Goal: Task Accomplishment & Management: Manage account settings

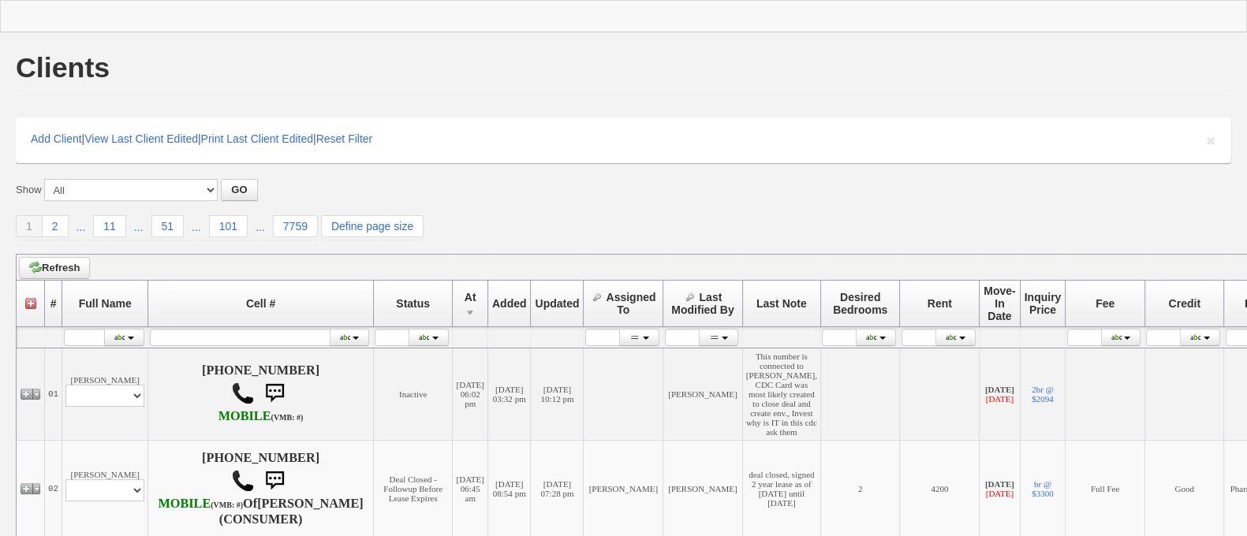
click at [531, 211] on div "Show All New Clients Never Followed-Up On -------------------------------------…" at bounding box center [623, 209] width 1215 height 61
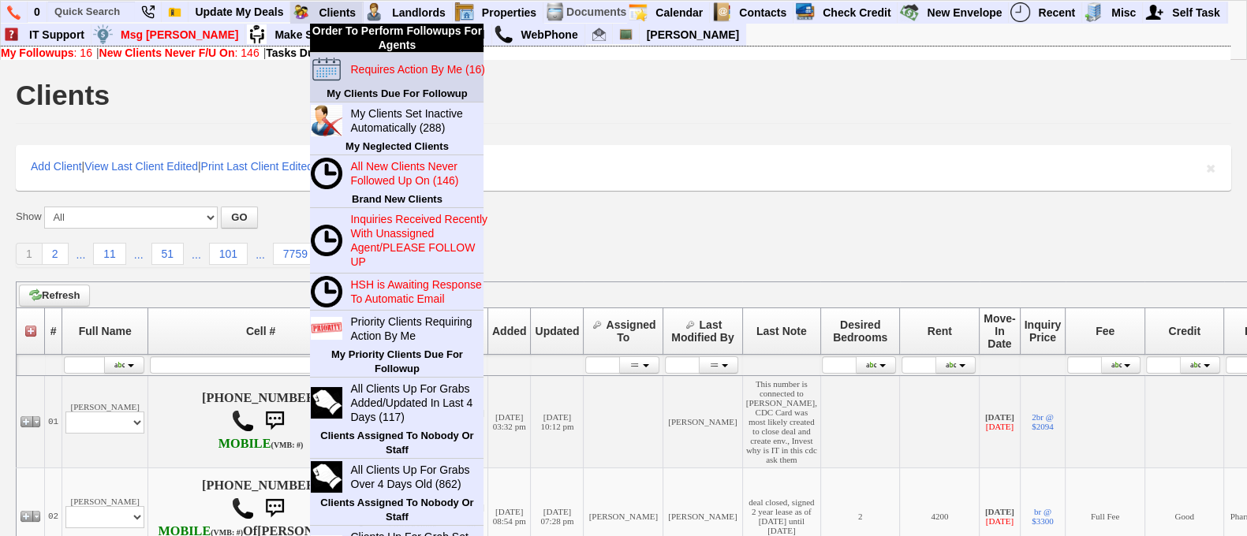
click at [371, 69] on blink "Requires Action By Me (16)" at bounding box center [417, 69] width 134 height 13
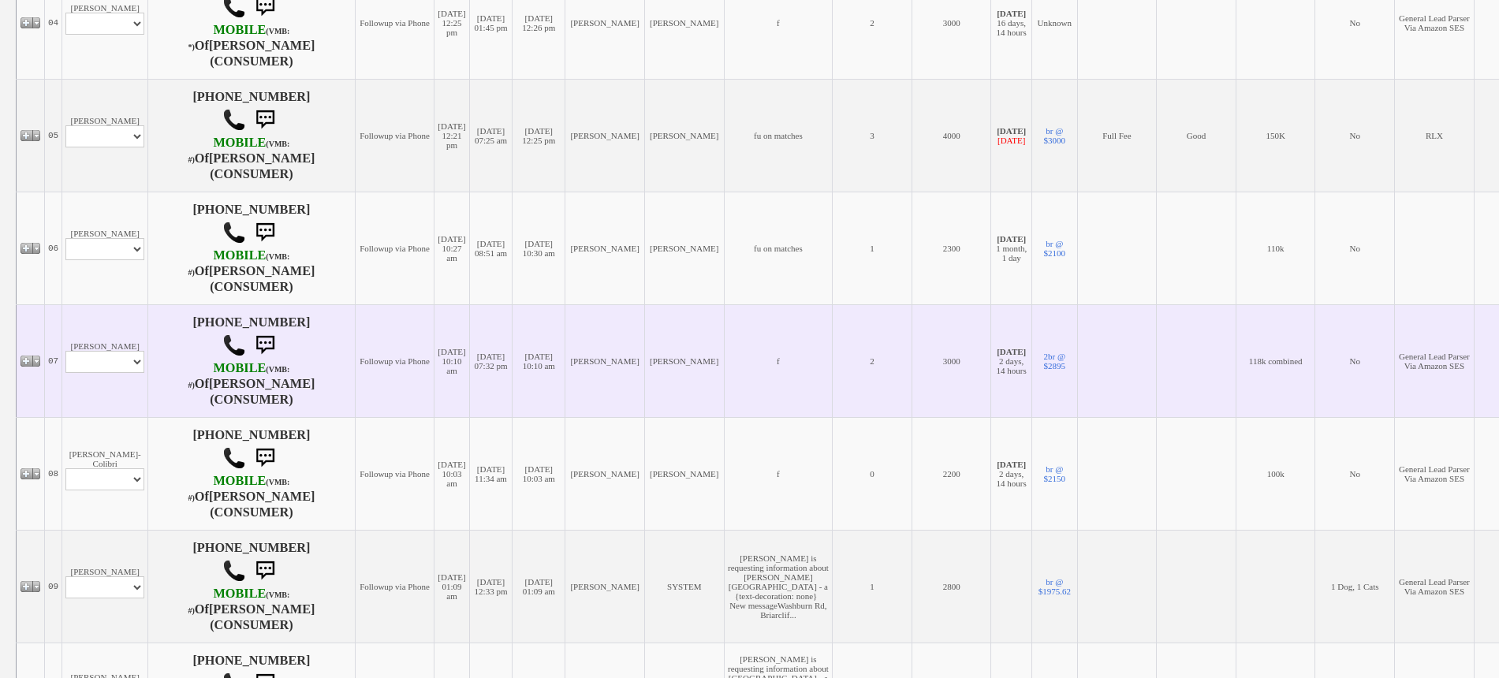
scroll to position [789, 0]
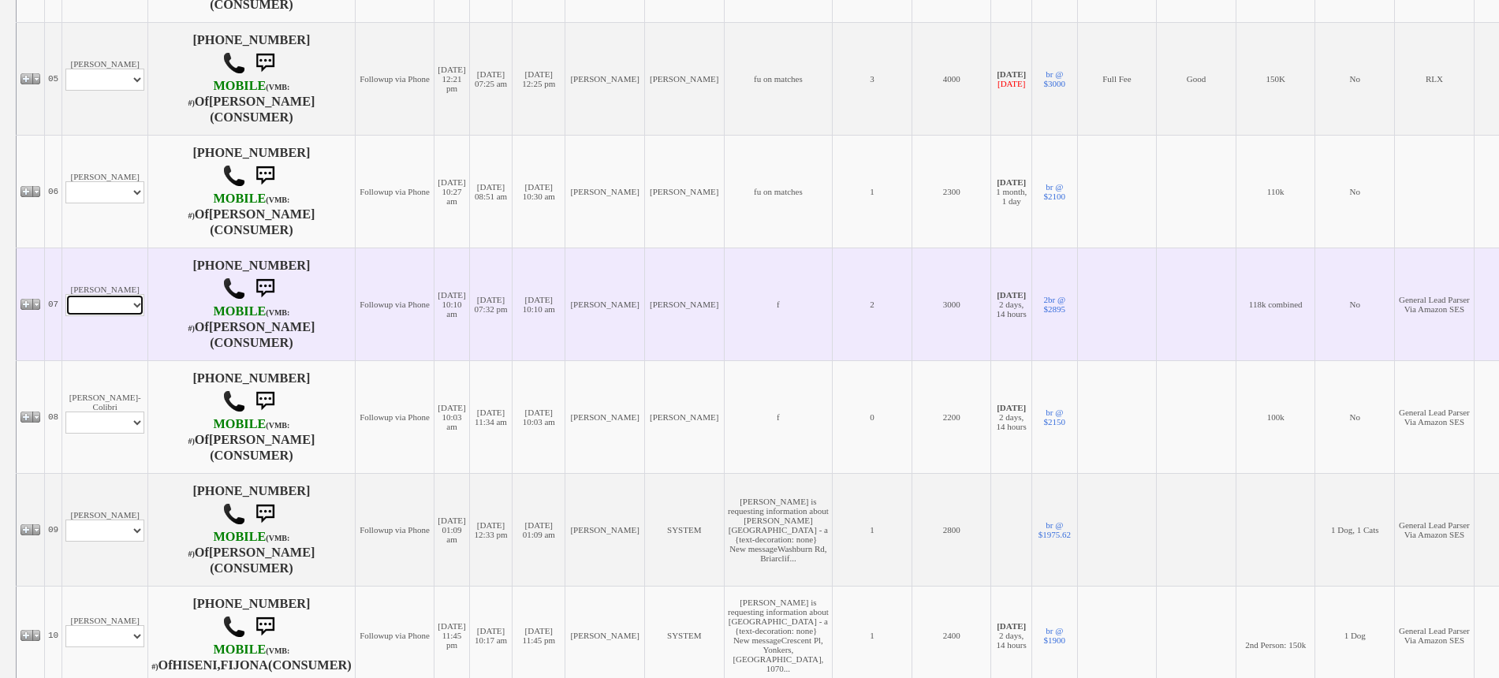
click at [121, 316] on select "Profile Edit Print Email Externally (Will Not Be Tracked In CRM) Closed Deals" at bounding box center [104, 305] width 79 height 22
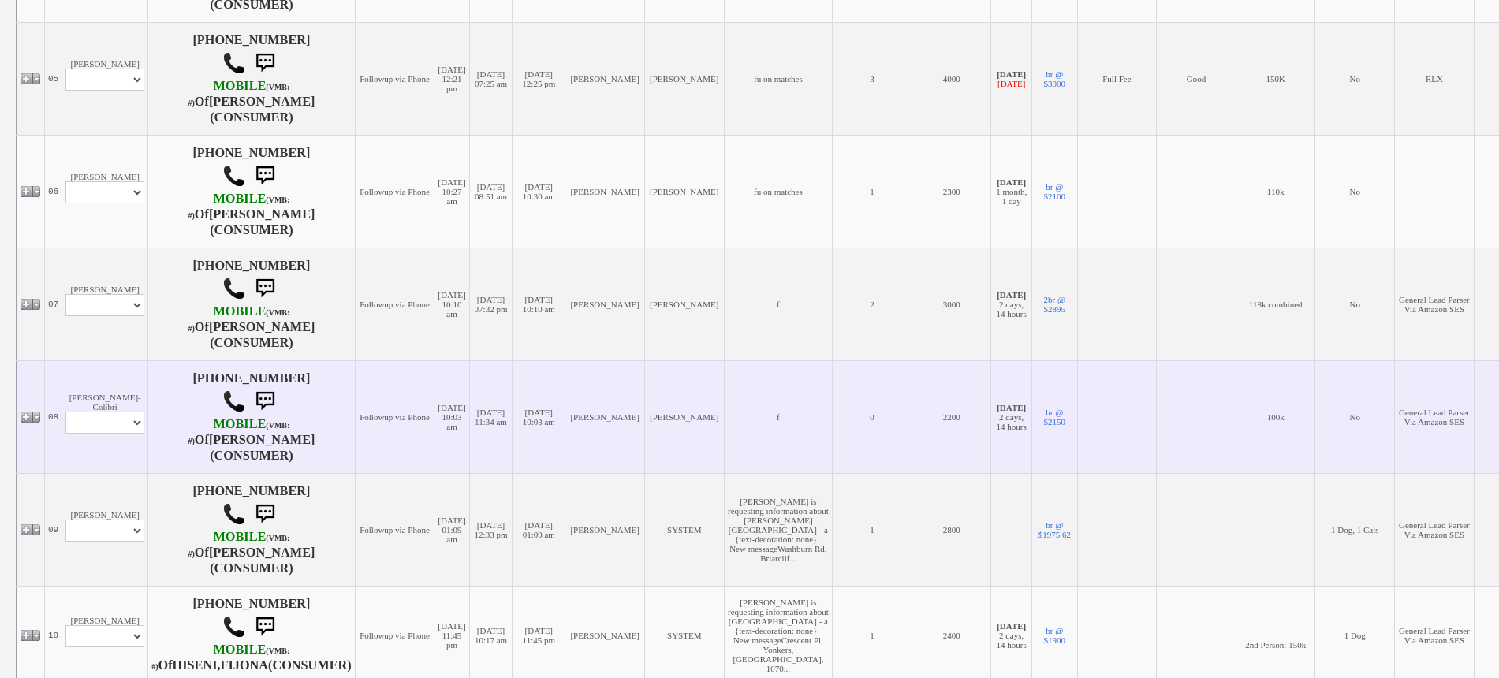
click at [599, 451] on td "Jorge Guerrero" at bounding box center [605, 416] width 80 height 113
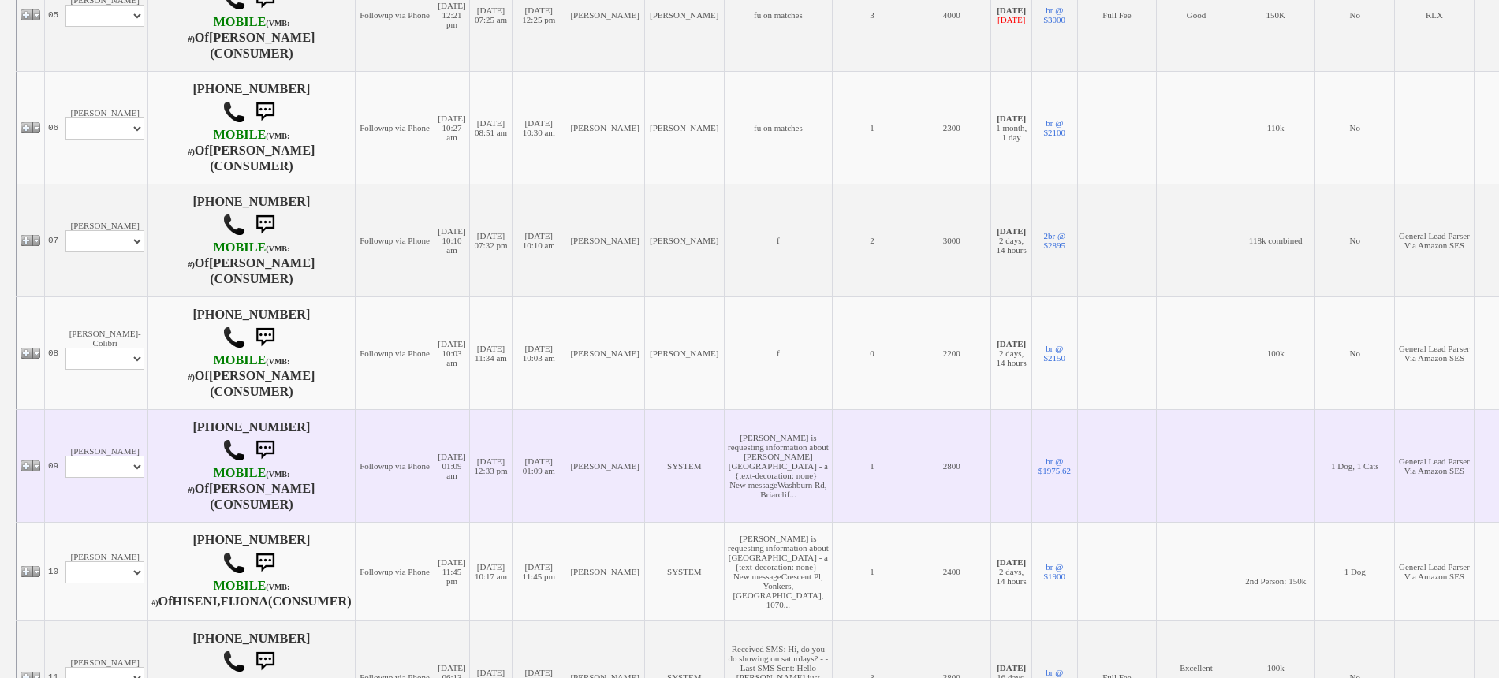
scroll to position [887, 0]
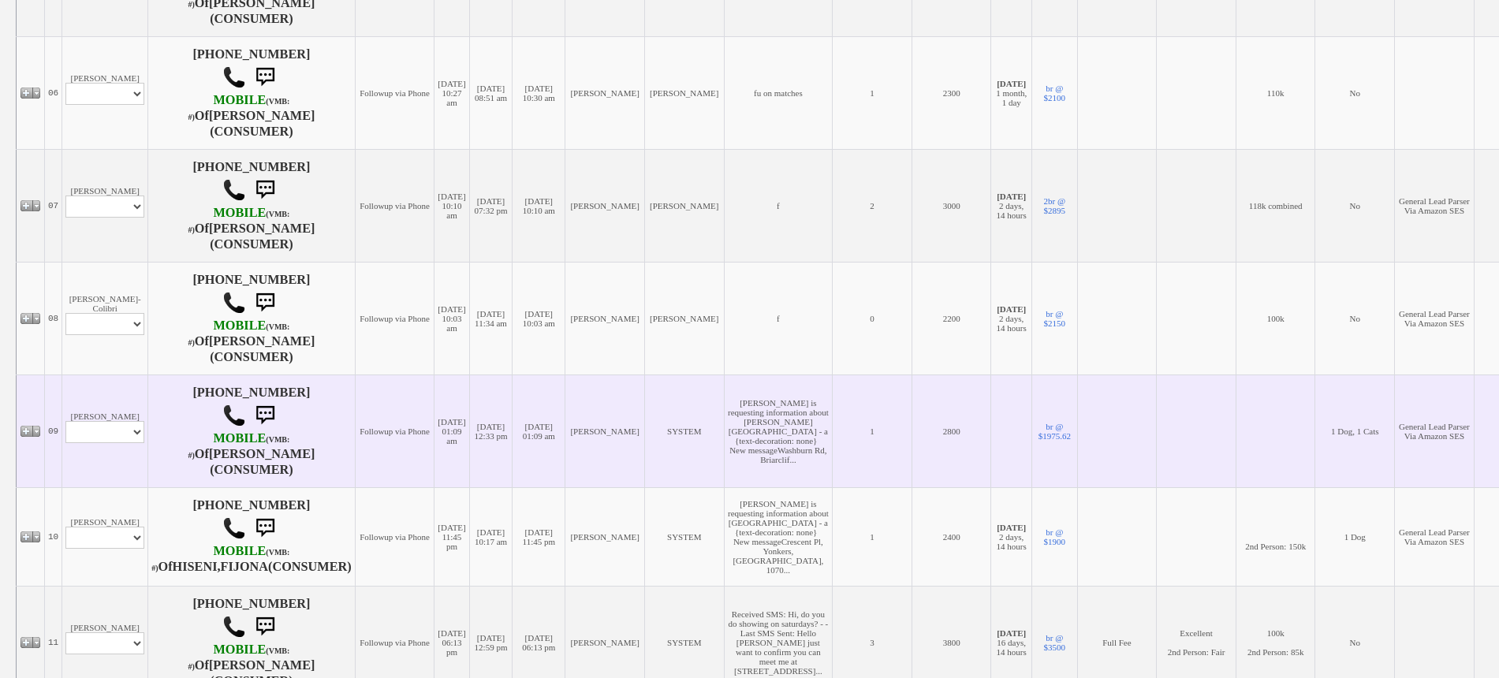
click at [103, 460] on td "Aline Corrales Profile Edit Print Email Externally (Will Not Be Tracked In CRM)…" at bounding box center [105, 431] width 86 height 113
click at [112, 443] on select "Profile Edit Print Email Externally (Will Not Be Tracked In CRM) Closed Deals" at bounding box center [104, 432] width 79 height 22
select select "ChangeURL,/crm/custom/edit_client_form.php?redirect=%2Fcrm%2Fclients.php&id=162…"
click at [65, 438] on select "Profile Edit Print Email Externally (Will Not Be Tracked In CRM) Closed Deals" at bounding box center [104, 432] width 79 height 22
select select
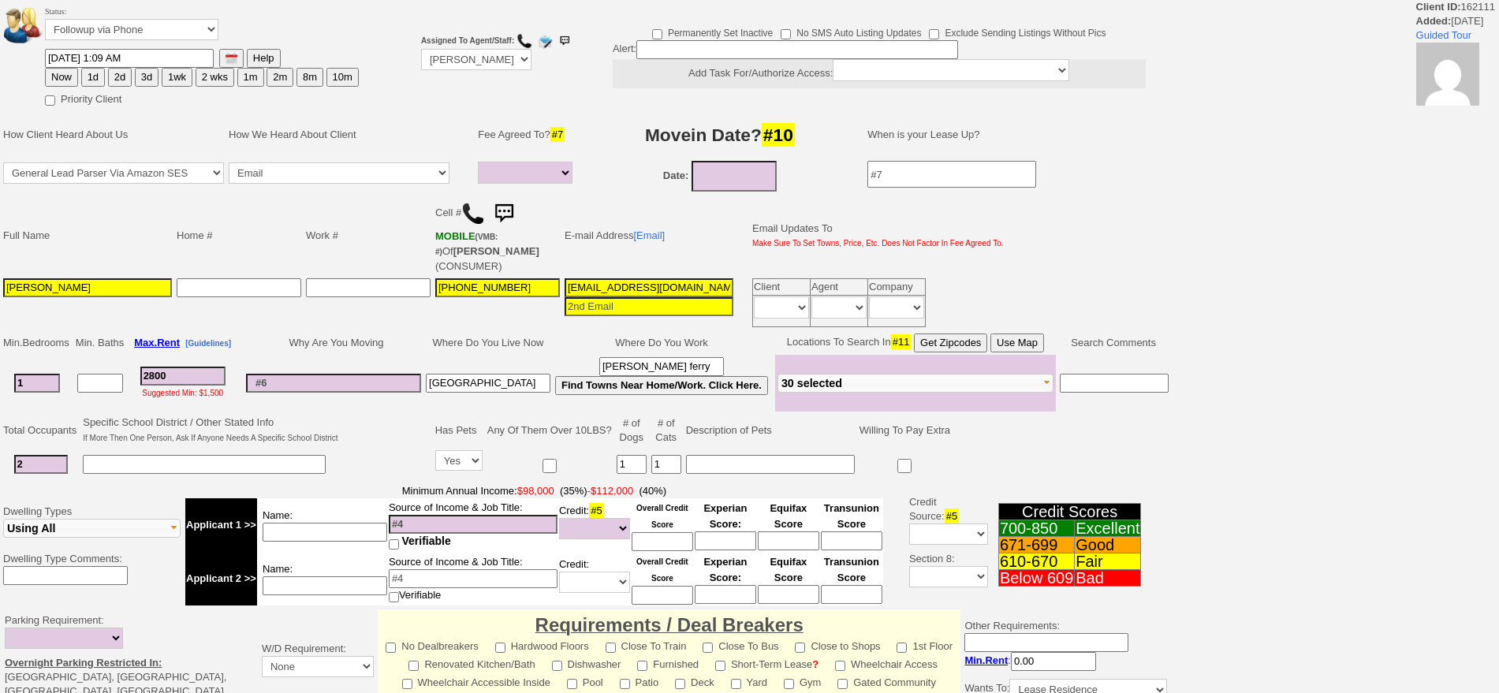
select select
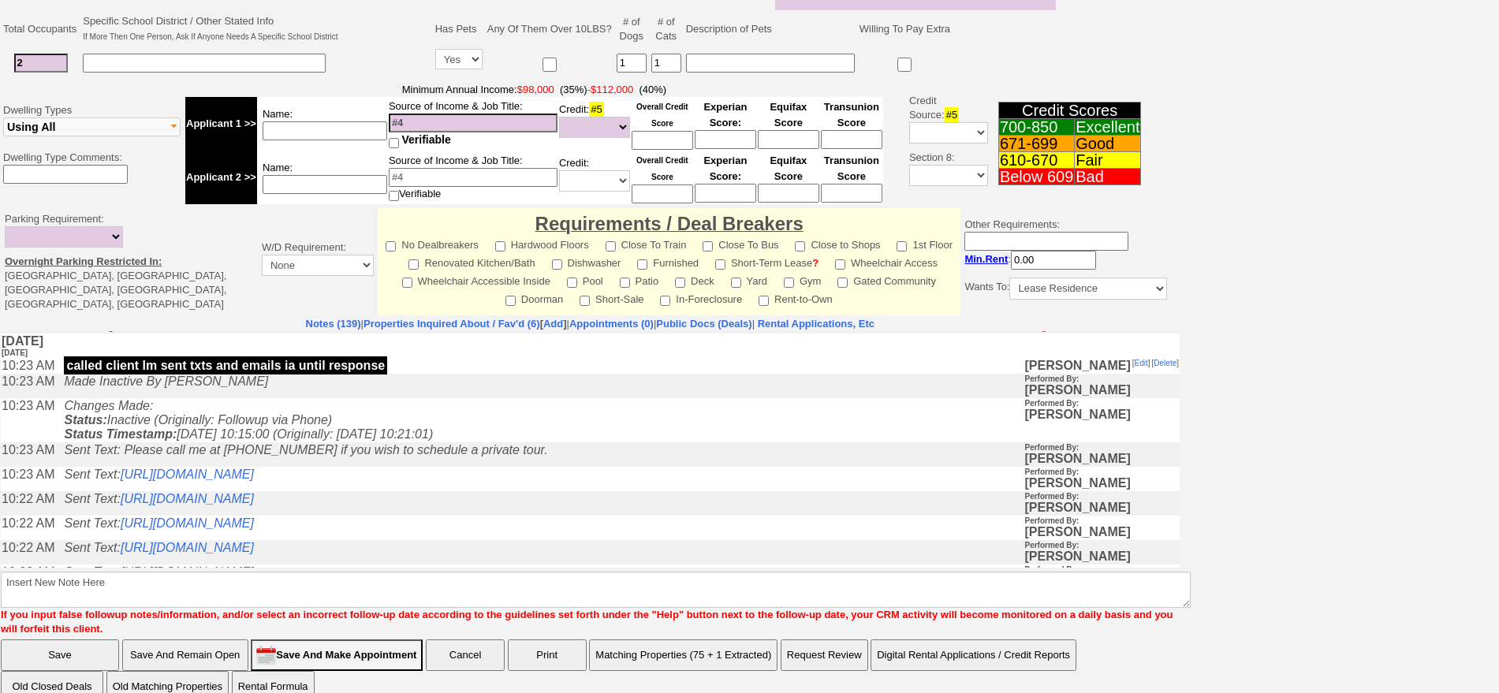
scroll to position [591, 0]
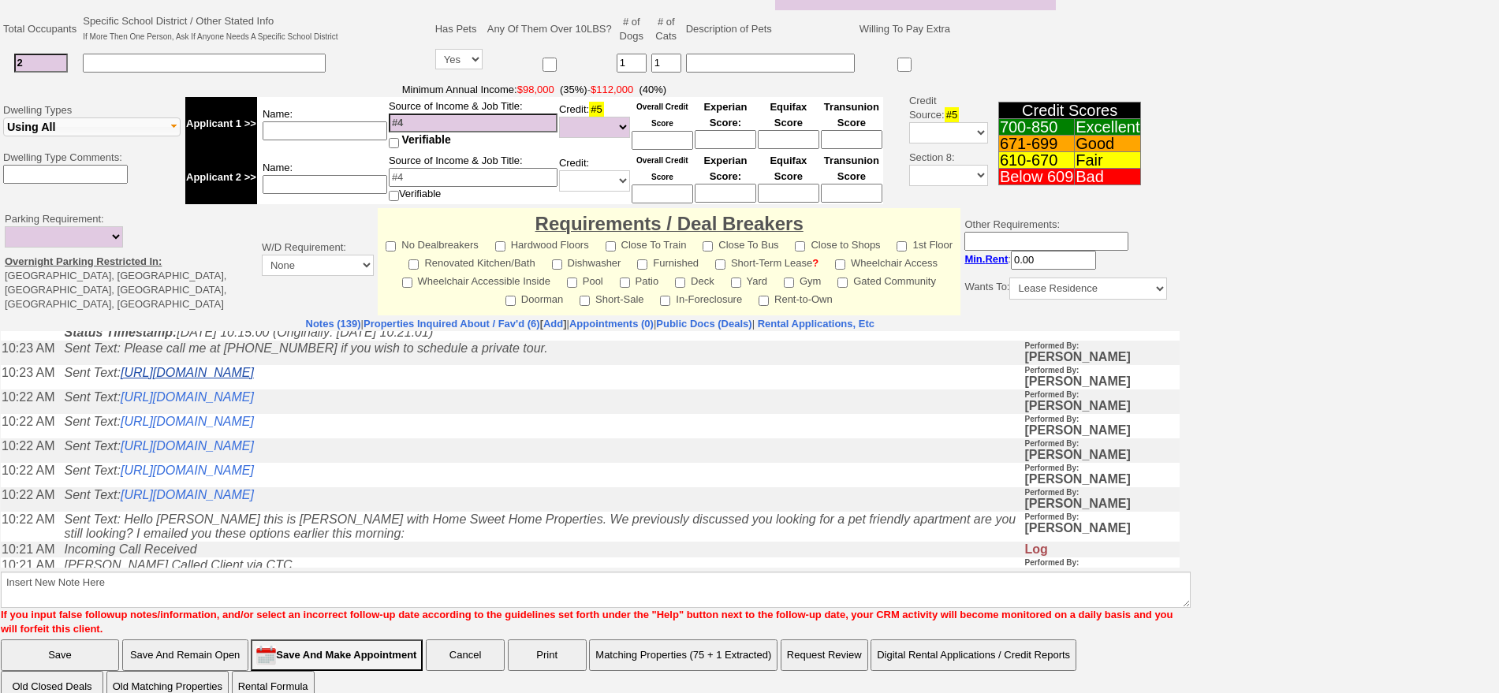
click at [254, 379] on link "https://hshprop.com/?section=view_property&propertyid=L902630&collection=" at bounding box center [187, 372] width 133 height 13
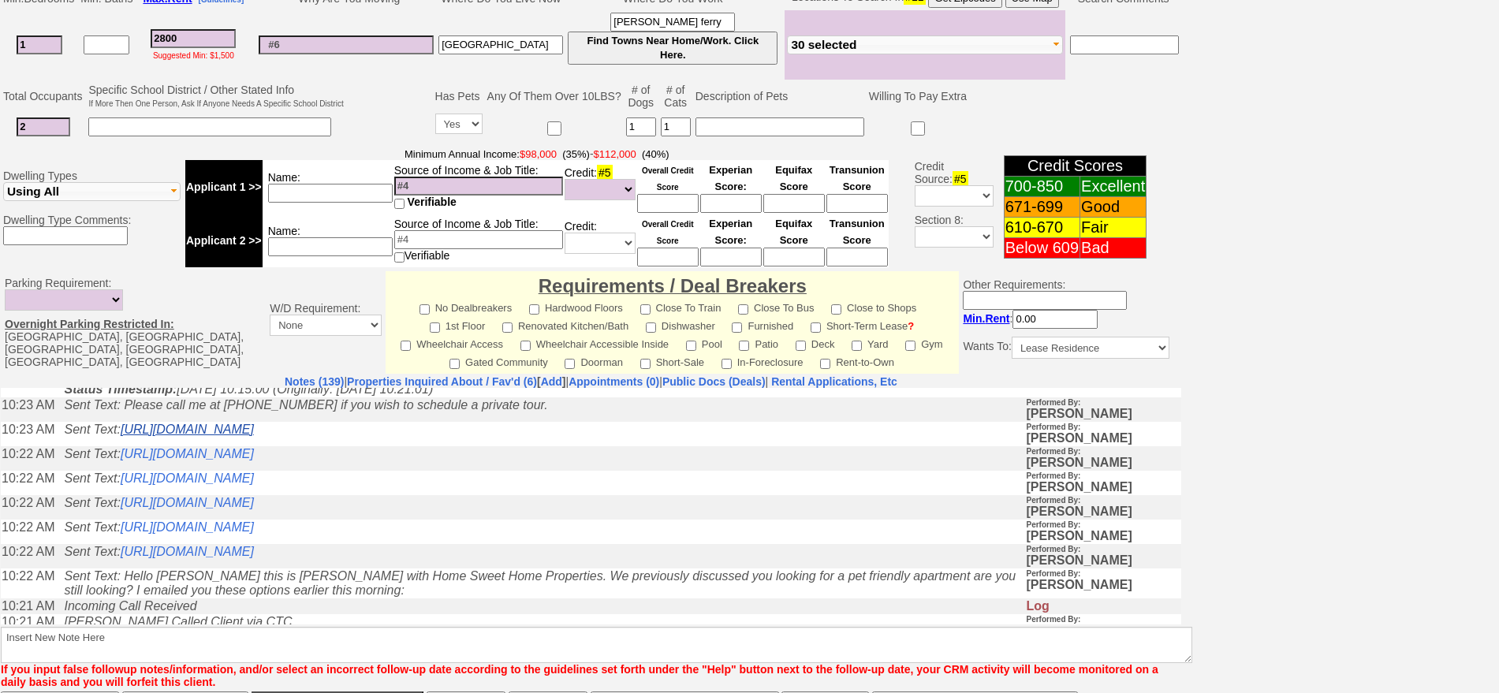
scroll to position [476, 0]
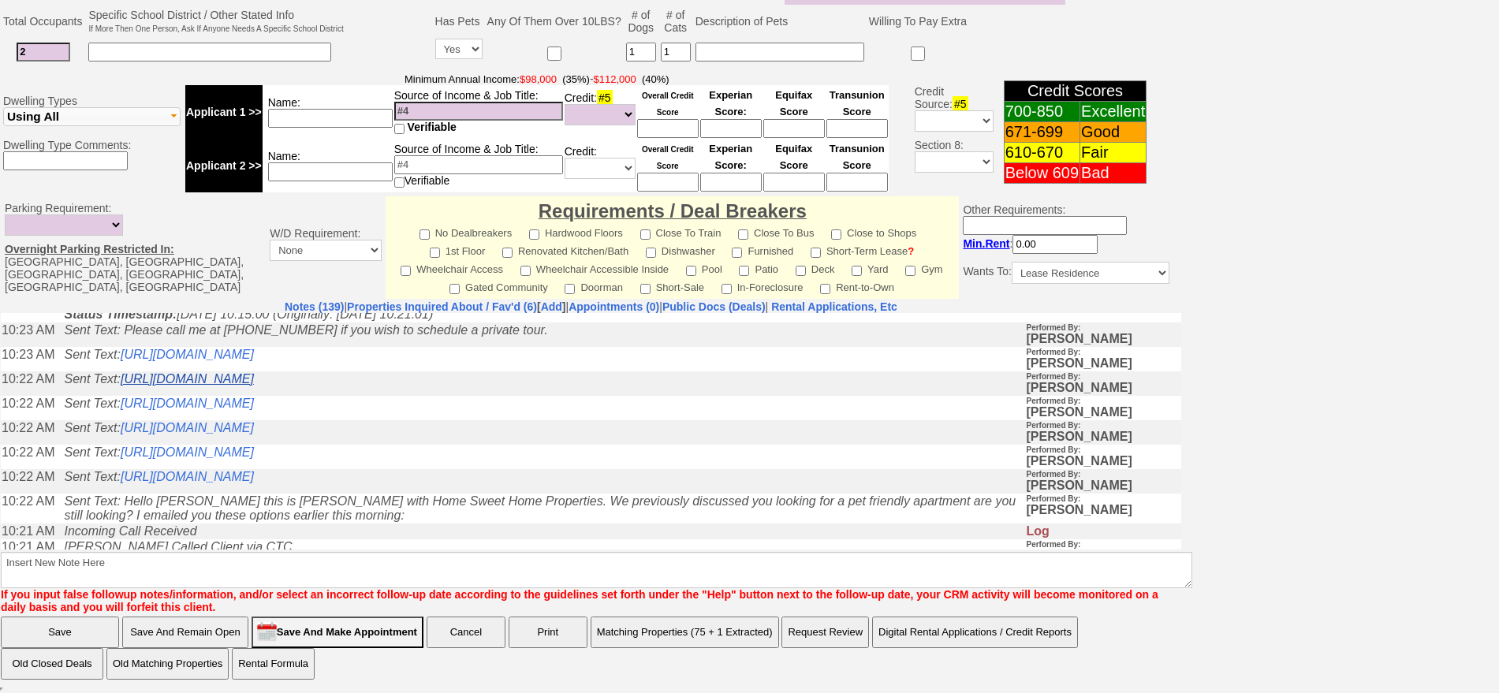
click at [254, 385] on link "https://hshprop.com/?section=view_property&propertyid=L873034&collection=" at bounding box center [187, 377] width 133 height 13
click at [415, 420] on td "Sent Text: https://hshprop.com/?section=view_property&propertyid=L898204&collec…" at bounding box center [540, 407] width 969 height 24
click at [254, 409] on link "https://hshprop.com/?section=view_property&propertyid=L898204&collection=" at bounding box center [187, 402] width 133 height 13
click at [254, 434] on link "https://hshprop.com/?section=view_property&propertyid=L850406&collection=" at bounding box center [187, 426] width 133 height 13
click at [254, 458] on link "https://hshprop.com/?section=view_property&propertyid=L902753&collection=" at bounding box center [187, 451] width 133 height 13
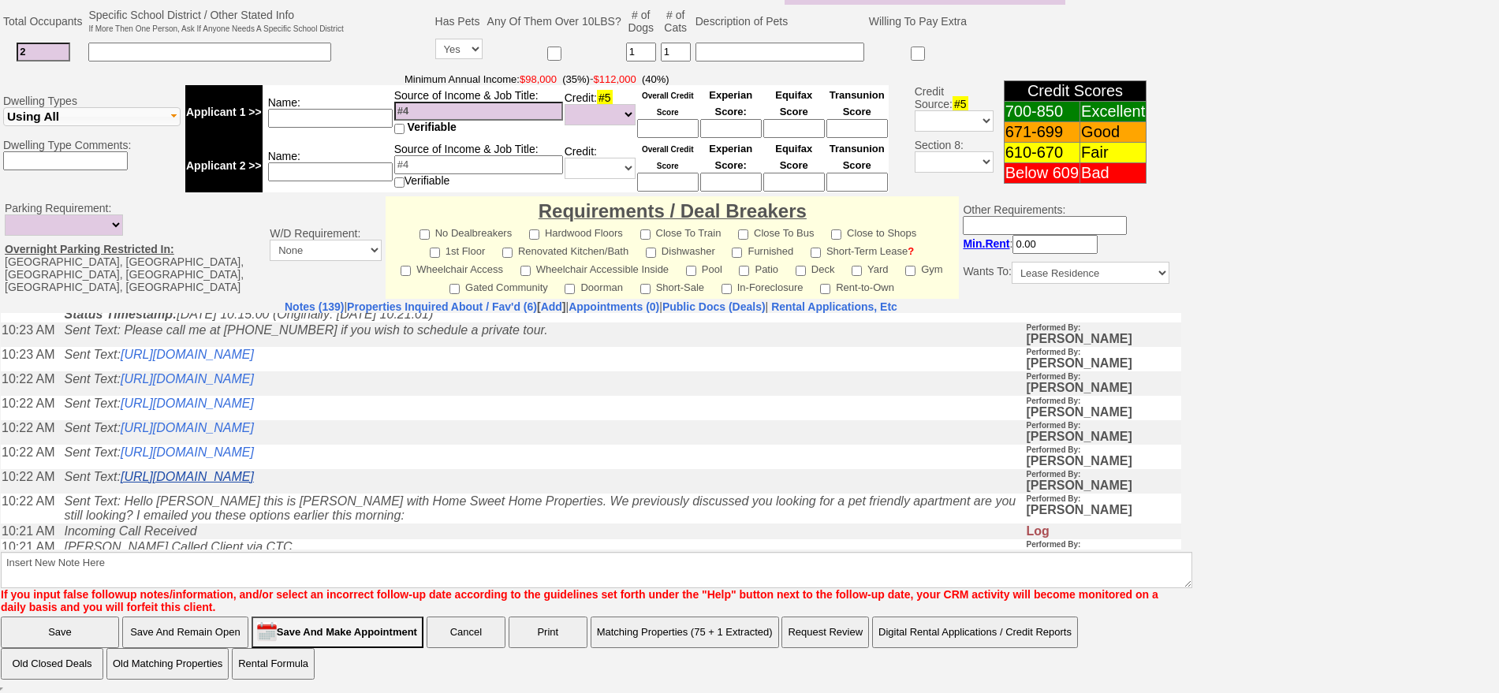
click at [254, 483] on link "https://hshprop.com/?section=view_property&propertyid=L890928&collection=" at bounding box center [187, 475] width 133 height 13
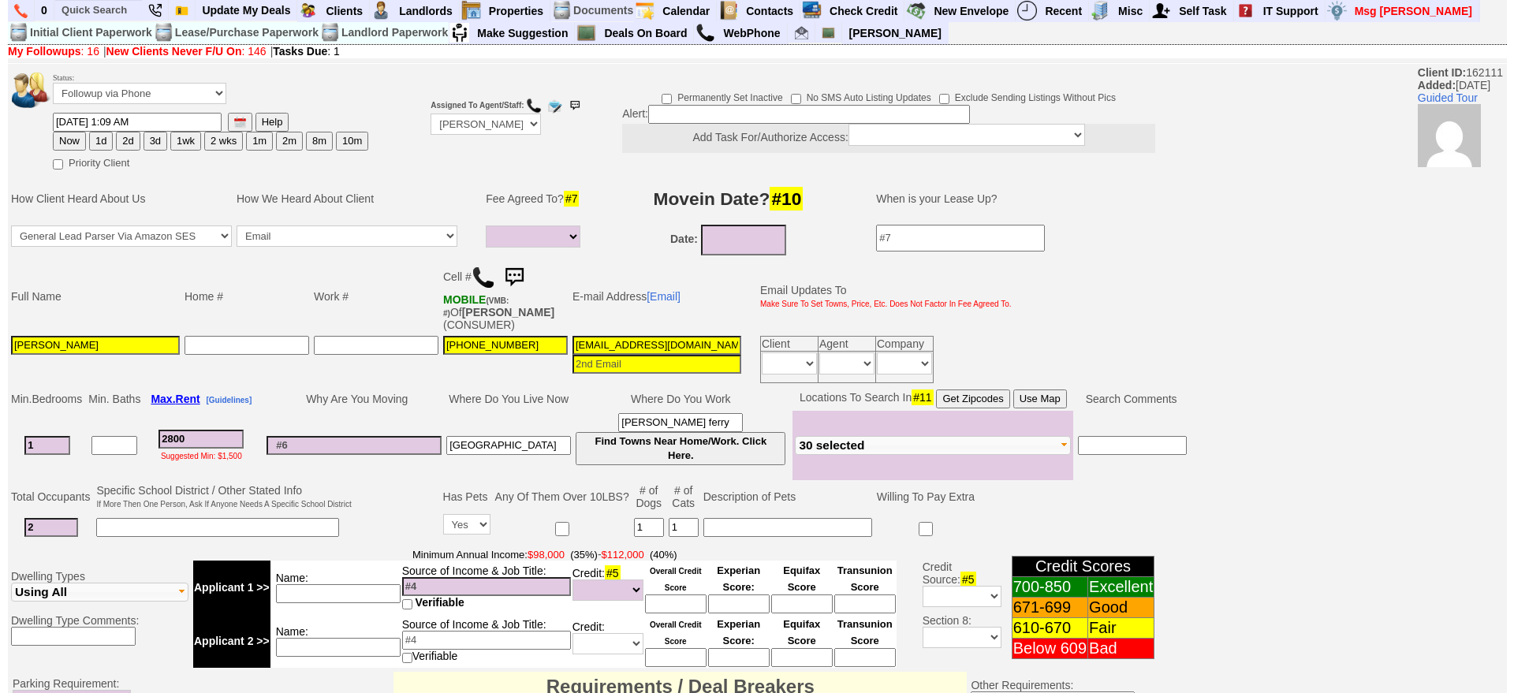
scroll to position [0, 0]
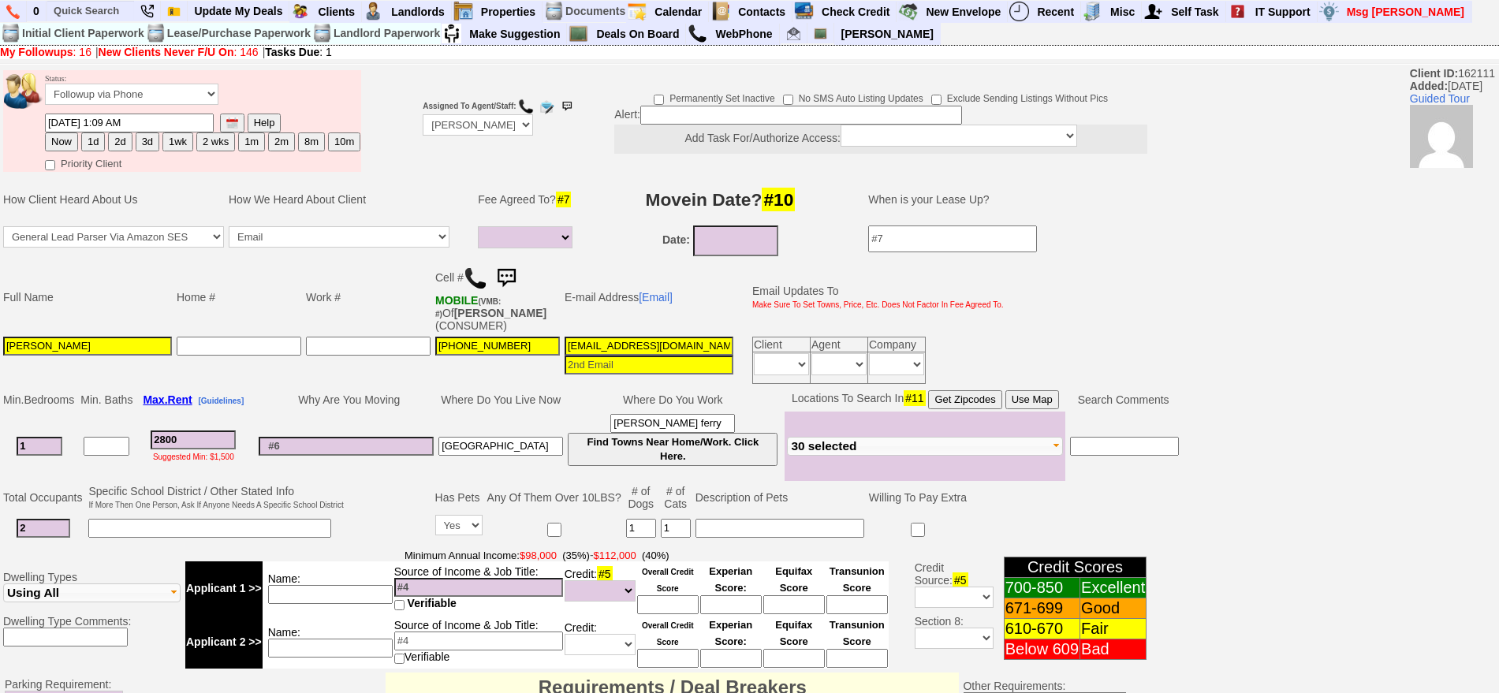
click at [510, 269] on img at bounding box center [506, 279] width 32 height 32
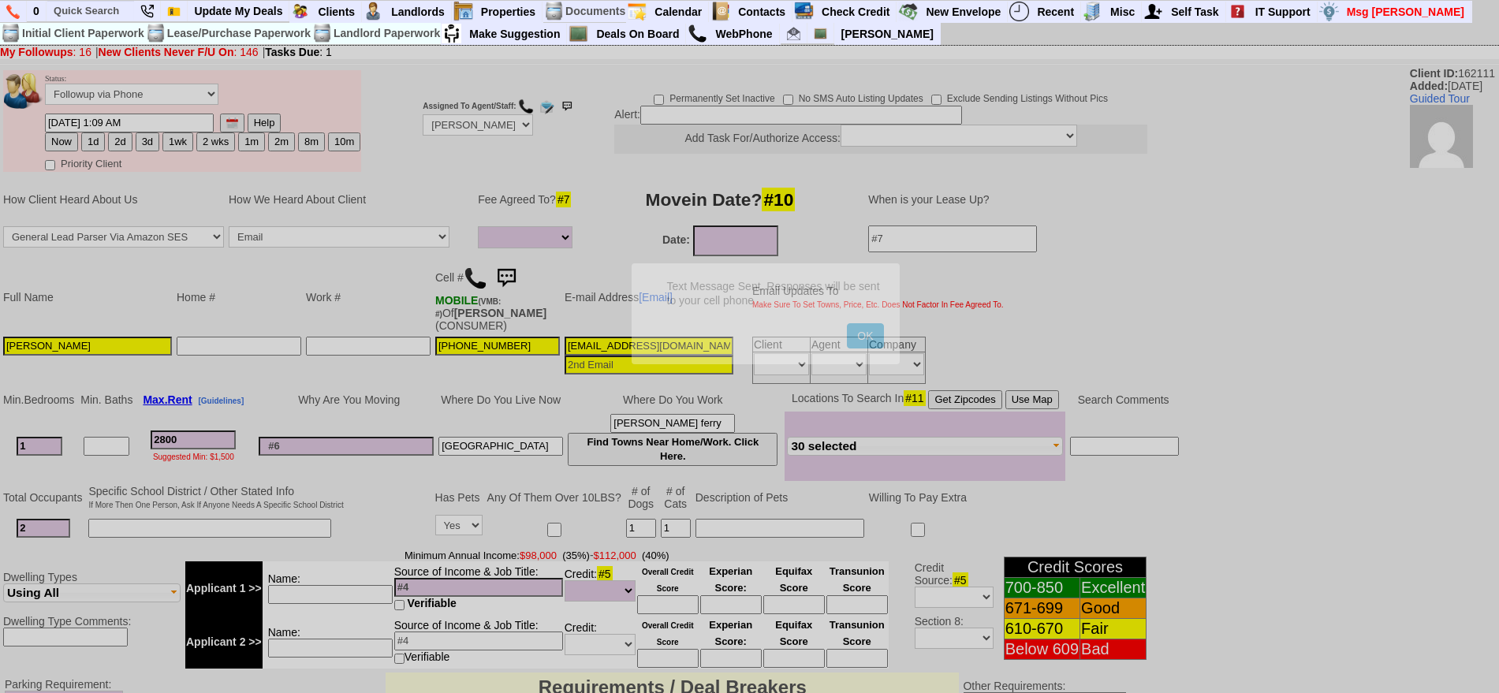
click at [847, 323] on button "OK" at bounding box center [865, 335] width 36 height 25
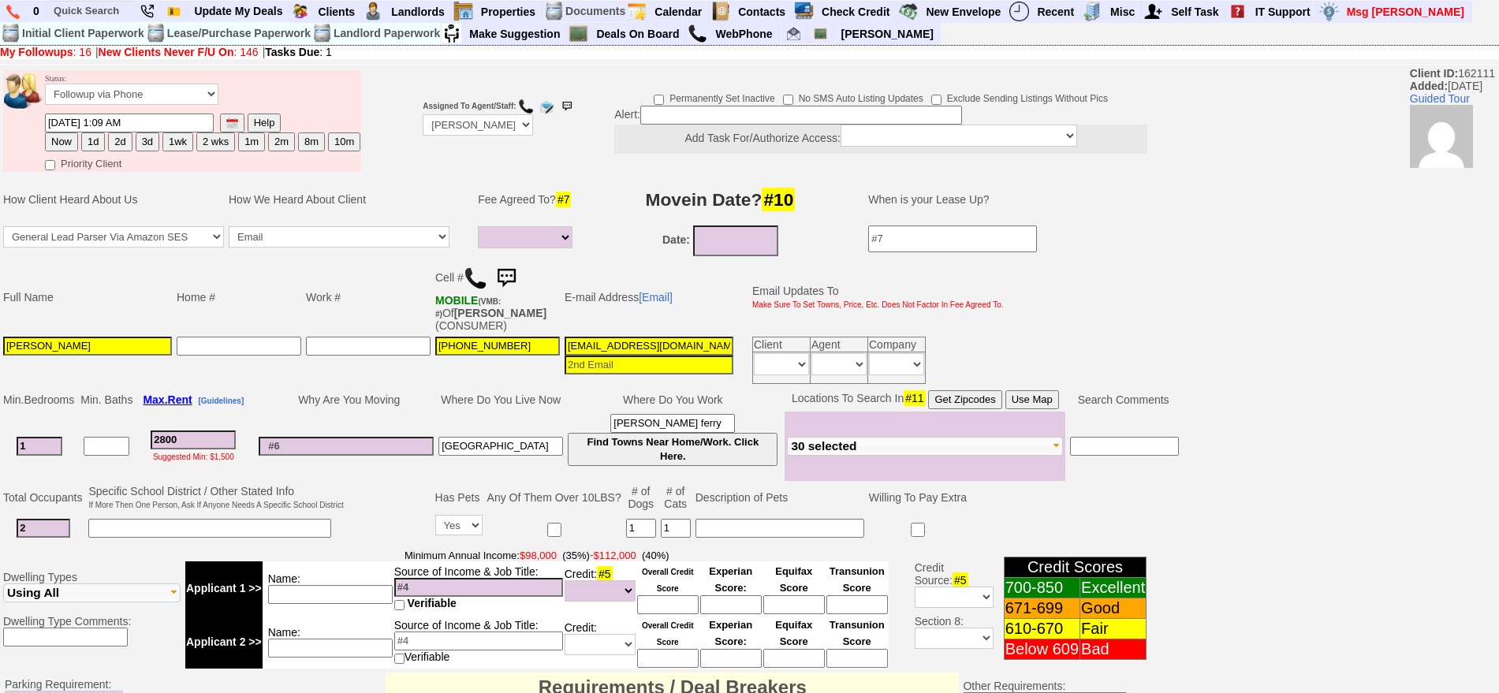
click at [510, 278] on img at bounding box center [506, 279] width 32 height 32
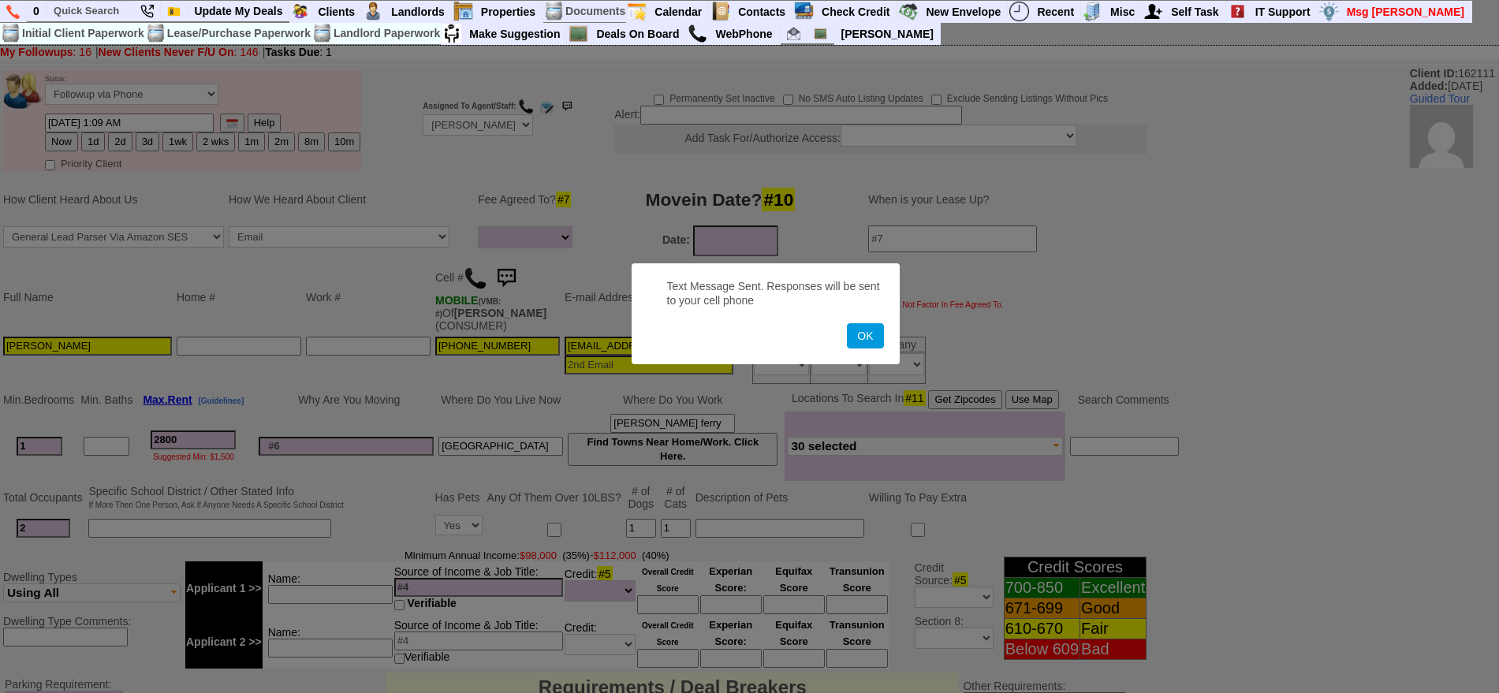
click at [847, 323] on button "OK" at bounding box center [865, 335] width 36 height 25
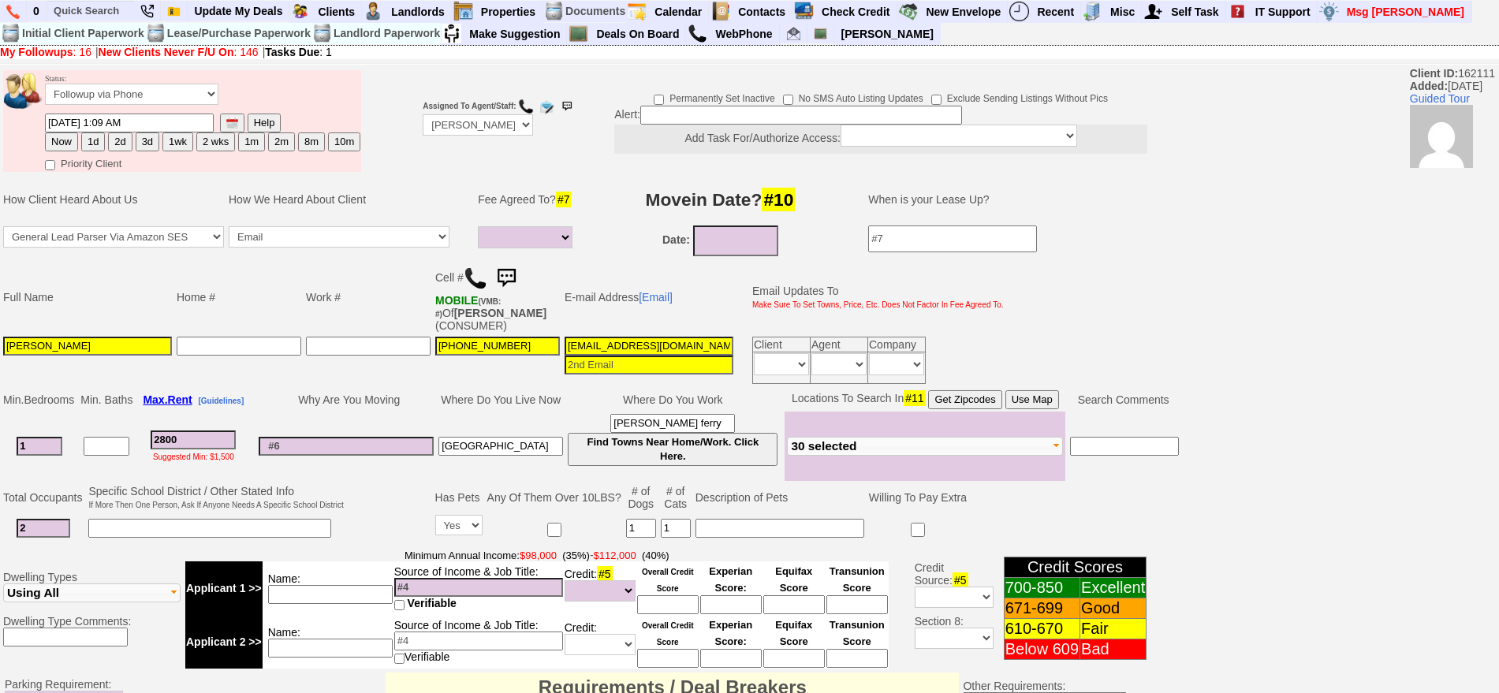
click at [514, 270] on img at bounding box center [506, 279] width 32 height 32
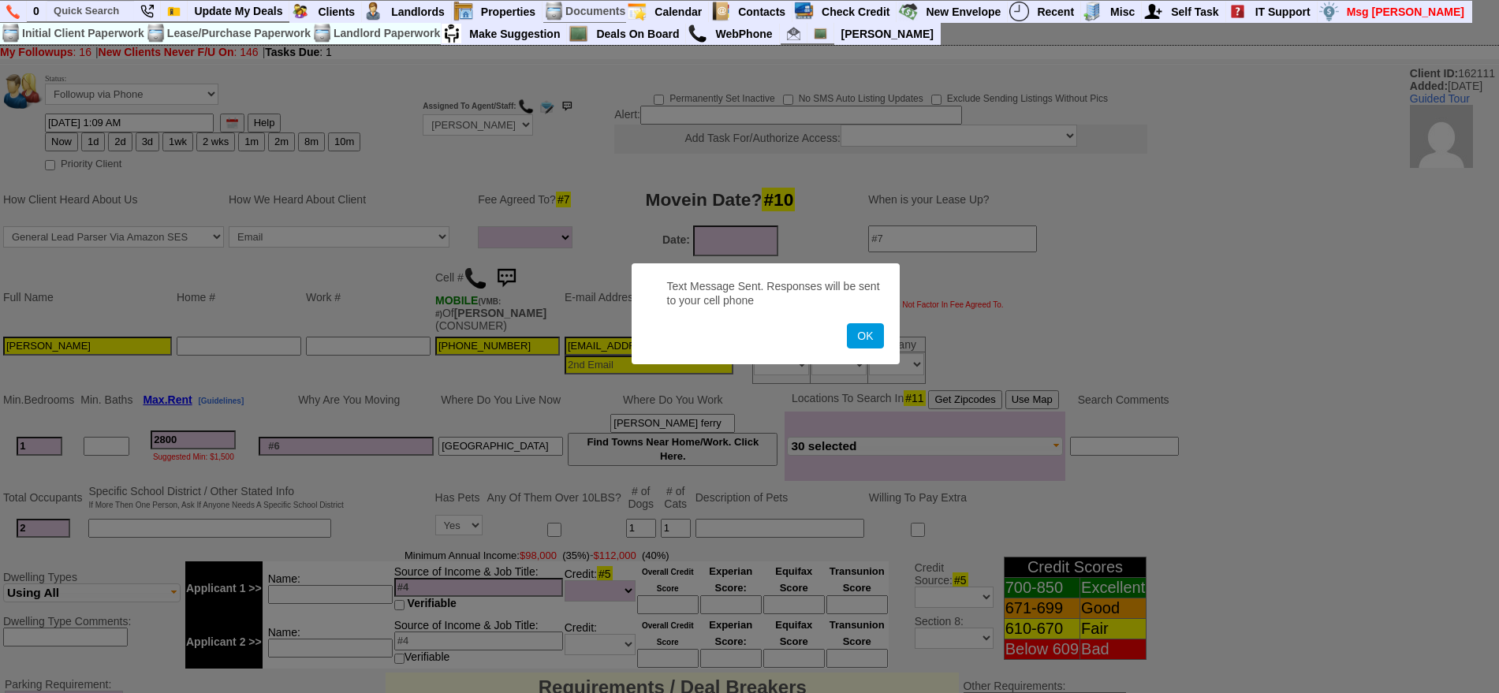
click at [847, 323] on button "OK" at bounding box center [865, 335] width 36 height 25
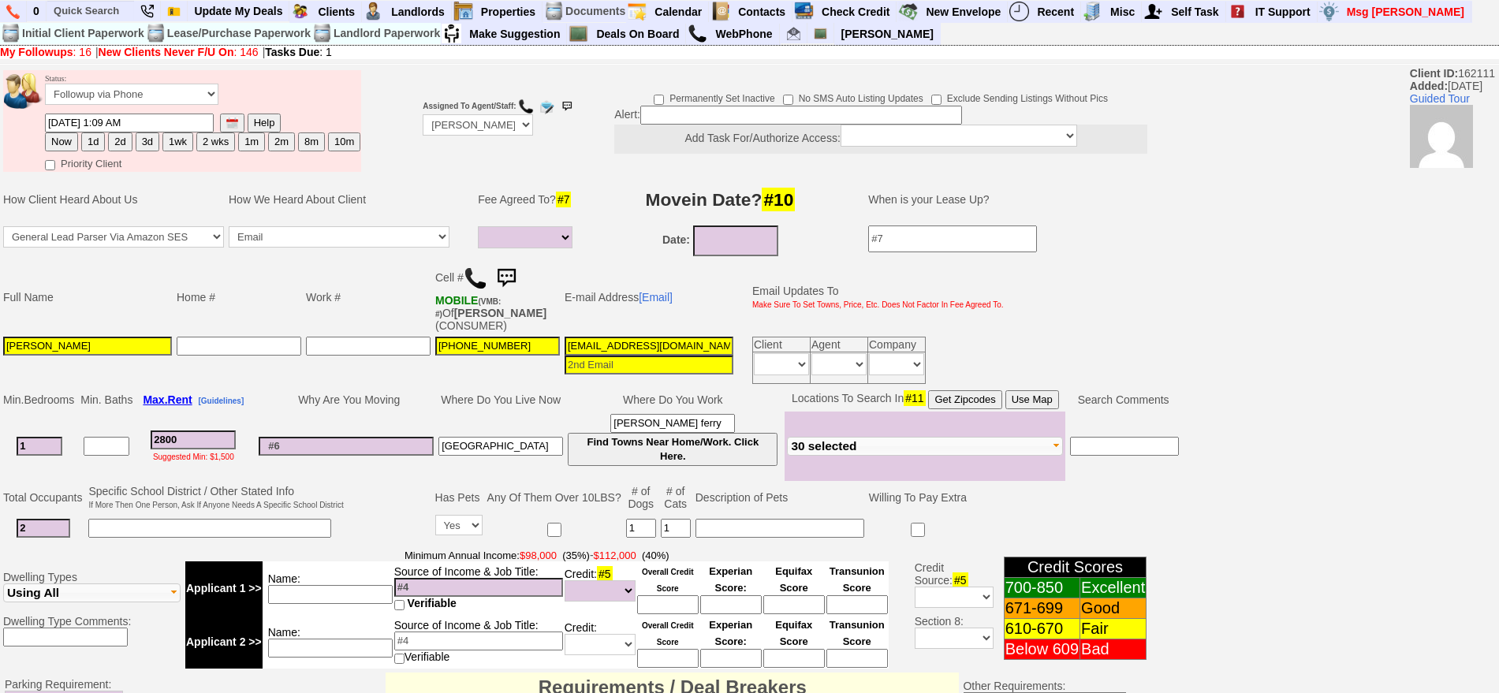
click at [514, 270] on img at bounding box center [506, 279] width 32 height 32
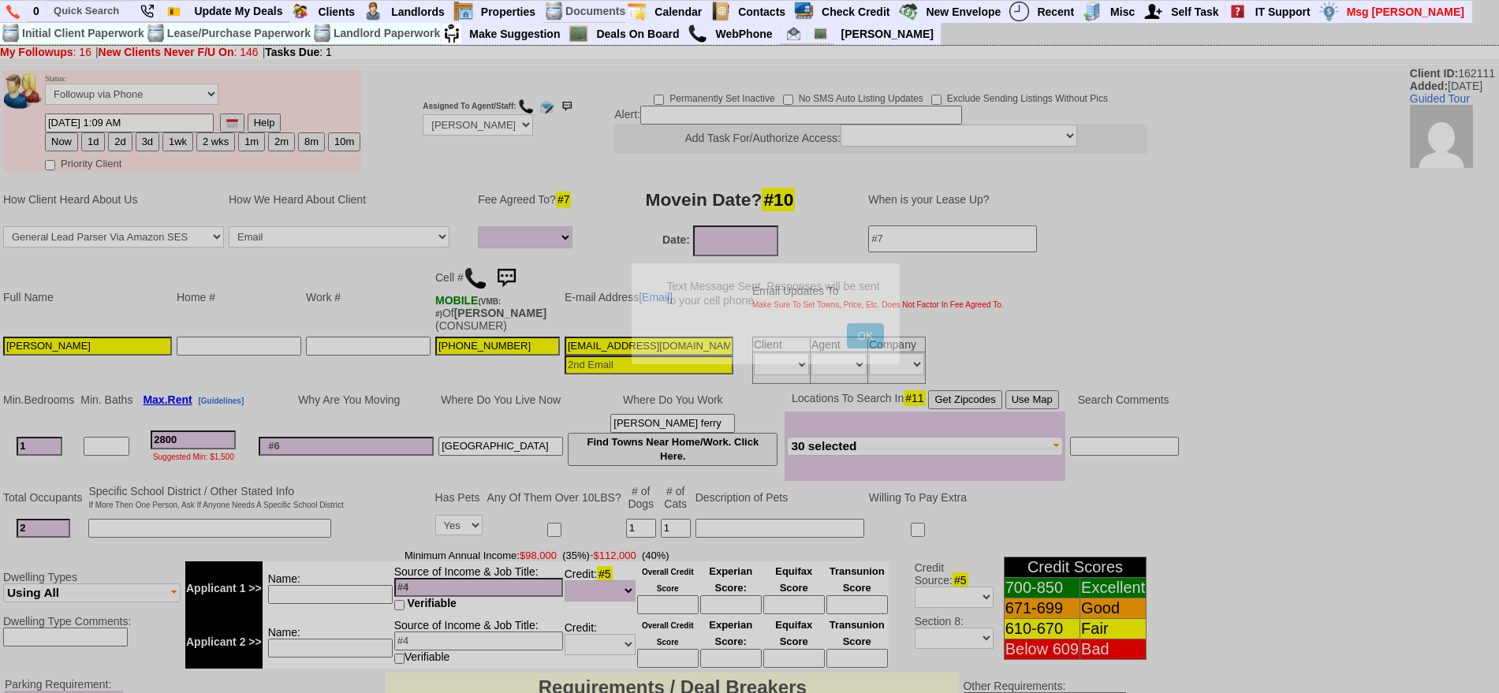
click at [847, 323] on button "OK" at bounding box center [865, 335] width 36 height 25
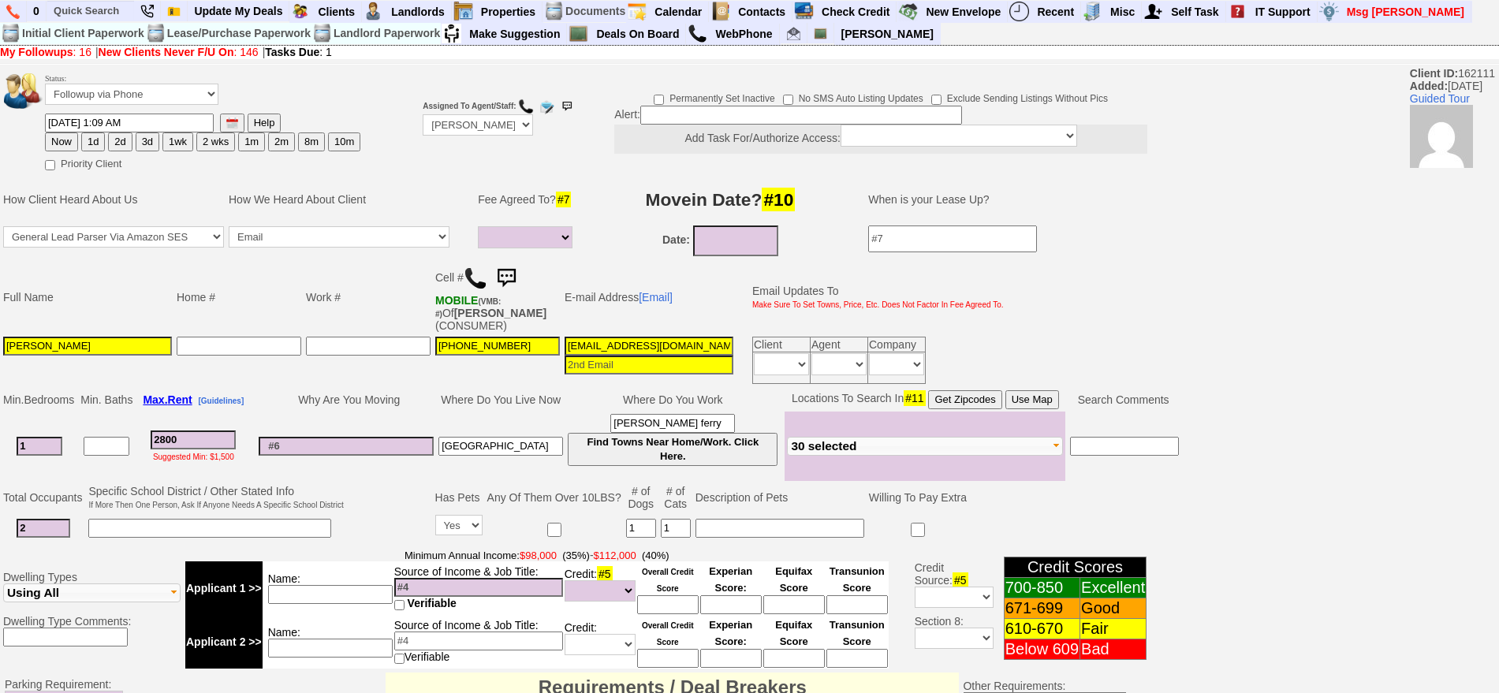
click at [508, 263] on img at bounding box center [506, 279] width 32 height 32
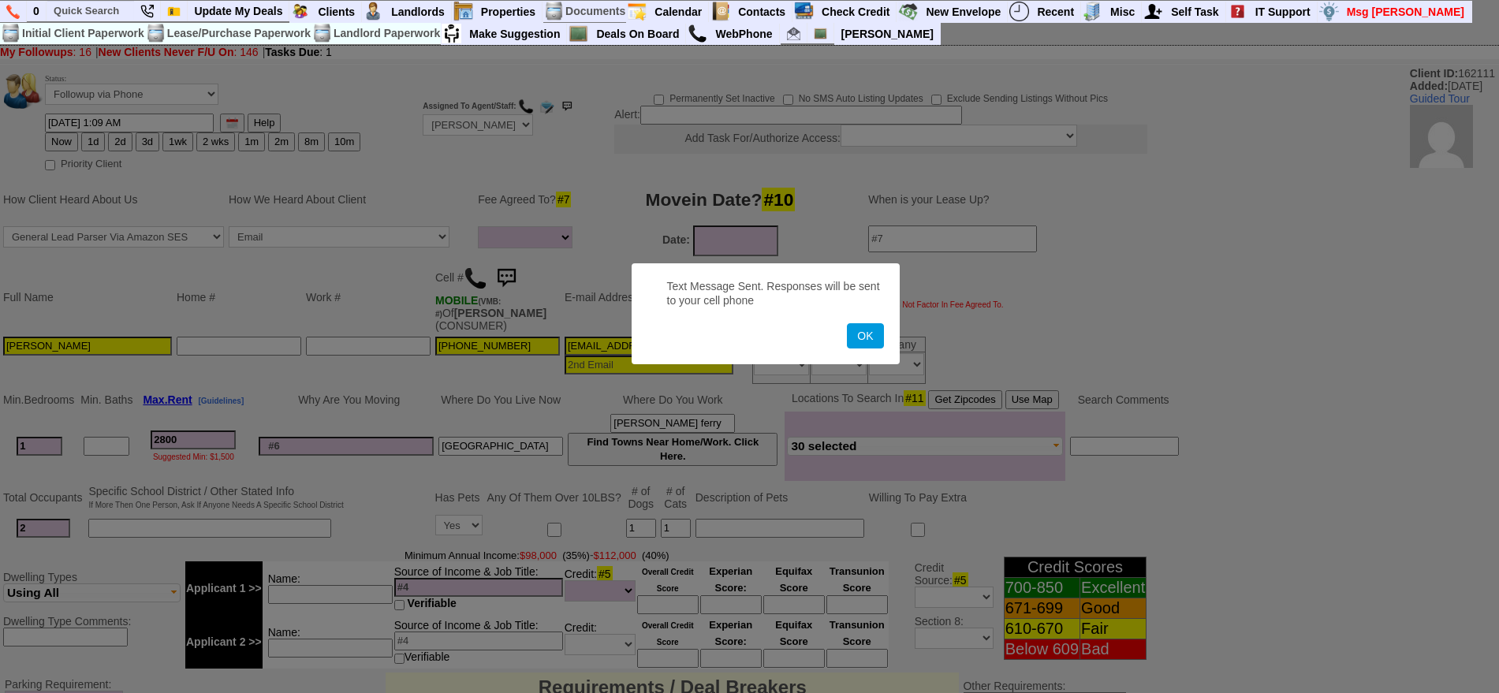
click at [847, 323] on button "OK" at bounding box center [865, 335] width 36 height 25
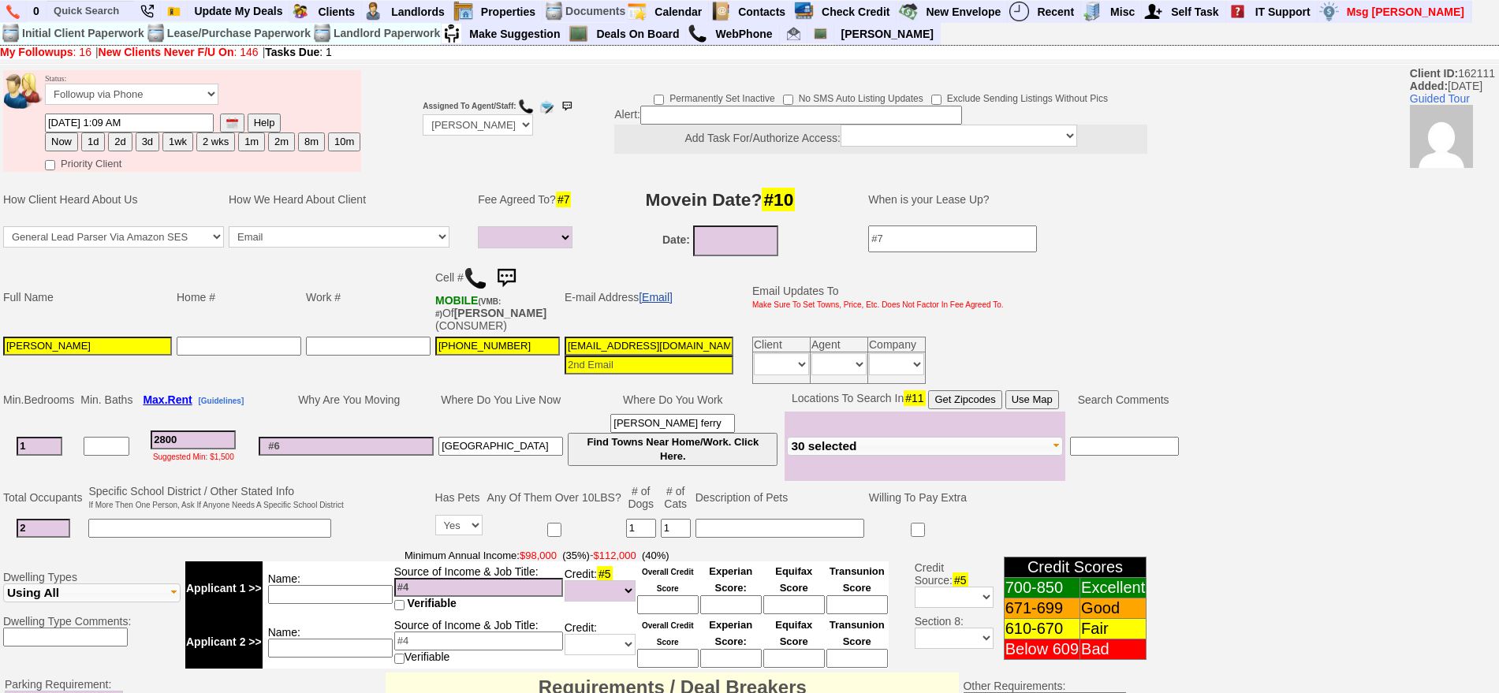
click at [660, 295] on link "[Email]" at bounding box center [656, 297] width 34 height 13
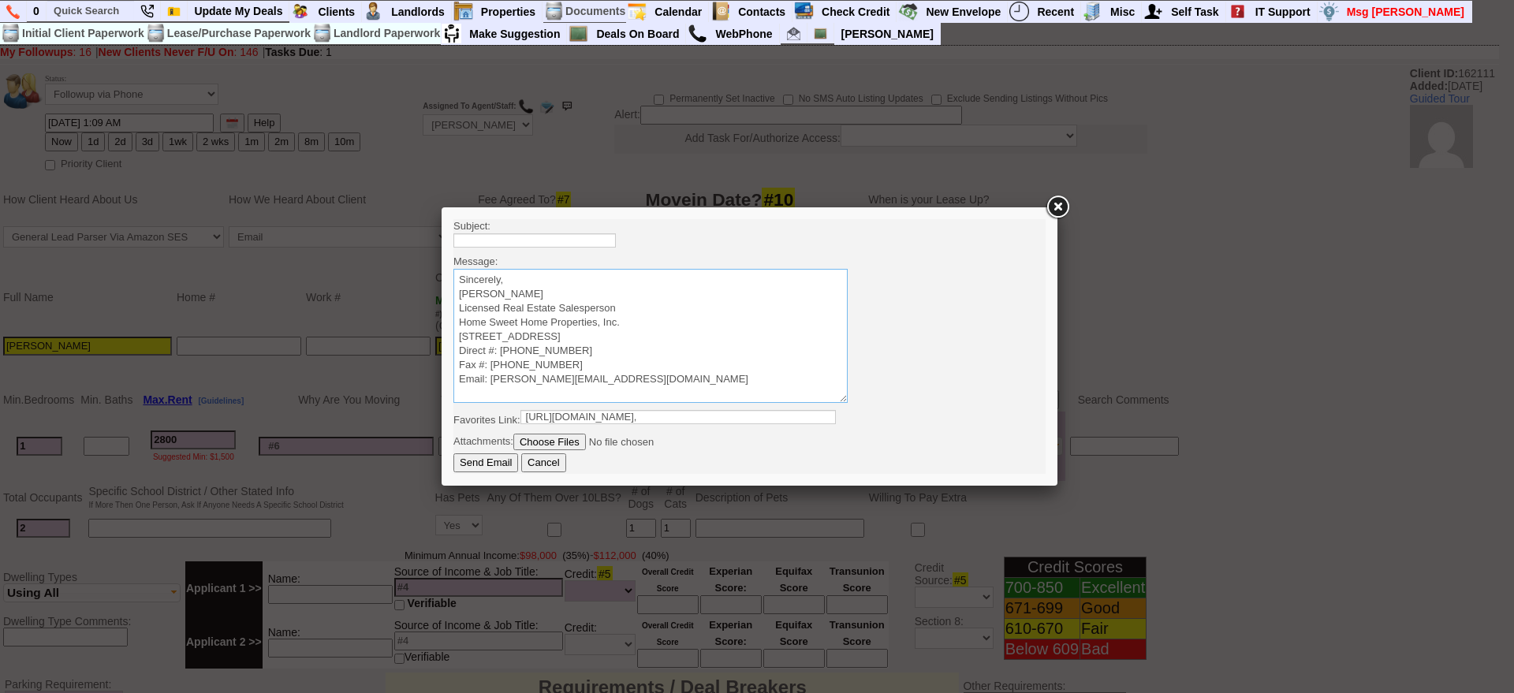
click at [613, 276] on textarea "Sincerely, Jorge Guerrero Licensed Real Estate Salesperson Home Sweet Home Prop…" at bounding box center [650, 336] width 394 height 134
paste textarea "Good Afternoon Diana Vanessa, It was a pleasure speaking with you! I am excited…"
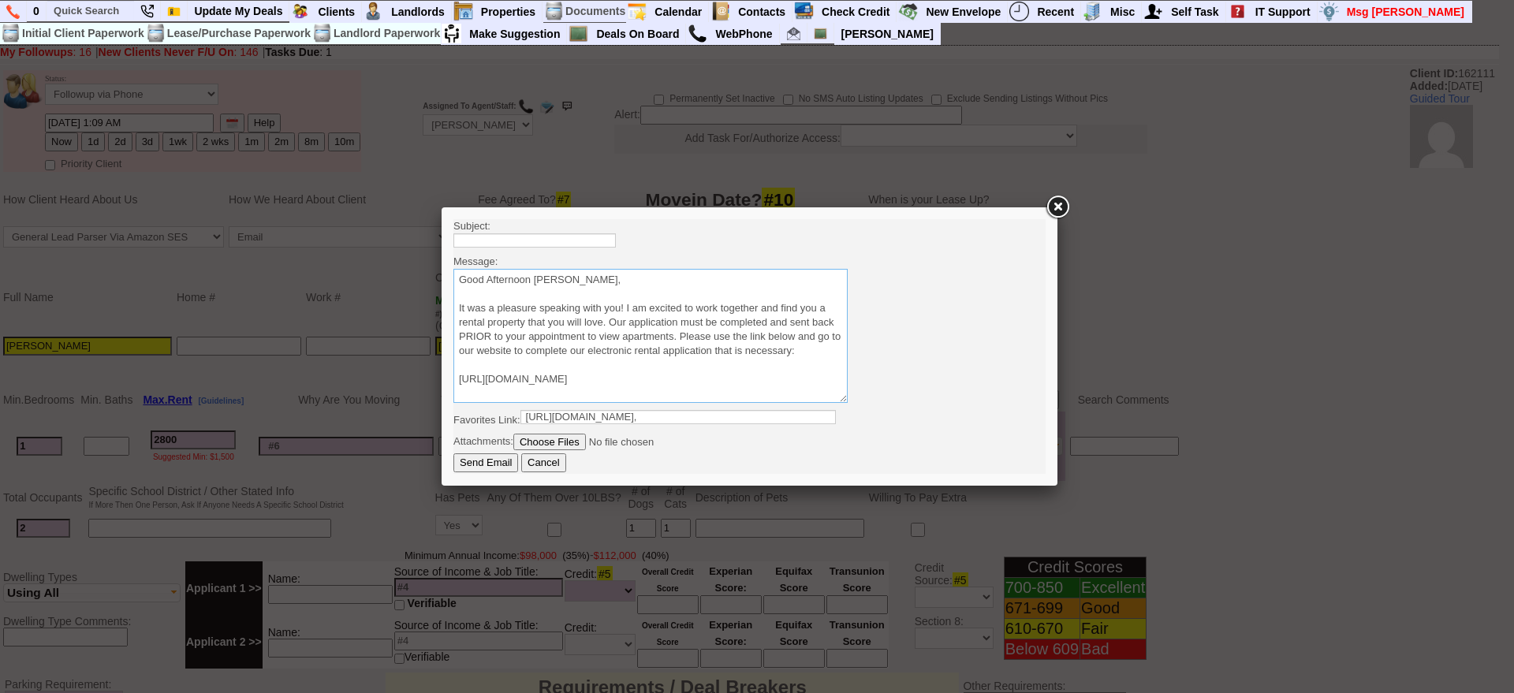
scroll to position [96, 0]
type textarea "Good Afternoon Diana Vanessa, It was a pleasure speaking with you! I am excited…"
click at [593, 240] on input "text" at bounding box center [534, 240] width 162 height 14
type input "Viewing Rentals With Us"
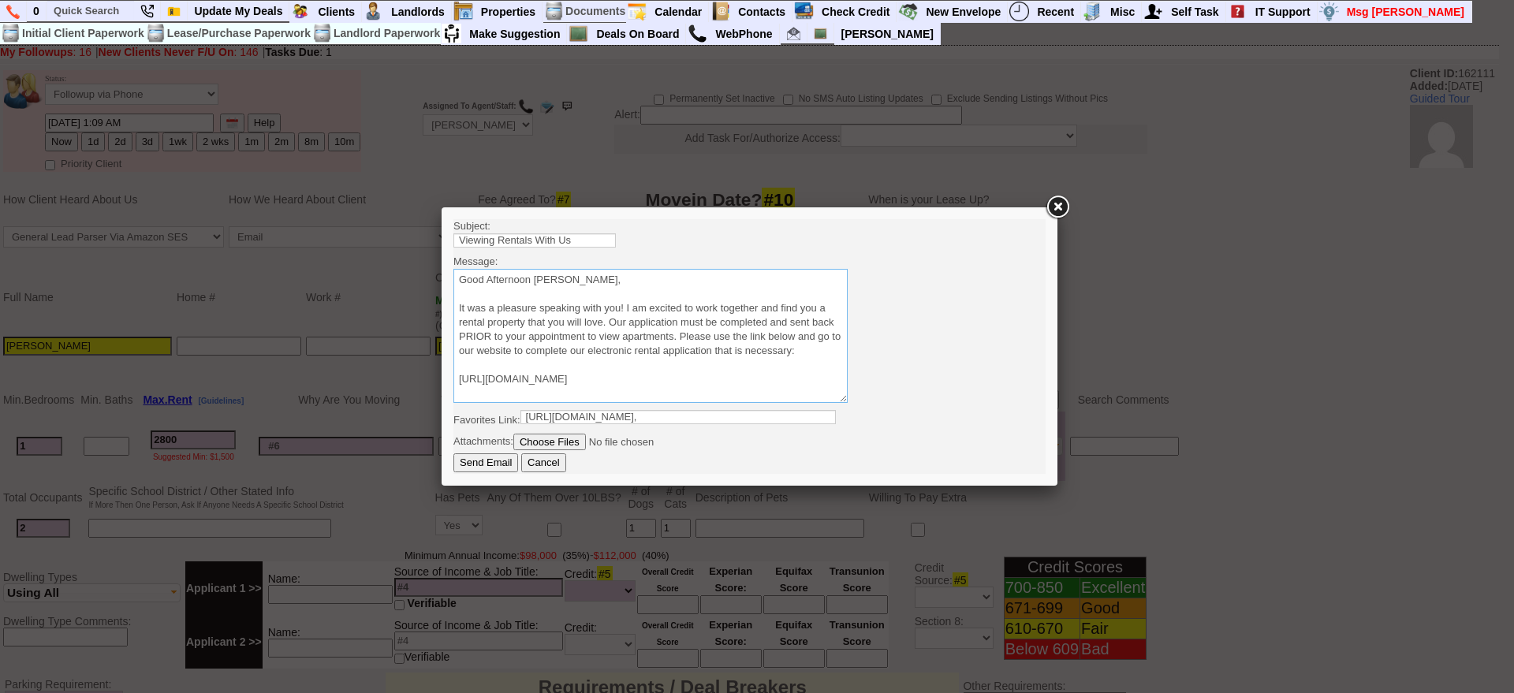
click at [521, 280] on textarea "Sincerely, Jorge Guerrero Licensed Real Estate Salesperson Home Sweet Home Prop…" at bounding box center [650, 336] width 394 height 134
drag, startPoint x: 526, startPoint y: 280, endPoint x: 707, endPoint y: 261, distance: 181.6
click at [707, 261] on body "Subject: Viewing Rentals With Us Message: Sincerely, Jorge Guerrero Licensed Re…" at bounding box center [749, 346] width 592 height 255
type textarea "Good Morning Aline It was a pleasure speaking with you! I am excited to work to…"
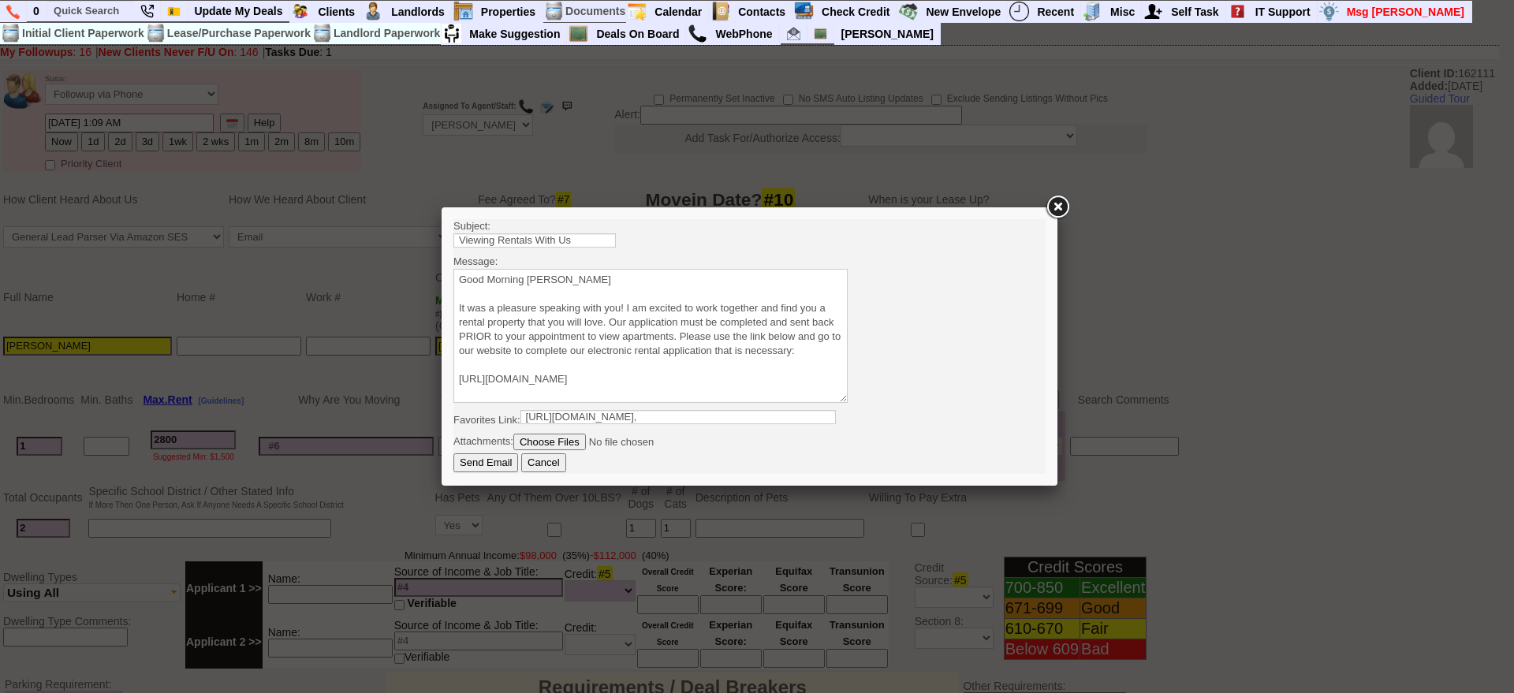
click at [491, 455] on input "Send Email" at bounding box center [485, 462] width 65 height 19
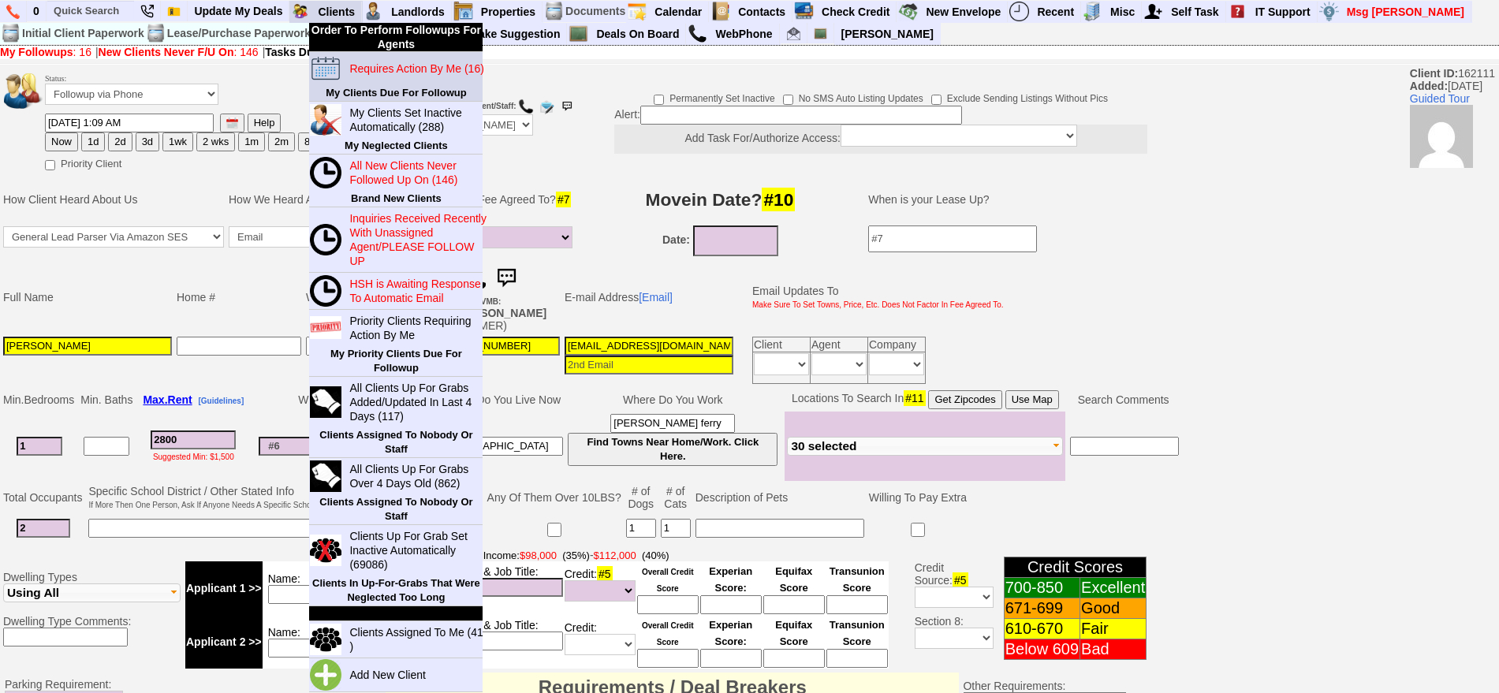
click at [376, 69] on blink "Requires Action By Me (16)" at bounding box center [416, 68] width 134 height 13
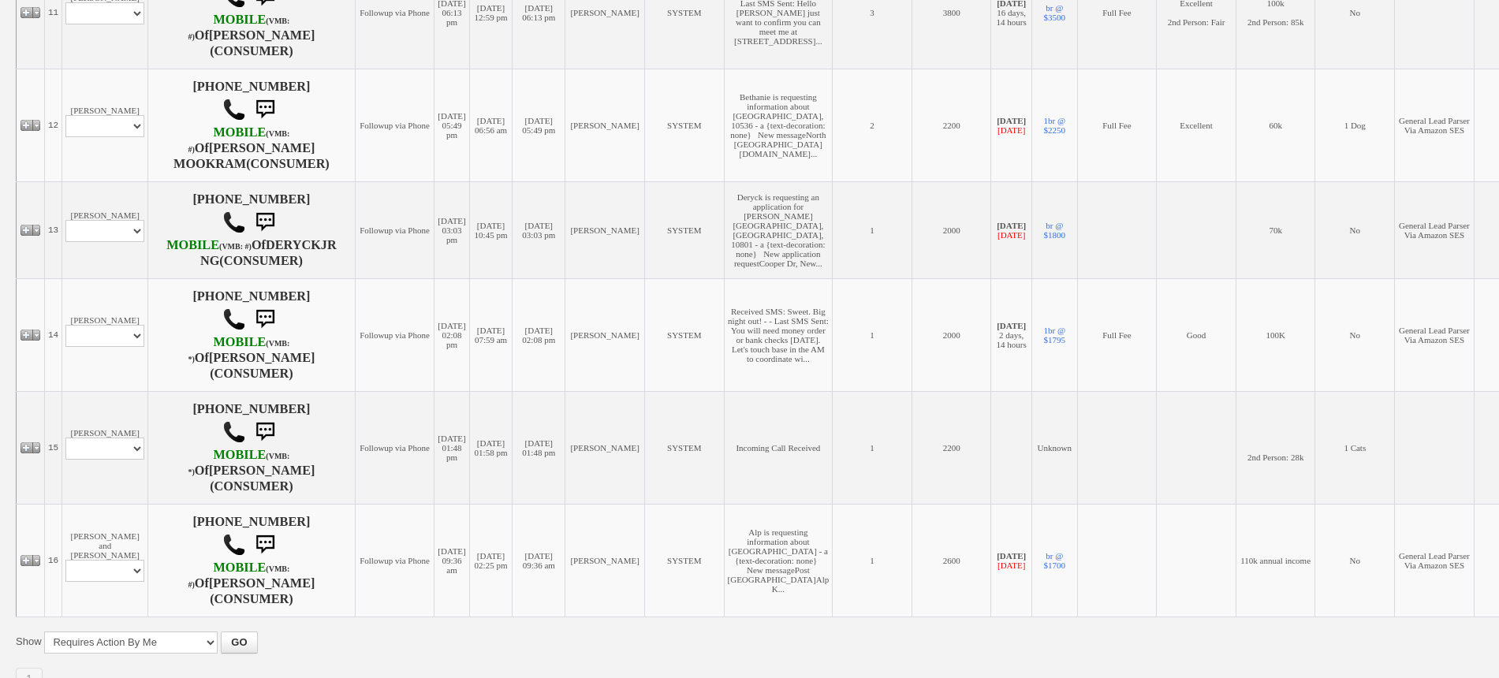
scroll to position [1594, 0]
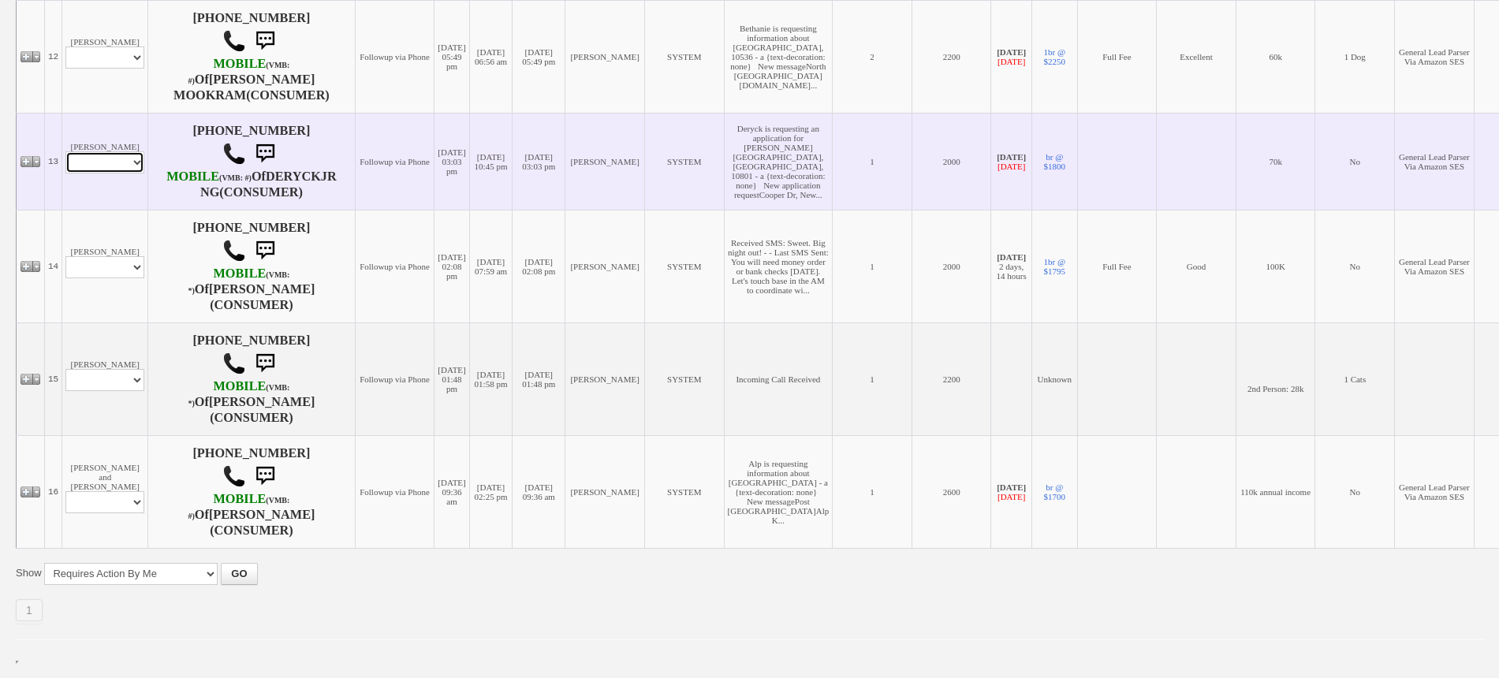
click at [125, 173] on select "Profile Edit Print Email Externally (Will Not Be Tracked In CRM) Closed Deals" at bounding box center [104, 162] width 79 height 22
select select "ChangeURL,/crm/custom/edit_client_form.php?redirect=%2Fcrm%2Fclients.php&id=156…"
click at [65, 173] on select "Profile Edit Print Email Externally (Will Not Be Tracked In CRM) Closed Deals" at bounding box center [104, 162] width 79 height 22
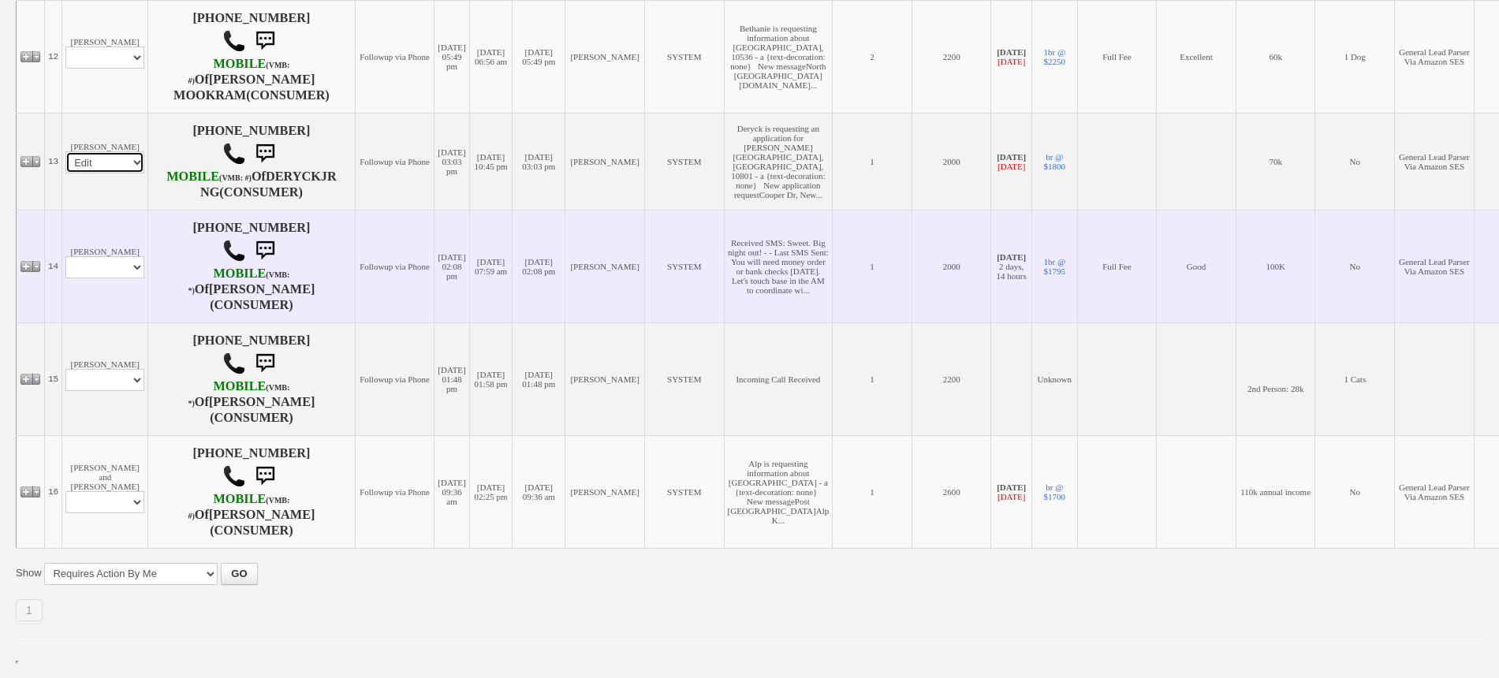
select select
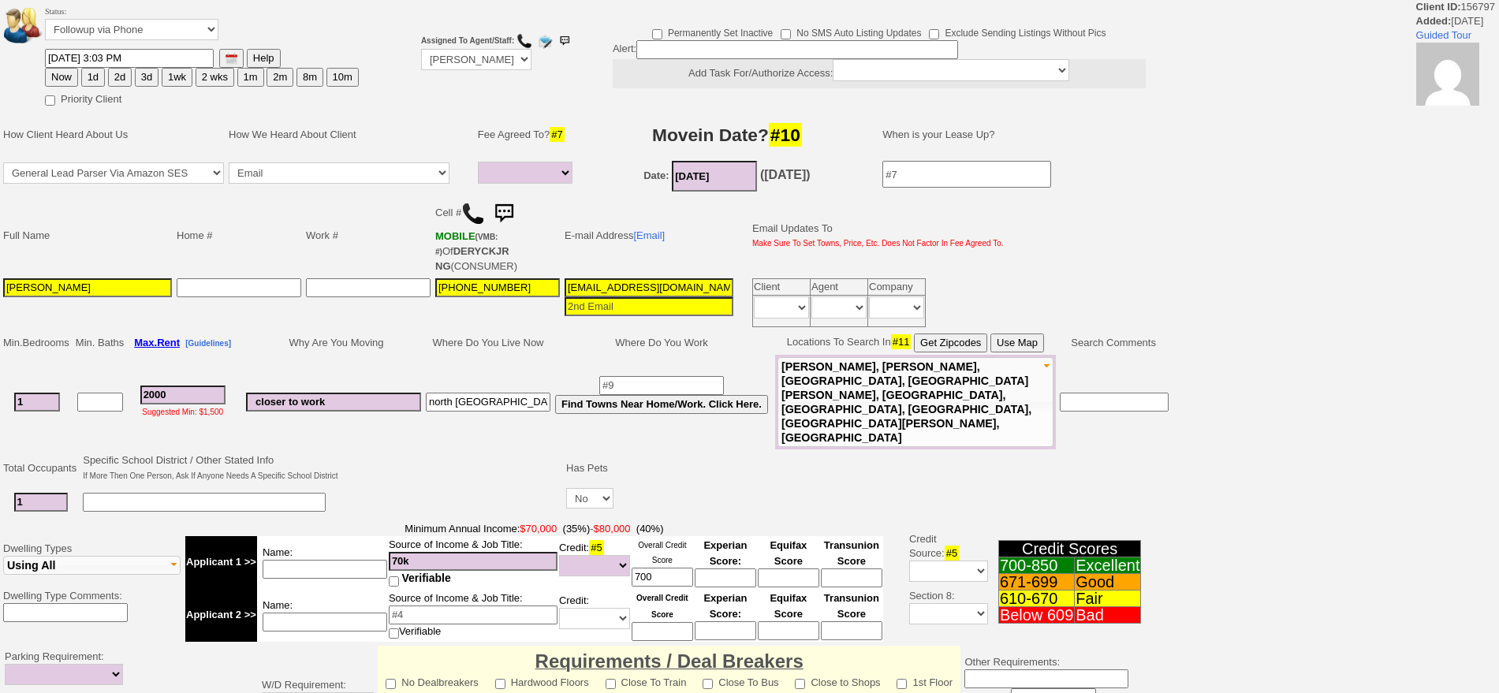
select select
click at [135, 34] on select "Followup via Phone Followup via Email Followup When Section 8 Property Found De…" at bounding box center [131, 29] width 173 height 21
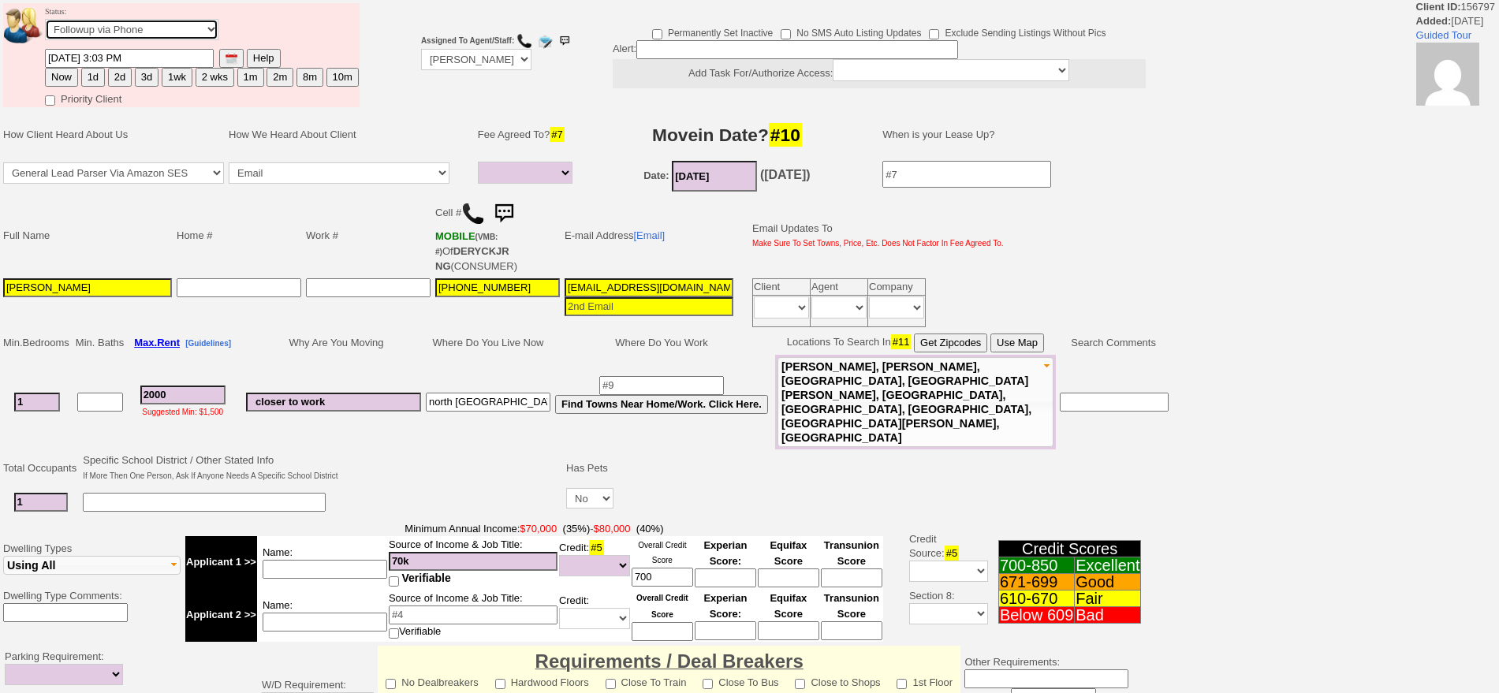
select select "Inactive"
click at [45, 24] on select "Followup via Phone Followup via Email Followup When Section 8 Property Found De…" at bounding box center [131, 29] width 173 height 21
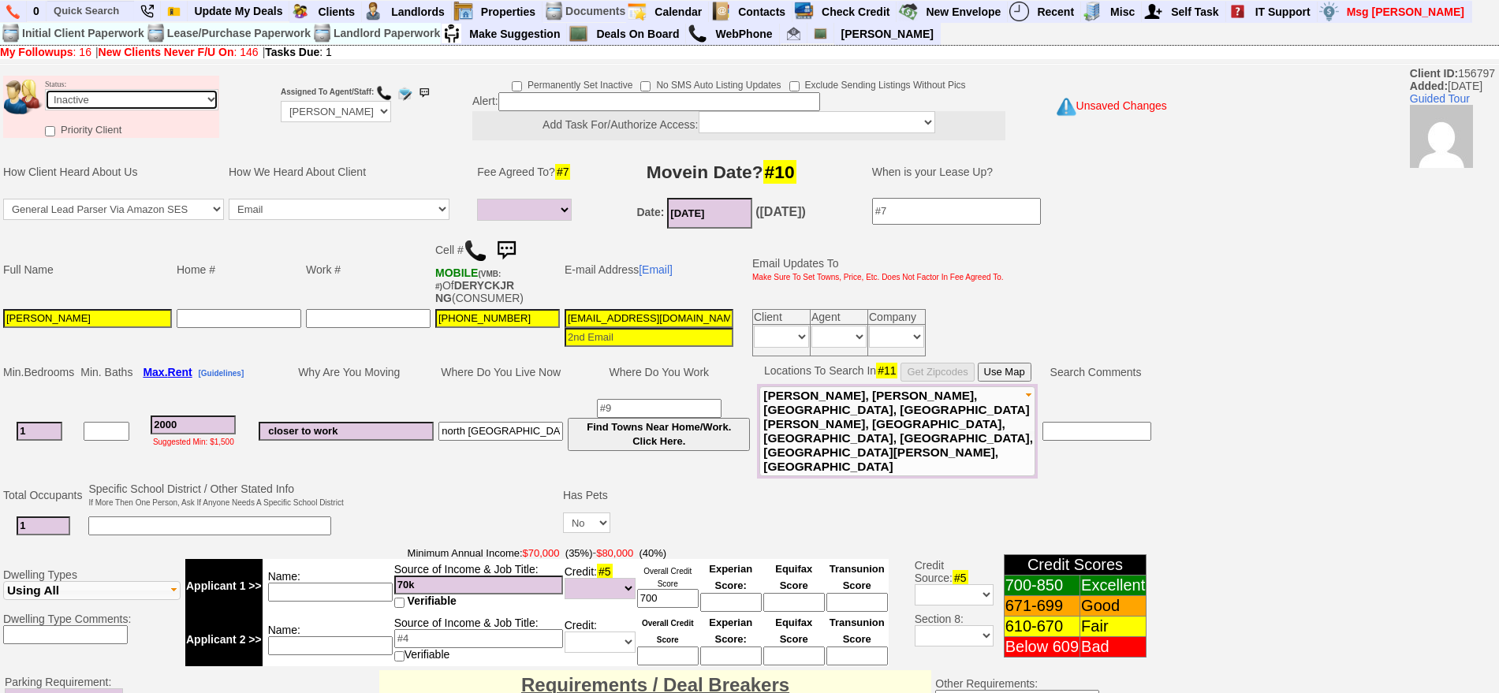
scroll to position [449, 0]
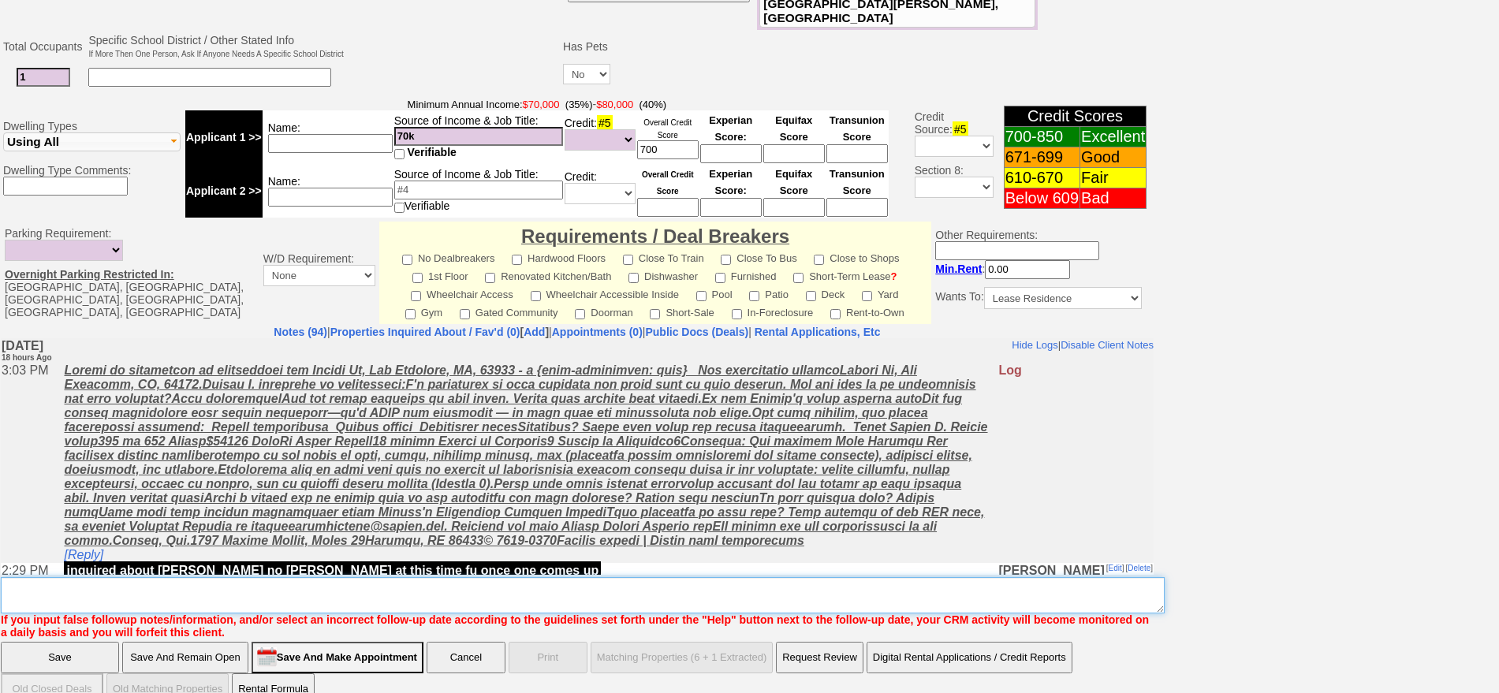
click at [552, 577] on textarea "Insert New Note Here" at bounding box center [583, 595] width 1164 height 36
type textarea "sent cooper unit no word back ia"
click at [82, 642] on input "Save" at bounding box center [60, 658] width 118 height 32
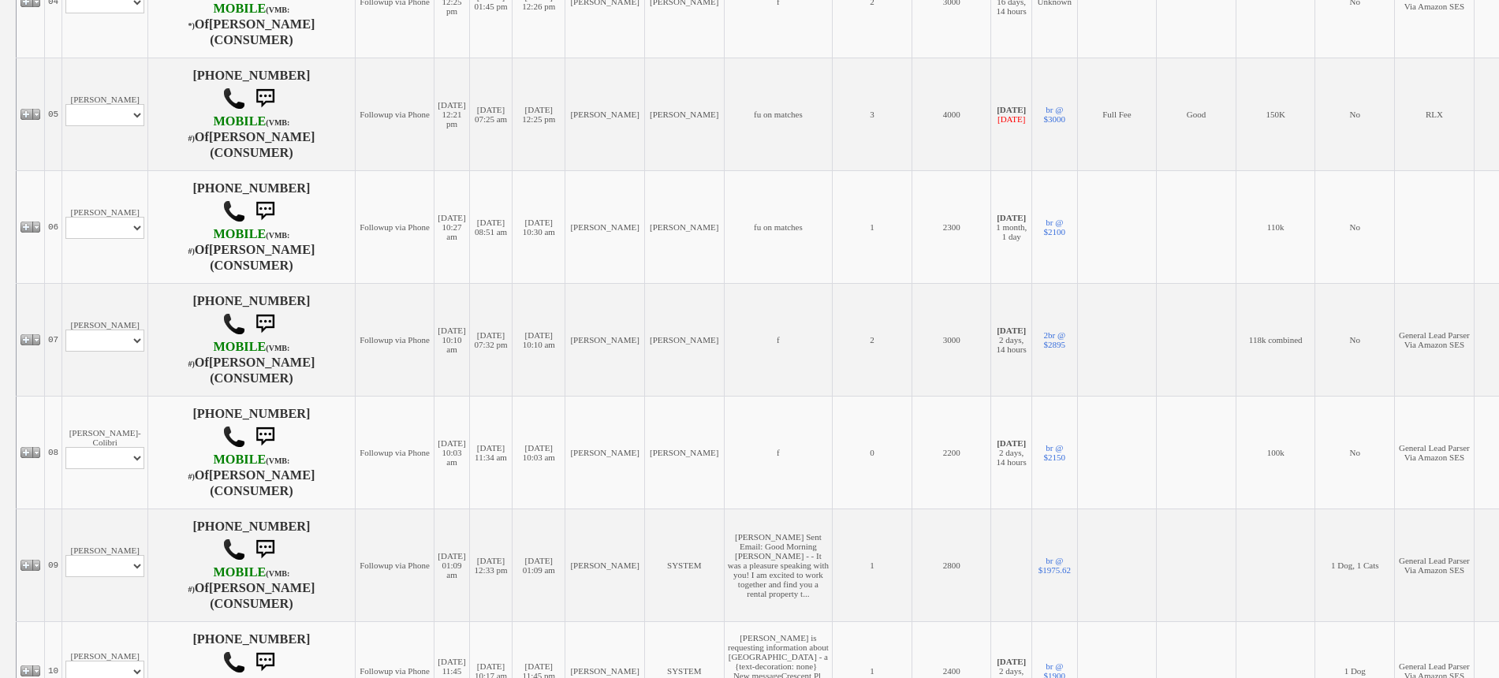
scroll to position [789, 0]
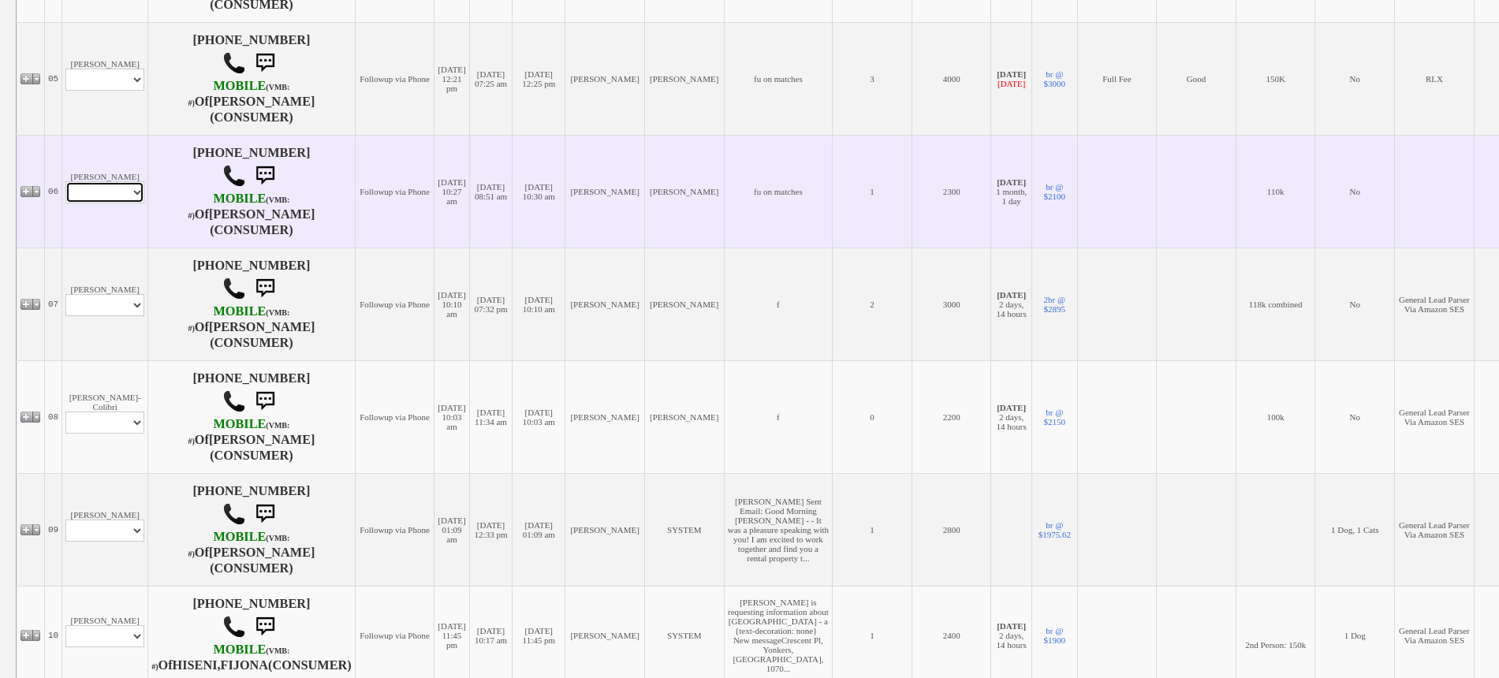
click at [119, 203] on select "Profile Edit Print Email Externally (Will Not Be Tracked In CRM) Closed Deals" at bounding box center [104, 192] width 79 height 22
select select "ChangeURL,/crm/custom/edit_client_form.php?redirect=%2Fcrm%2Fclients.php&id=167…"
click at [65, 201] on select "Profile Edit Print Email Externally (Will Not Be Tracked In CRM) Closed Deals" at bounding box center [104, 192] width 79 height 22
select select
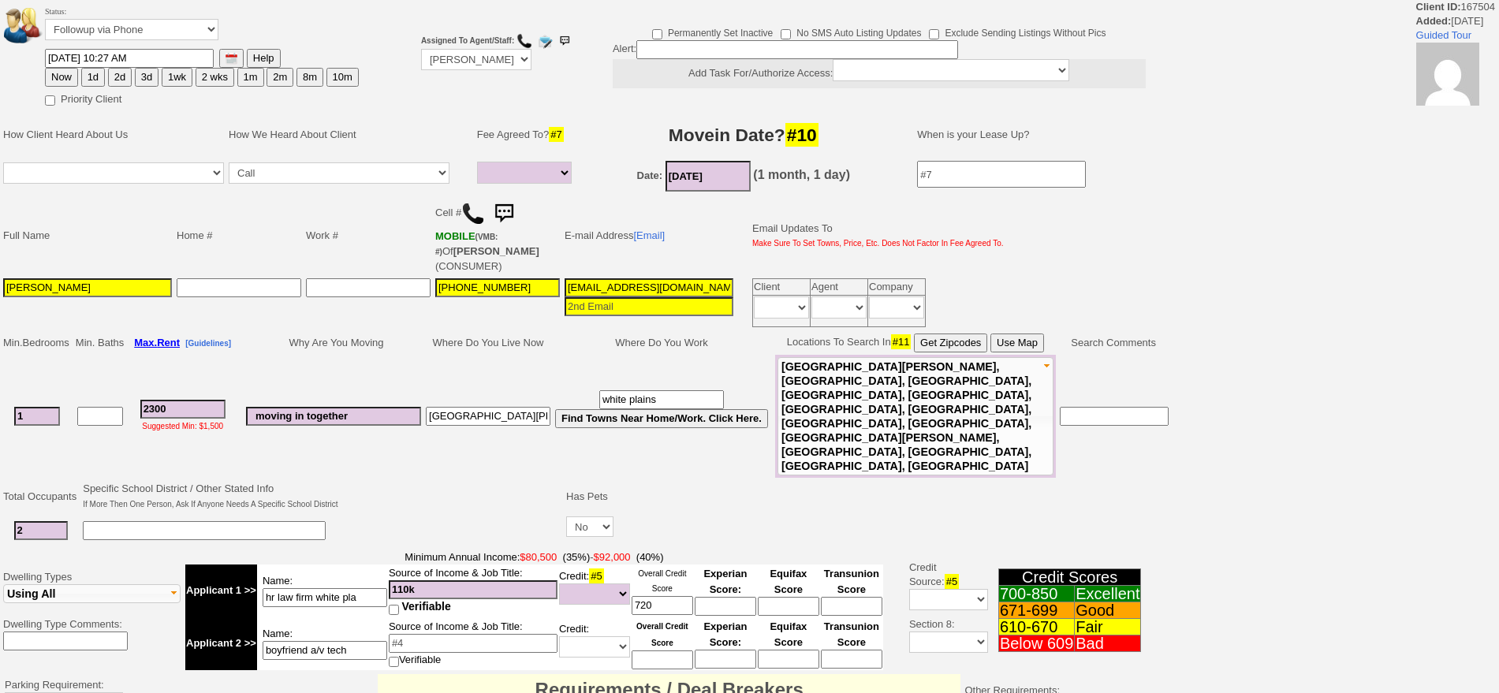
select select
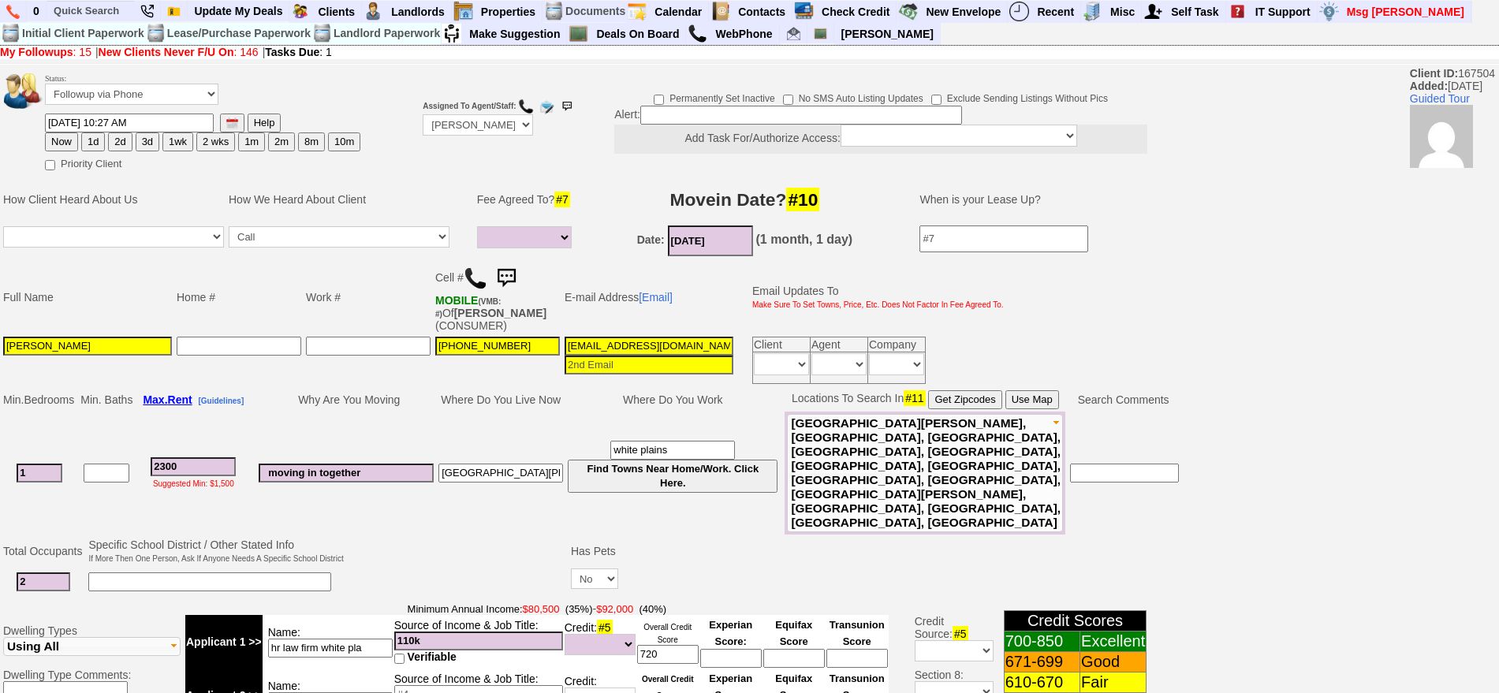
click at [509, 269] on img at bounding box center [506, 279] width 32 height 32
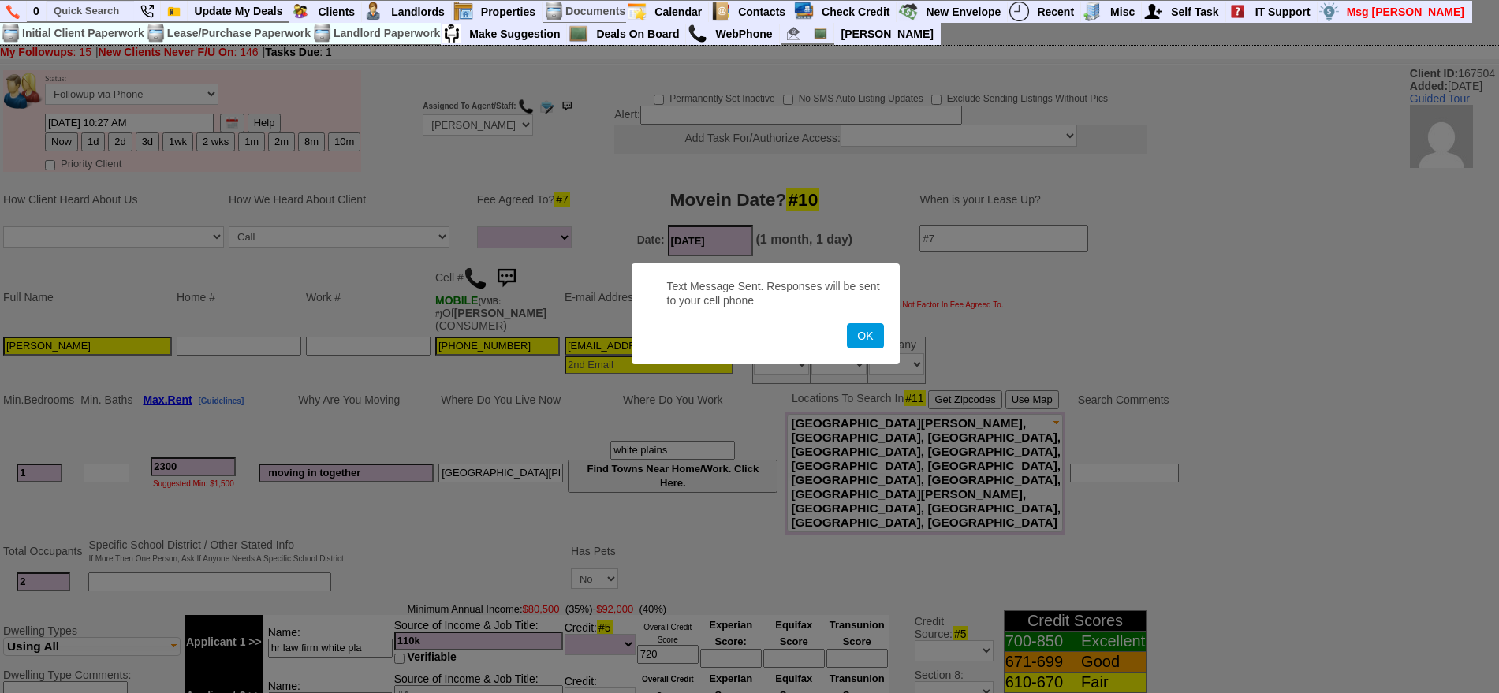
click at [847, 323] on button "OK" at bounding box center [865, 335] width 36 height 25
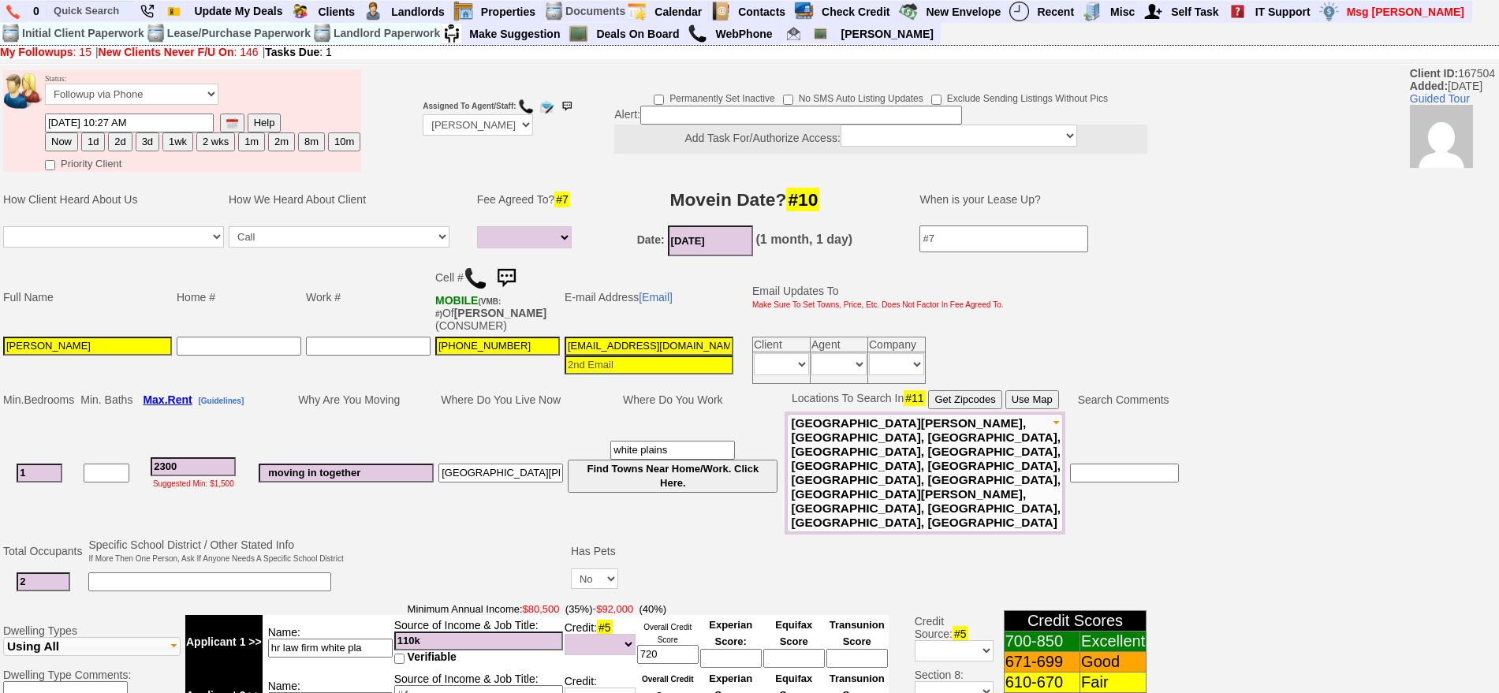
click at [91, 140] on button "1d" at bounding box center [93, 141] width 24 height 19
type input "08/30/2025 09:49 AM"
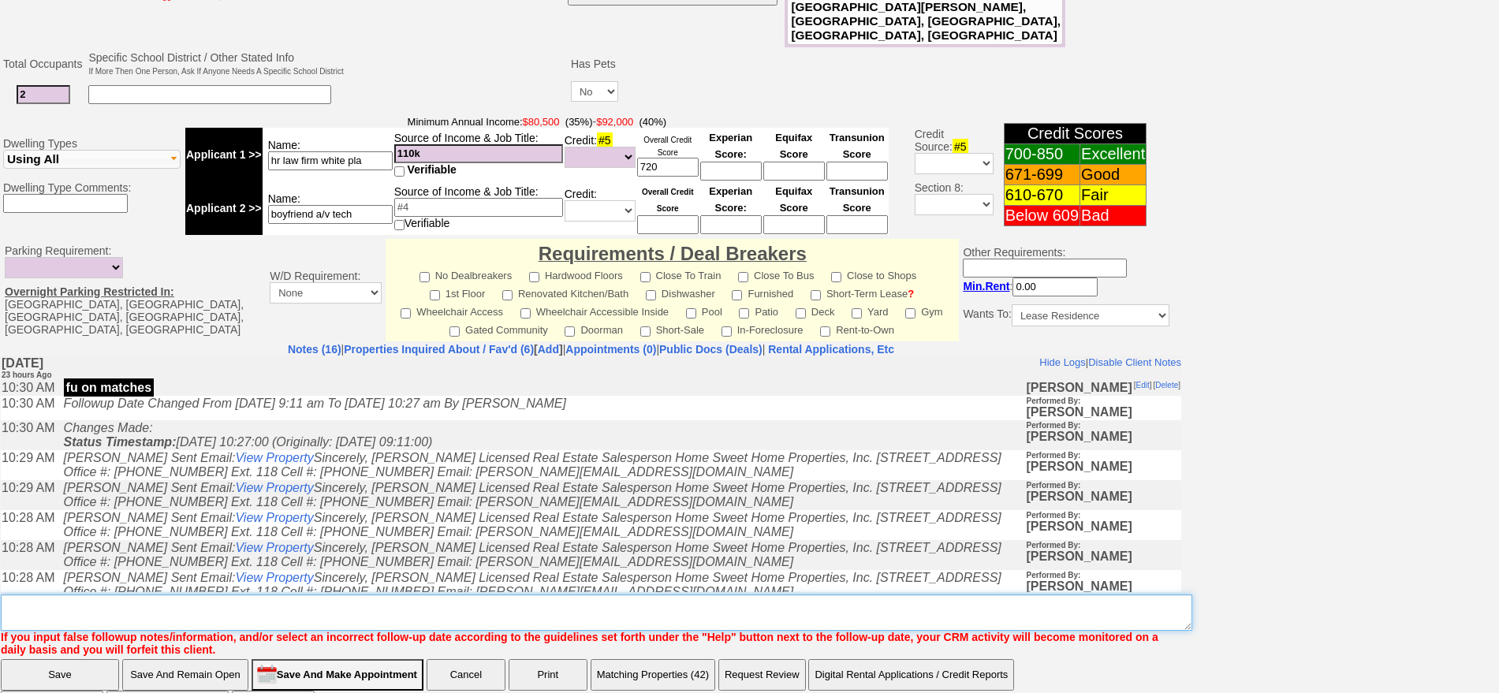
click at [815, 595] on textarea "Insert New Note Here" at bounding box center [596, 613] width 1191 height 36
type textarea "f"
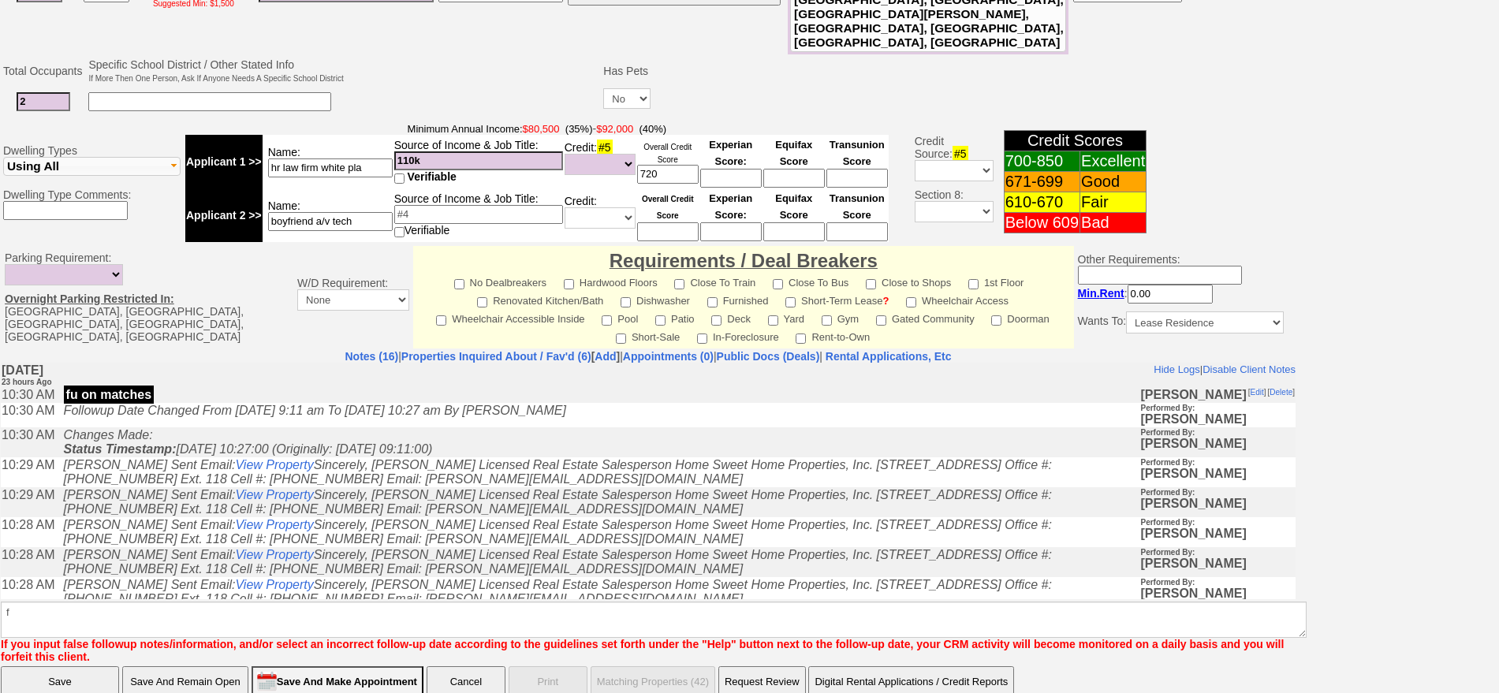
click input "Save" at bounding box center [60, 682] width 118 height 32
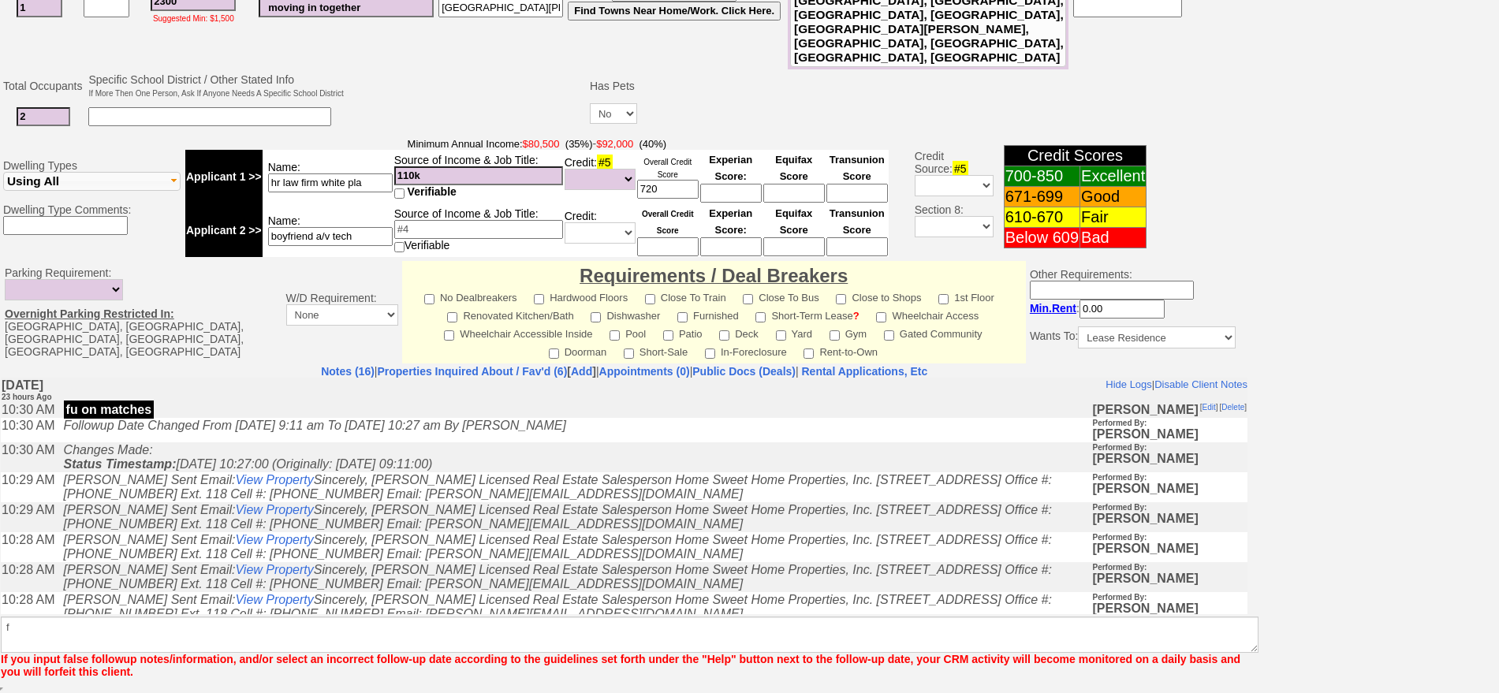
scroll to position [423, 0]
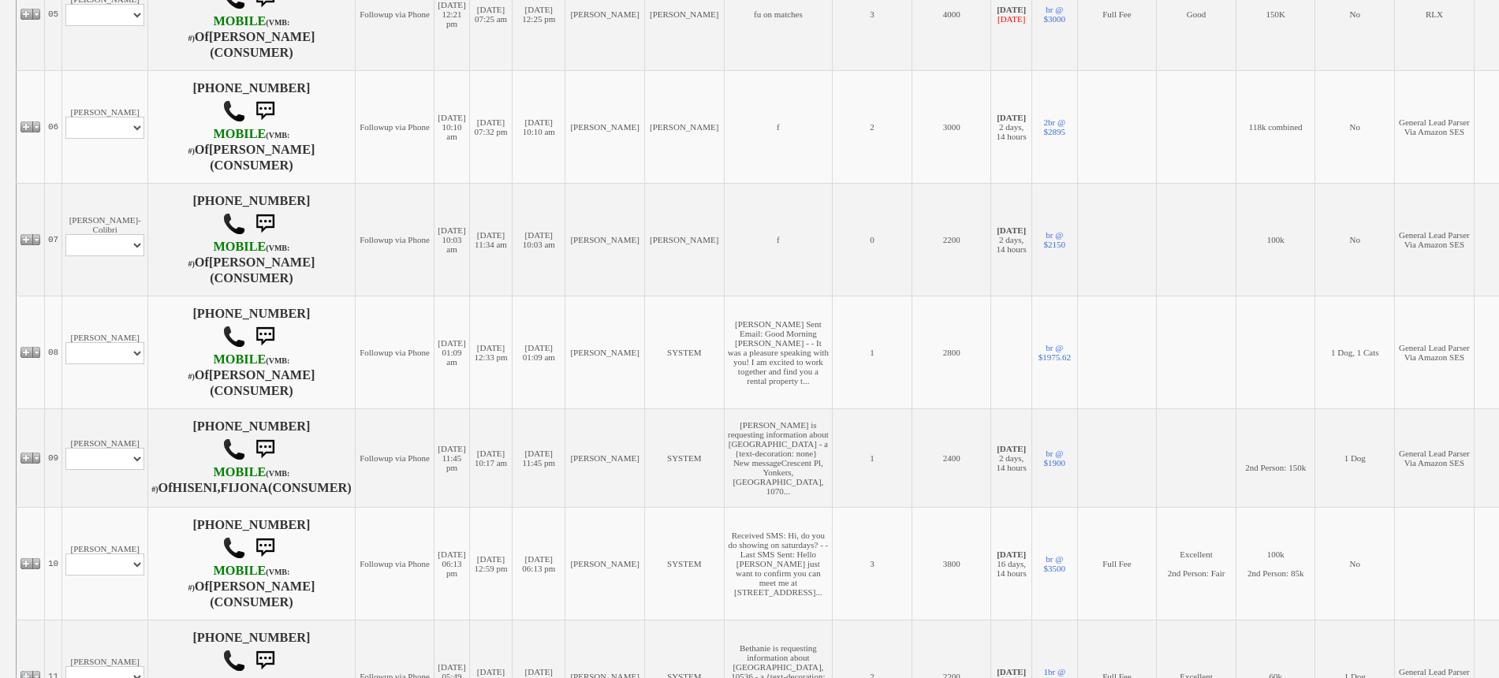
scroll to position [887, 0]
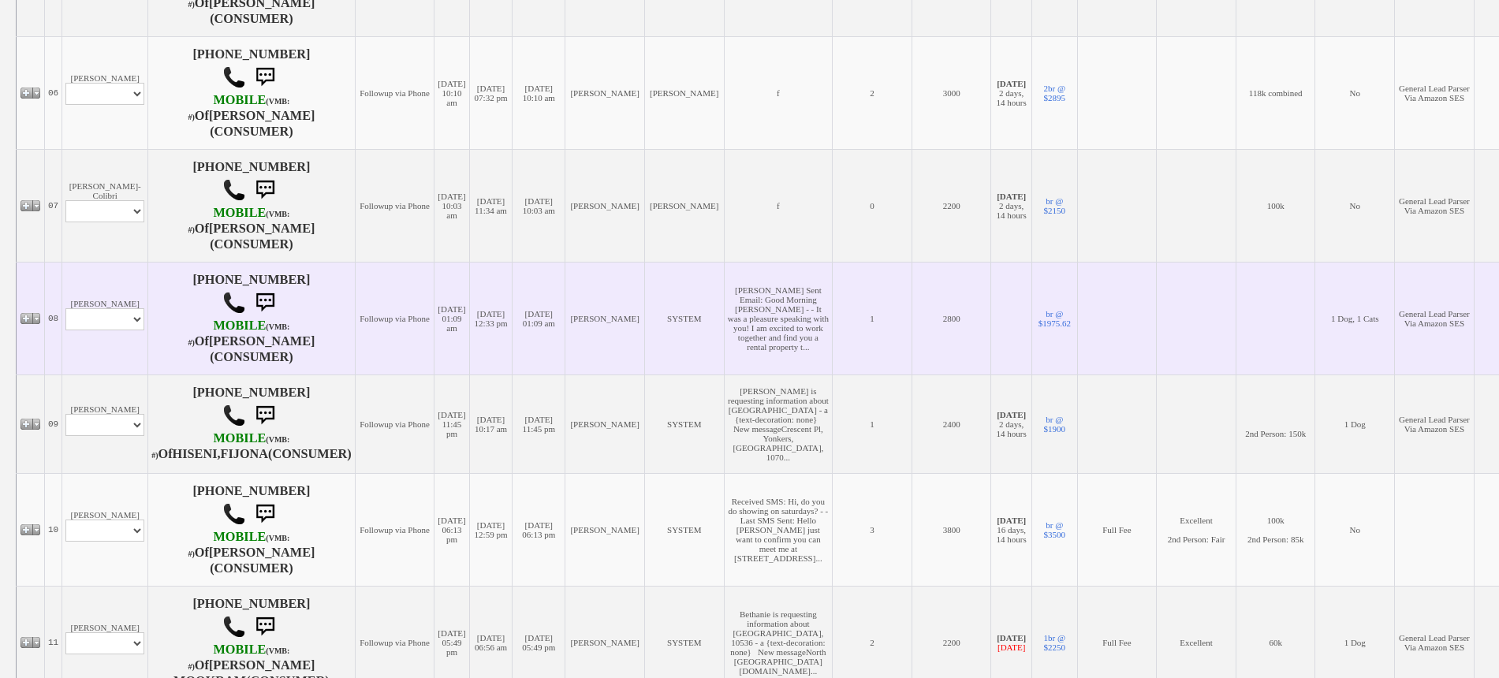
click at [133, 270] on td "[PERSON_NAME] Profile Edit Print Email Externally (Will Not Be Tracked In CRM) …" at bounding box center [105, 318] width 86 height 113
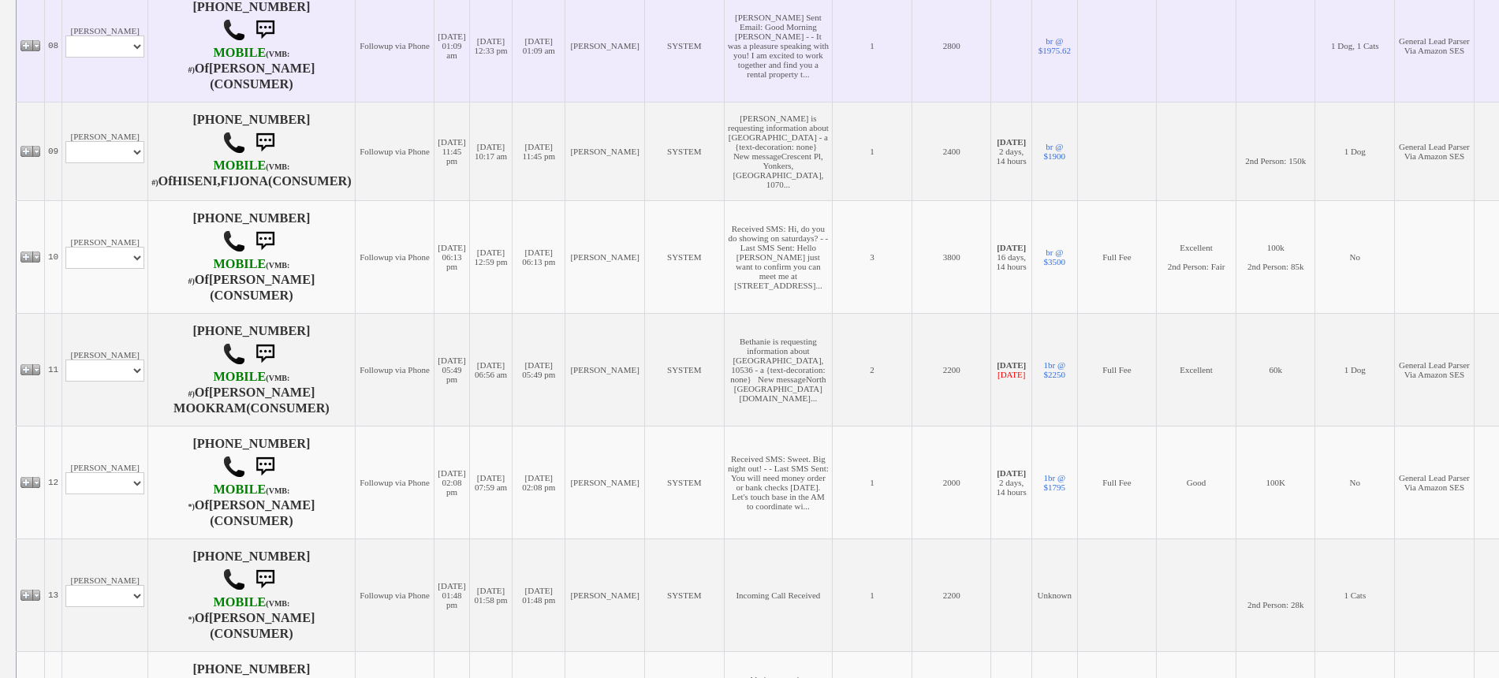
scroll to position [1183, 0]
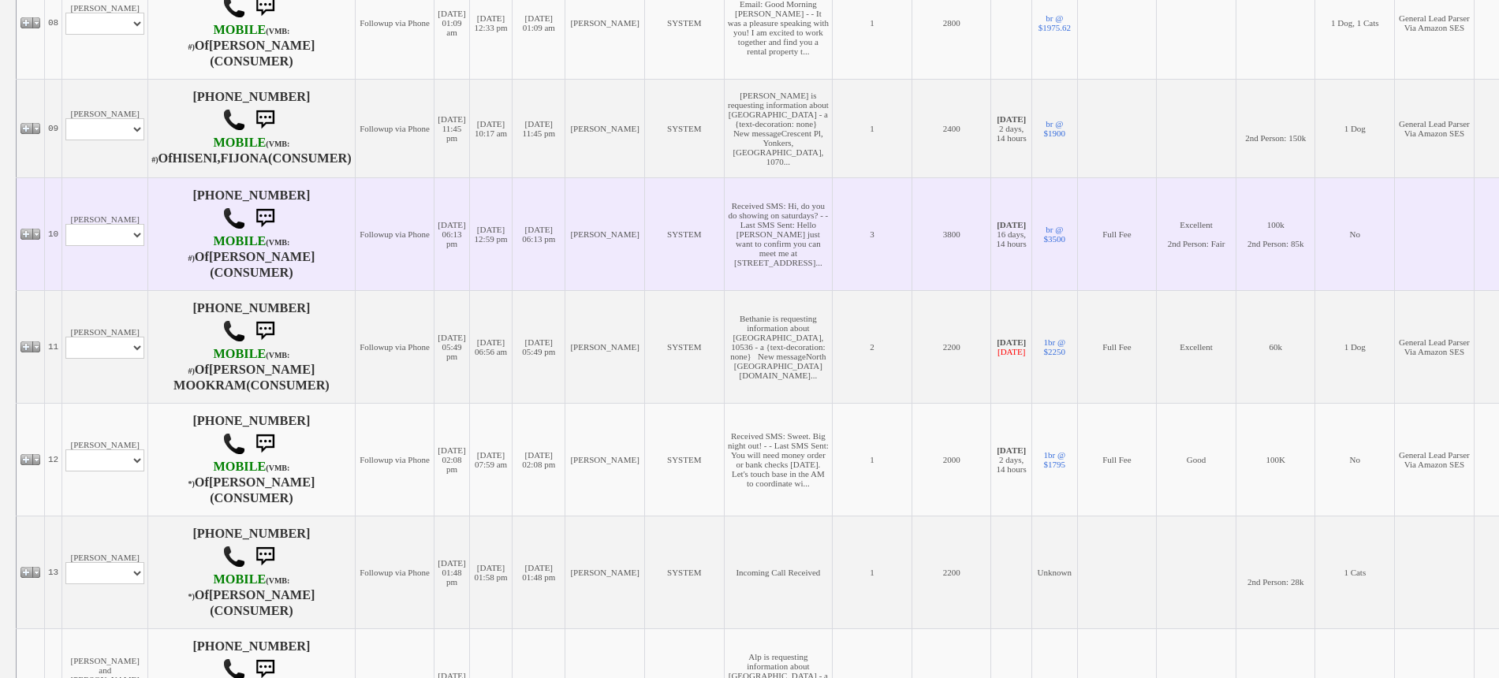
click at [123, 290] on td "[PERSON_NAME] Profile Edit Print Email Externally (Will Not Be Tracked In CRM) …" at bounding box center [105, 233] width 86 height 113
click at [118, 246] on select "Profile Edit Print Email Externally (Will Not Be Tracked In CRM) Closed Deals" at bounding box center [104, 235] width 79 height 22
select select "ChangeURL,/crm/custom/edit_client_form.php?redirect=%2Fcrm%2Fclients.php&id=995…"
click at [65, 246] on select "Profile Edit Print Email Externally (Will Not Be Tracked In CRM) Closed Deals" at bounding box center [104, 235] width 79 height 22
select select
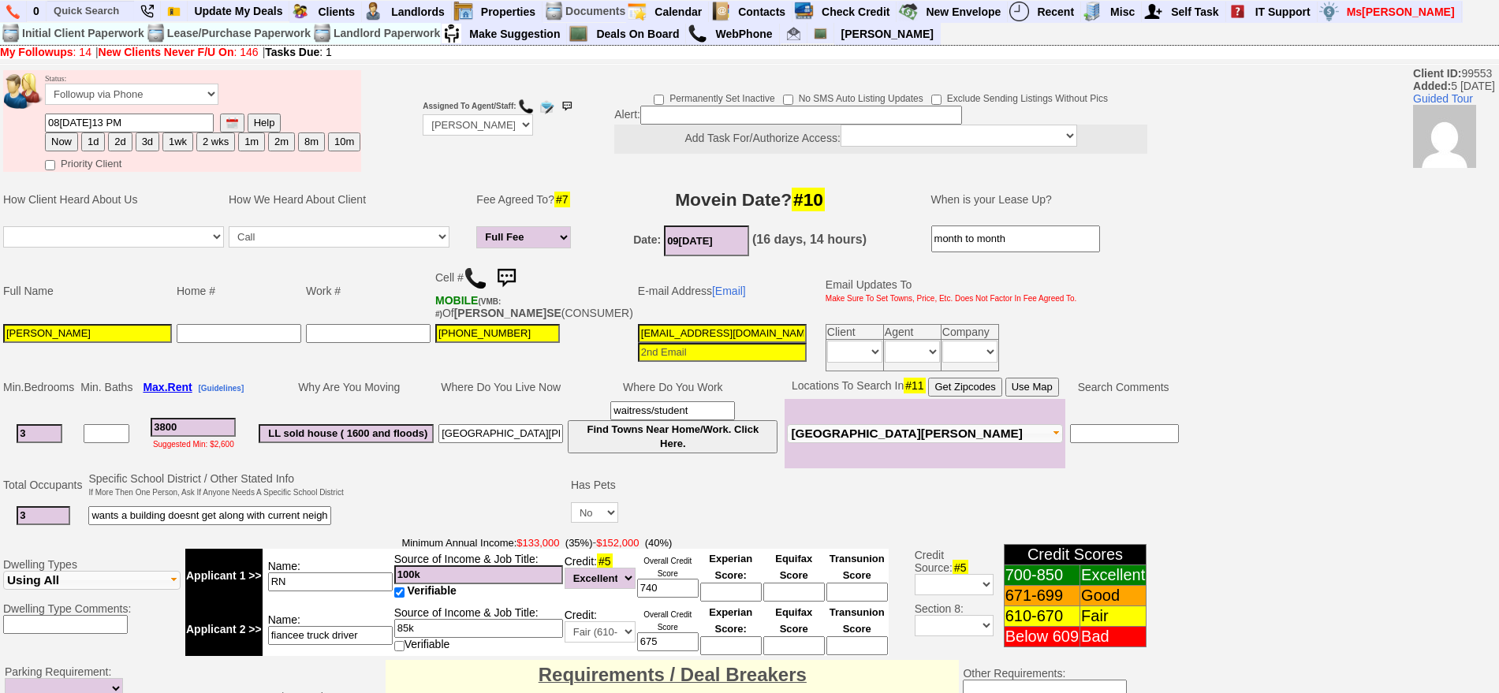
click at [513, 282] on img at bounding box center [506, 279] width 32 height 32
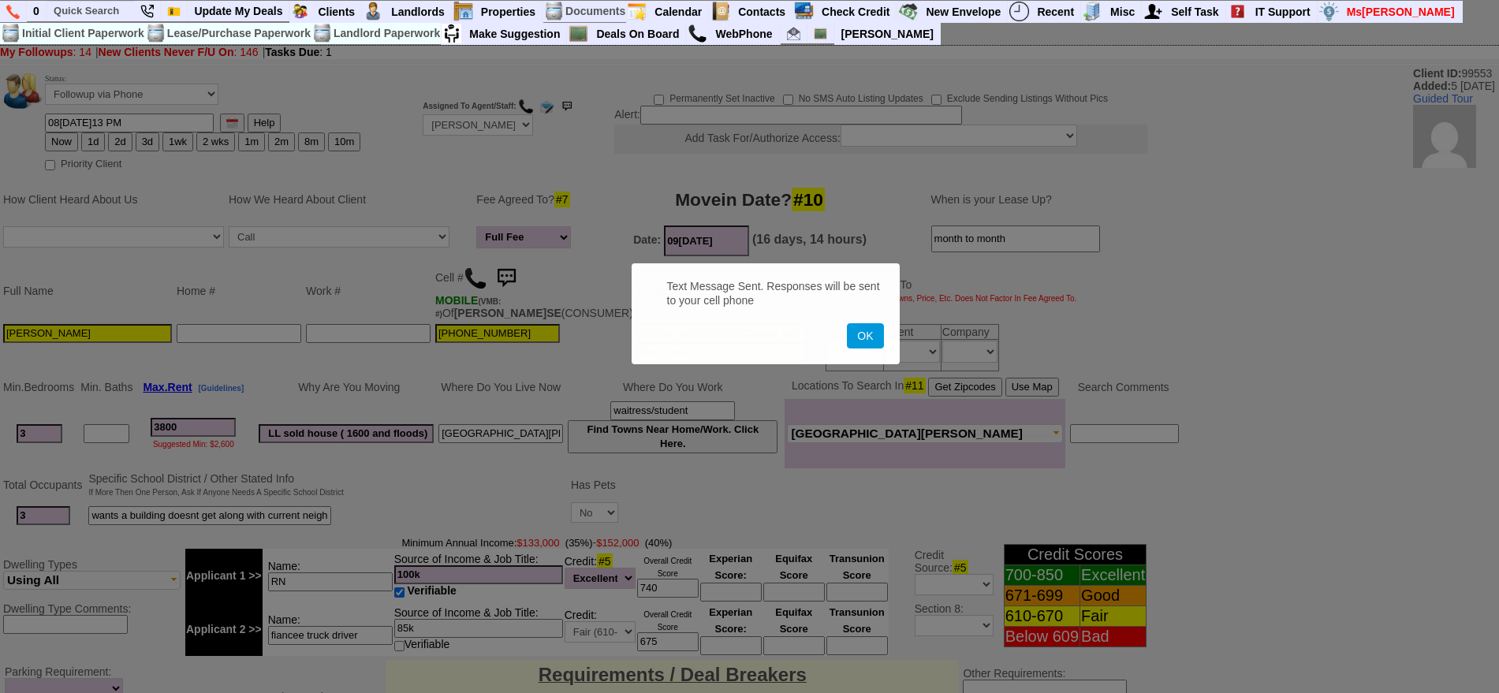
click at [847, 323] on button "OK" at bounding box center [865, 335] width 36 height 25
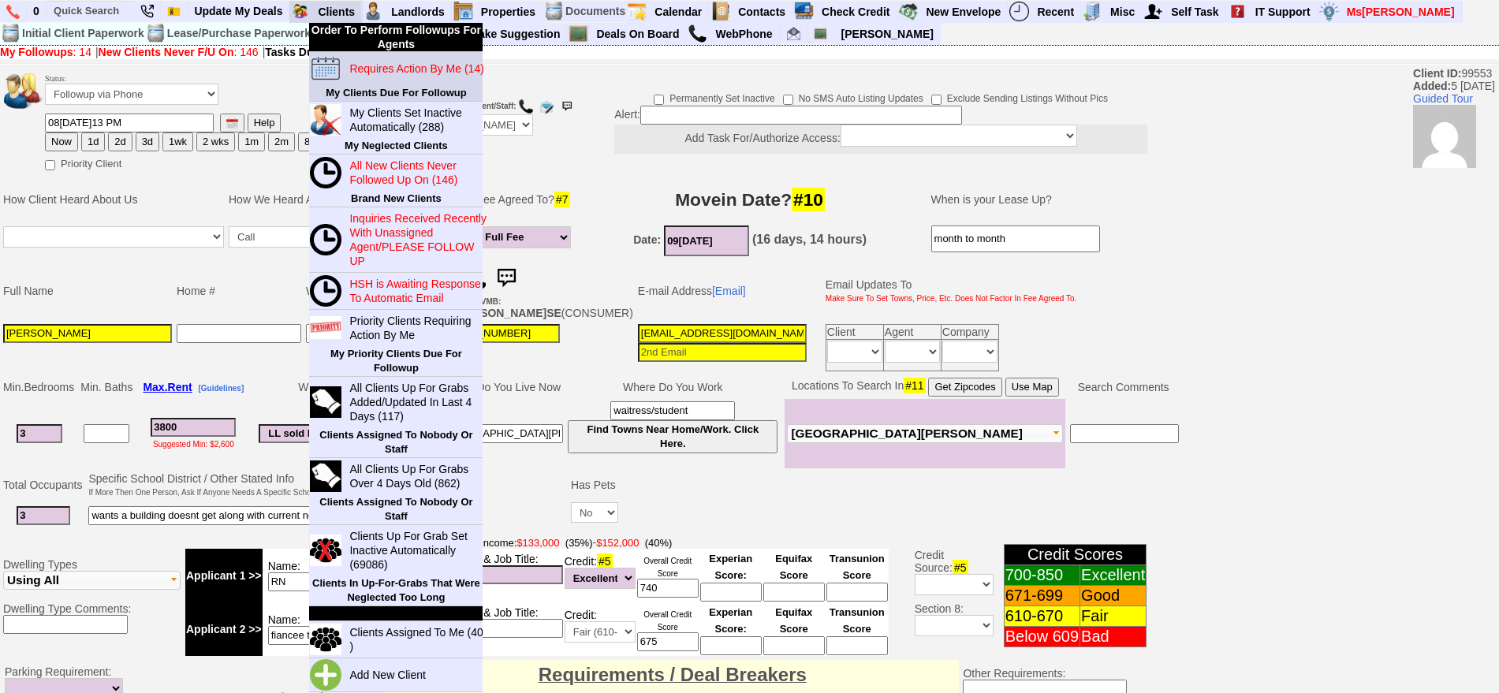
click at [363, 69] on blink "Requires Action By Me (14)" at bounding box center [416, 68] width 134 height 13
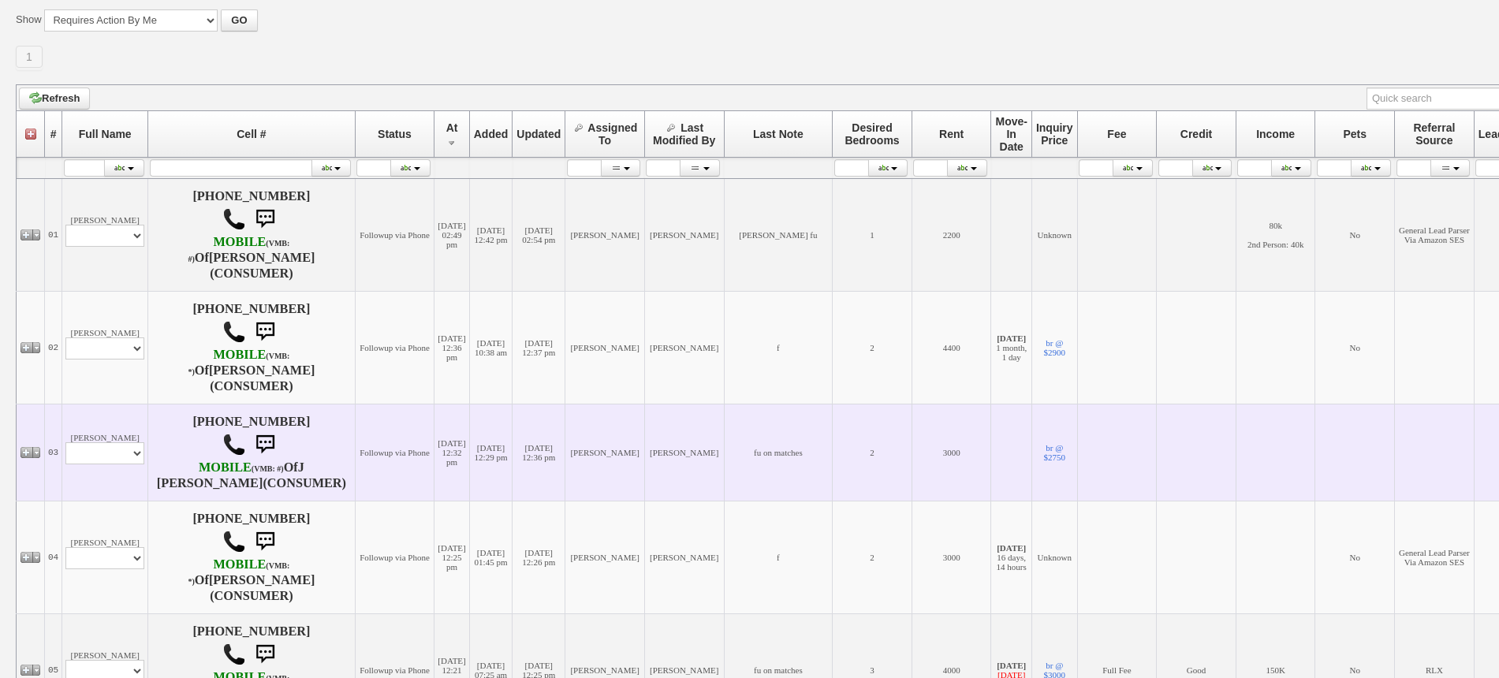
click at [121, 406] on td "Janette Profile Edit Print Email Externally (Will Not Be Tracked In CRM) Closed…" at bounding box center [105, 452] width 86 height 97
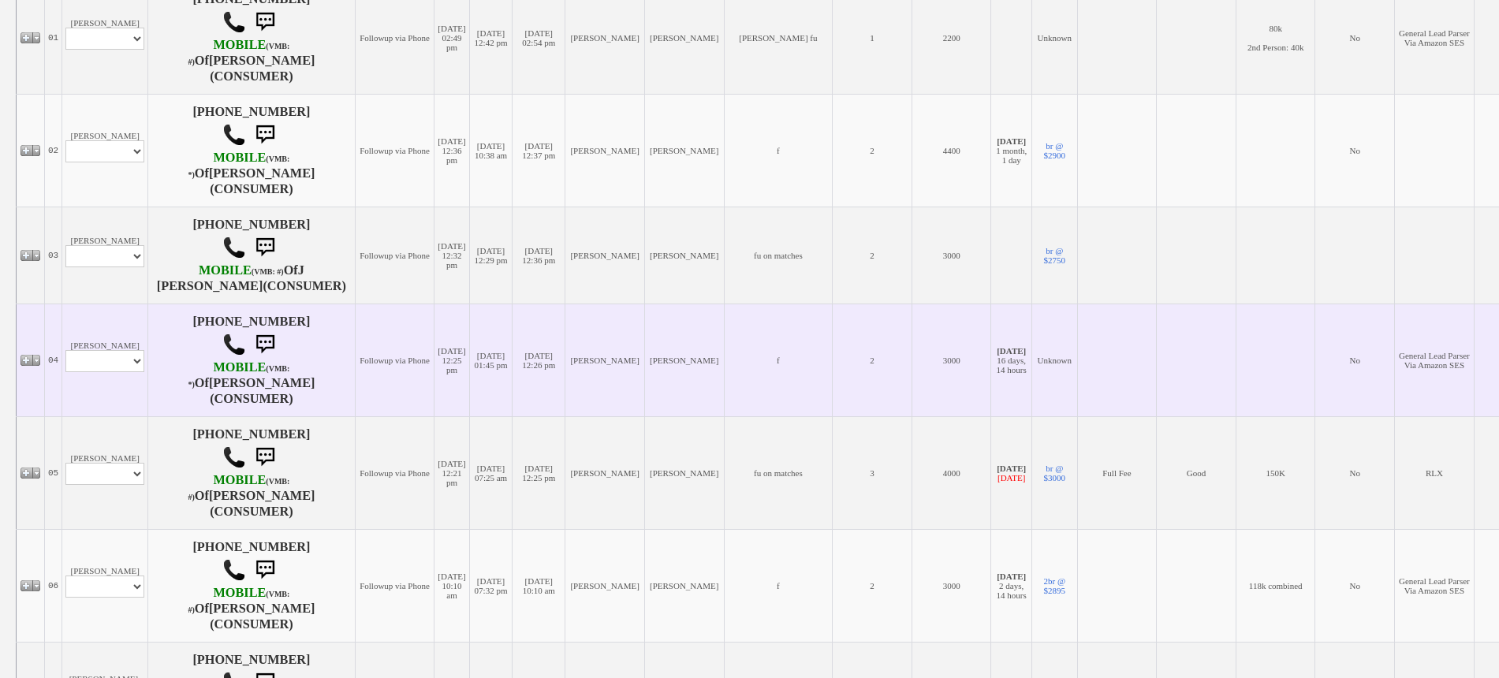
click at [133, 408] on td "Terrence McCabe Profile Edit Print Email Externally (Will Not Be Tracked In CRM…" at bounding box center [105, 360] width 86 height 113
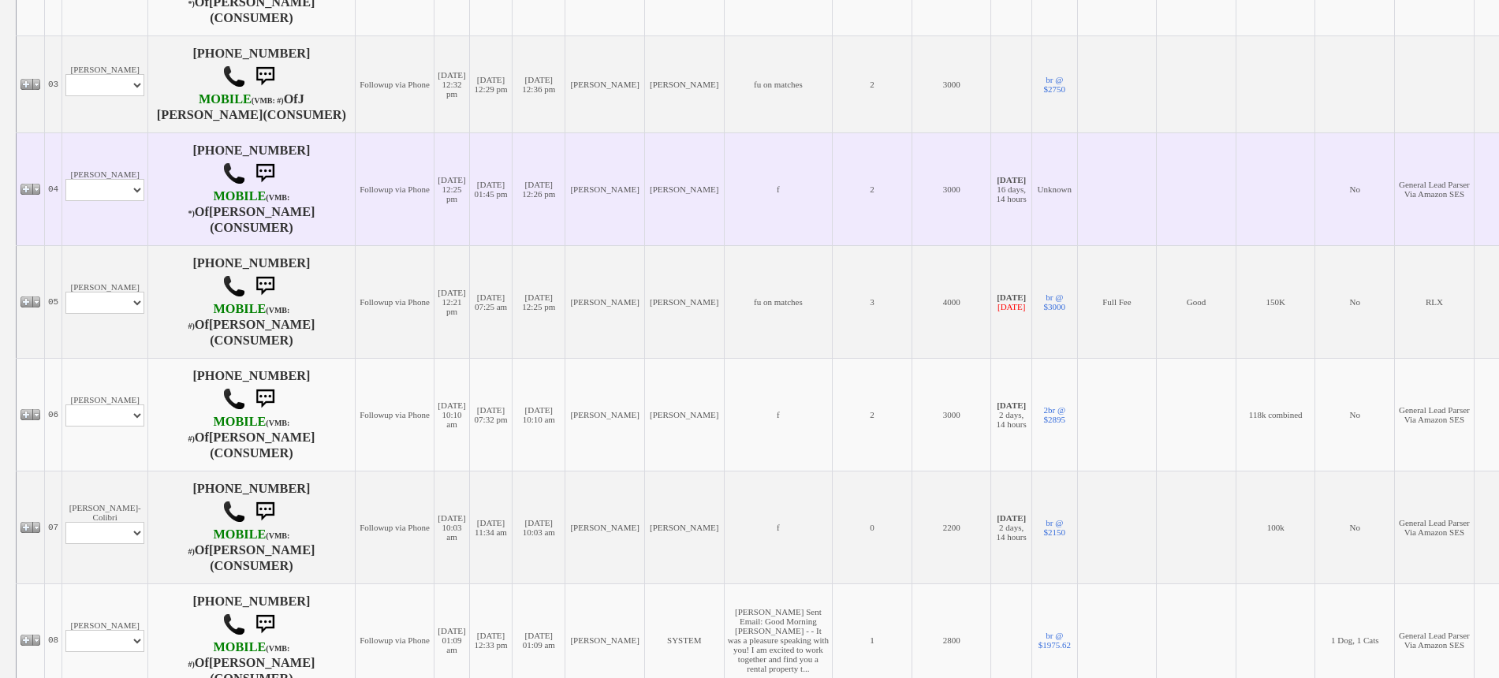
scroll to position [591, 0]
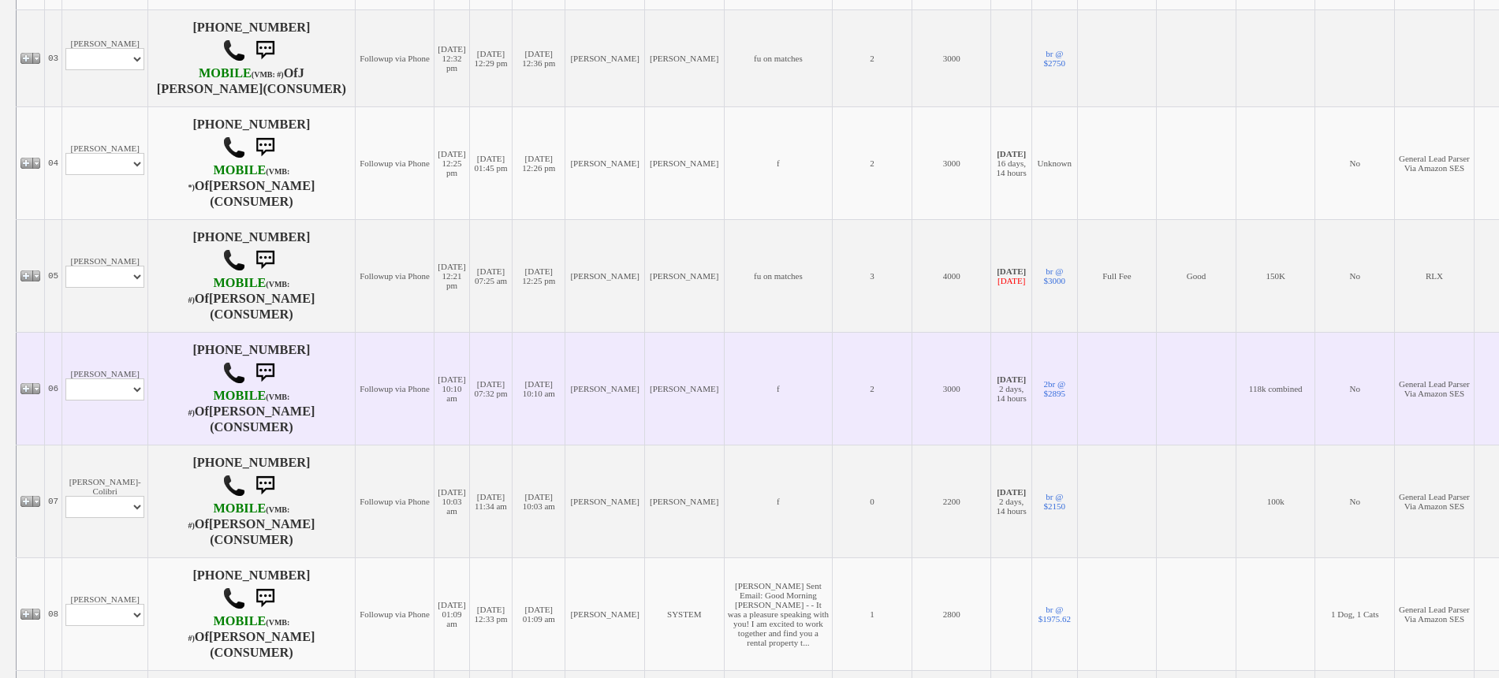
click at [114, 362] on td "Sara Abraham Profile Edit Print Email Externally (Will Not Be Tracked In CRM) C…" at bounding box center [105, 388] width 86 height 113
click at [125, 394] on select "Profile Edit Print Email Externally (Will Not Be Tracked In CRM) Closed Deals" at bounding box center [104, 390] width 79 height 22
select select "ChangeURL,/crm/custom/edit_client_form.php?redirect=%2Fcrm%2Fclients.php&id=167…"
click at [65, 386] on select "Profile Edit Print Email Externally (Will Not Be Tracked In CRM) Closed Deals" at bounding box center [104, 390] width 79 height 22
select select
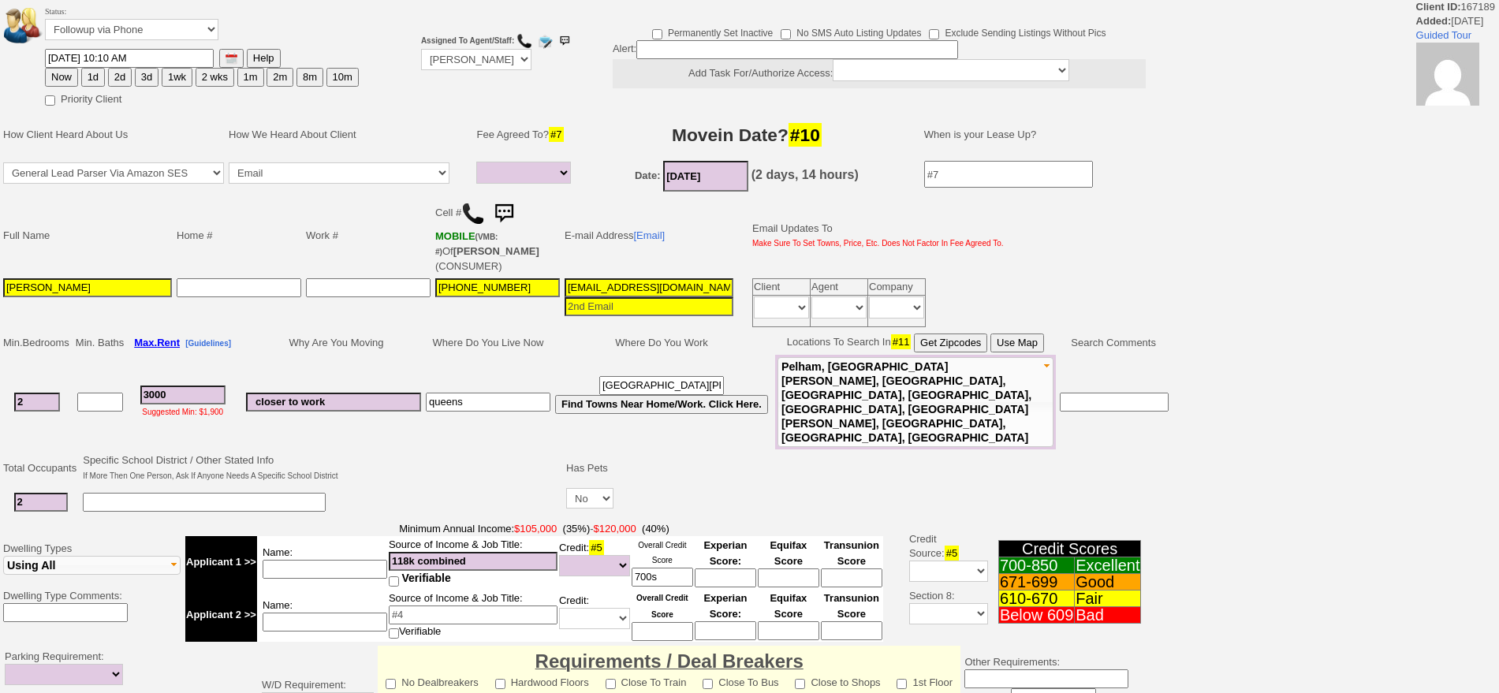
select select
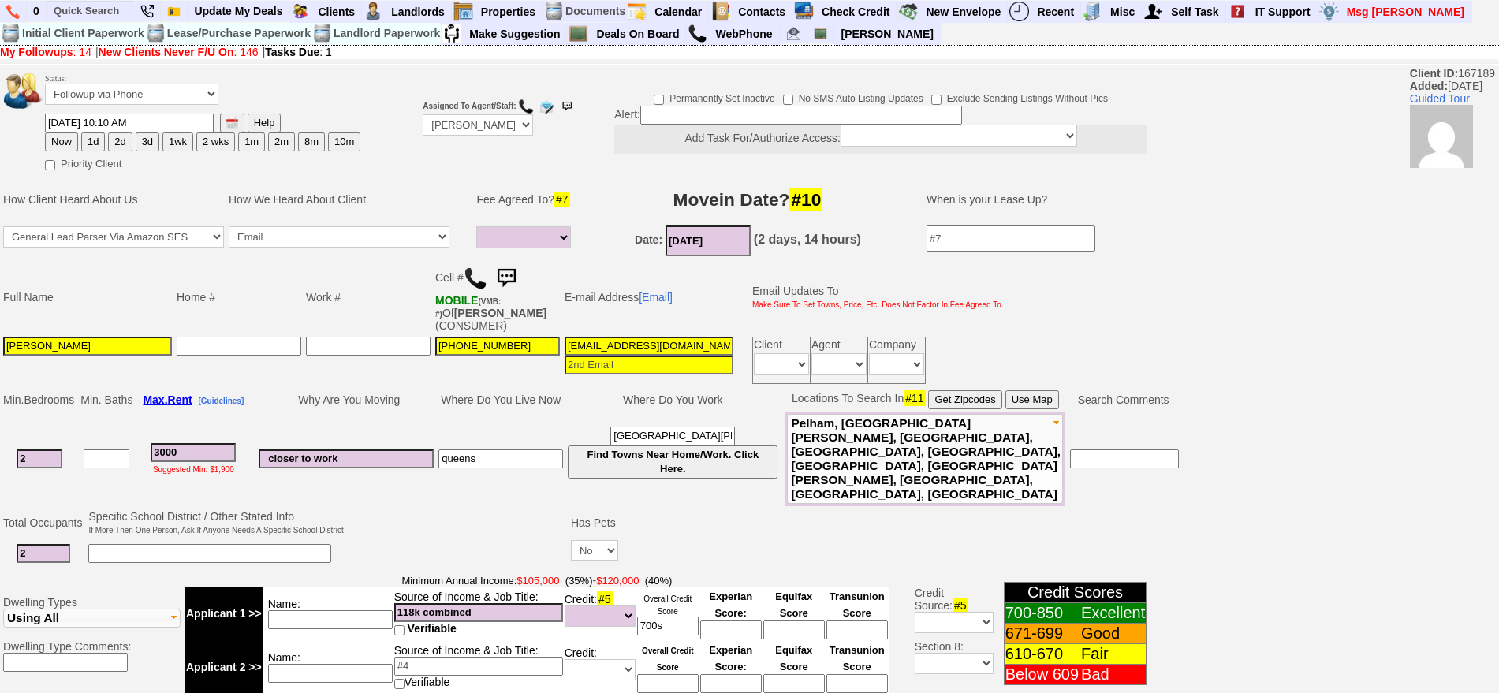
click at [509, 268] on img at bounding box center [506, 279] width 32 height 32
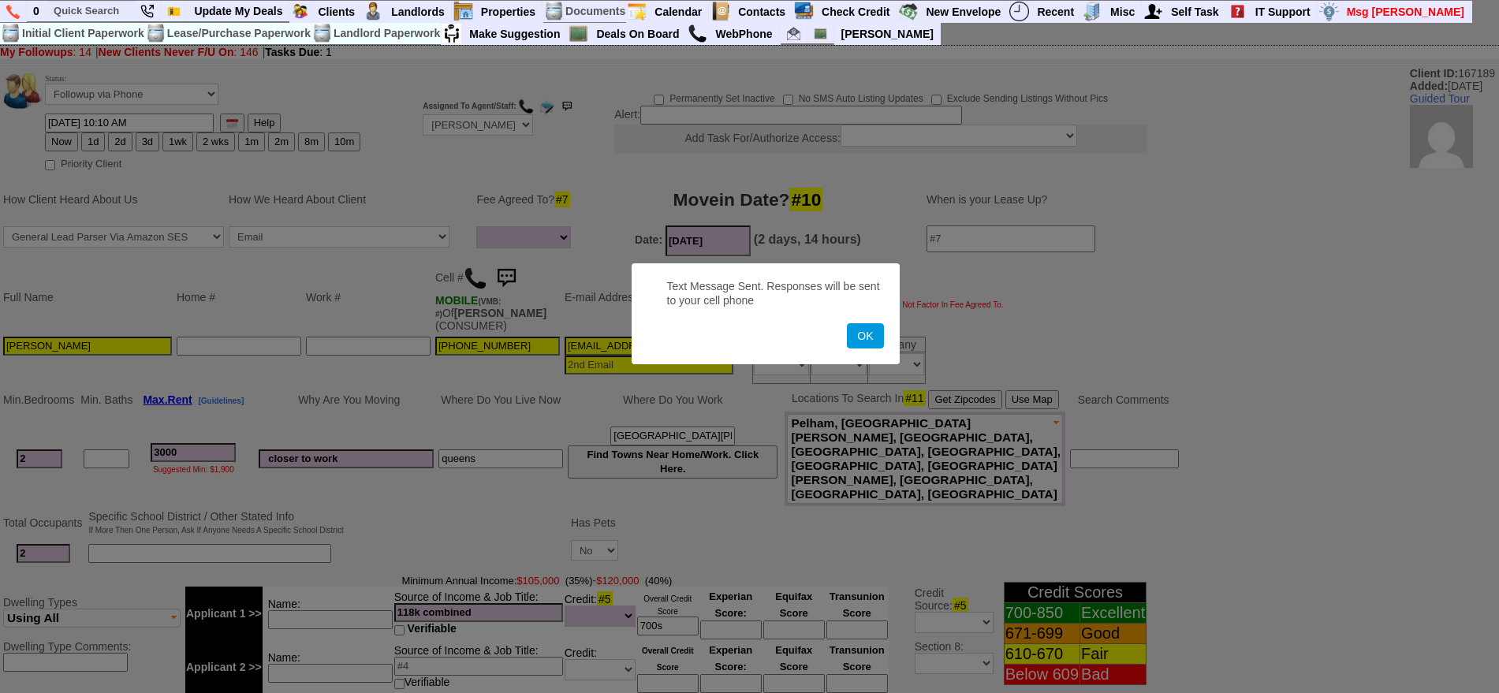
click at [847, 323] on button "OK" at bounding box center [865, 335] width 36 height 25
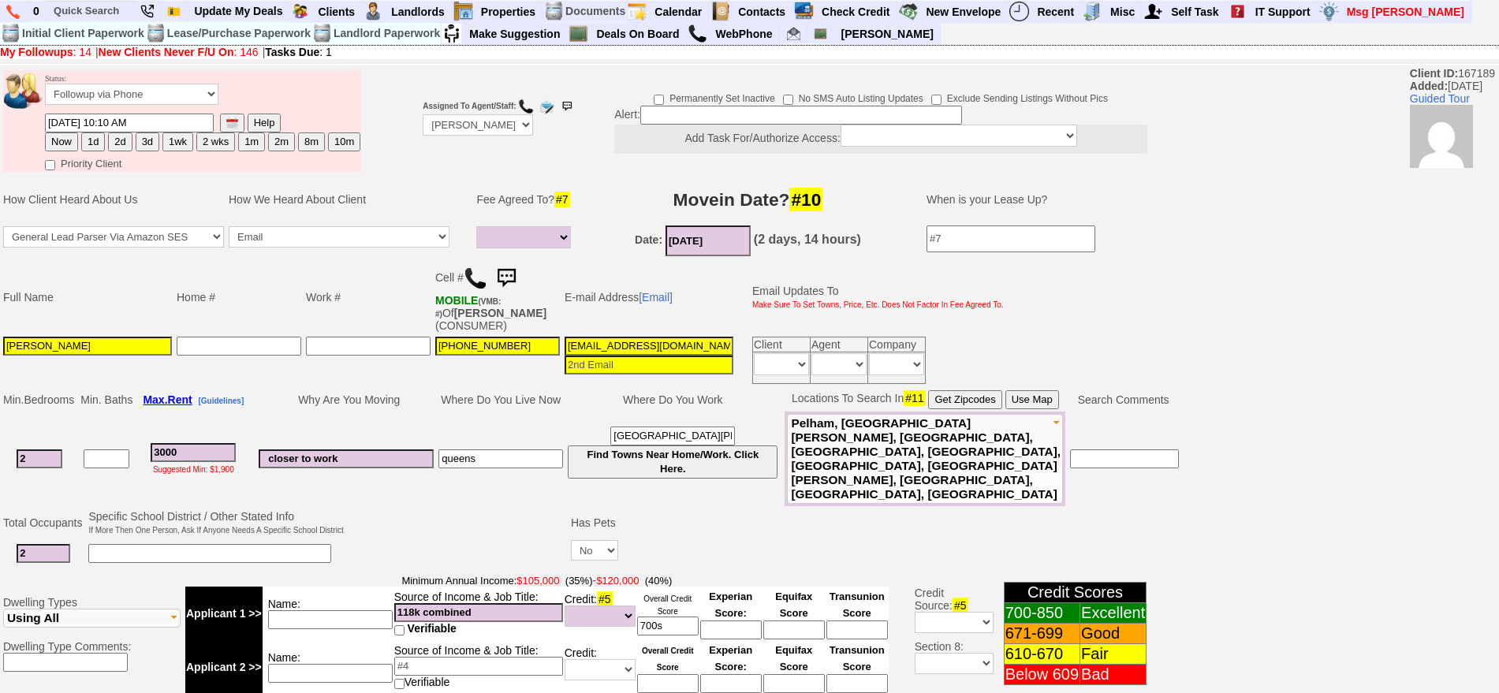
click at [522, 270] on img at bounding box center [506, 279] width 32 height 32
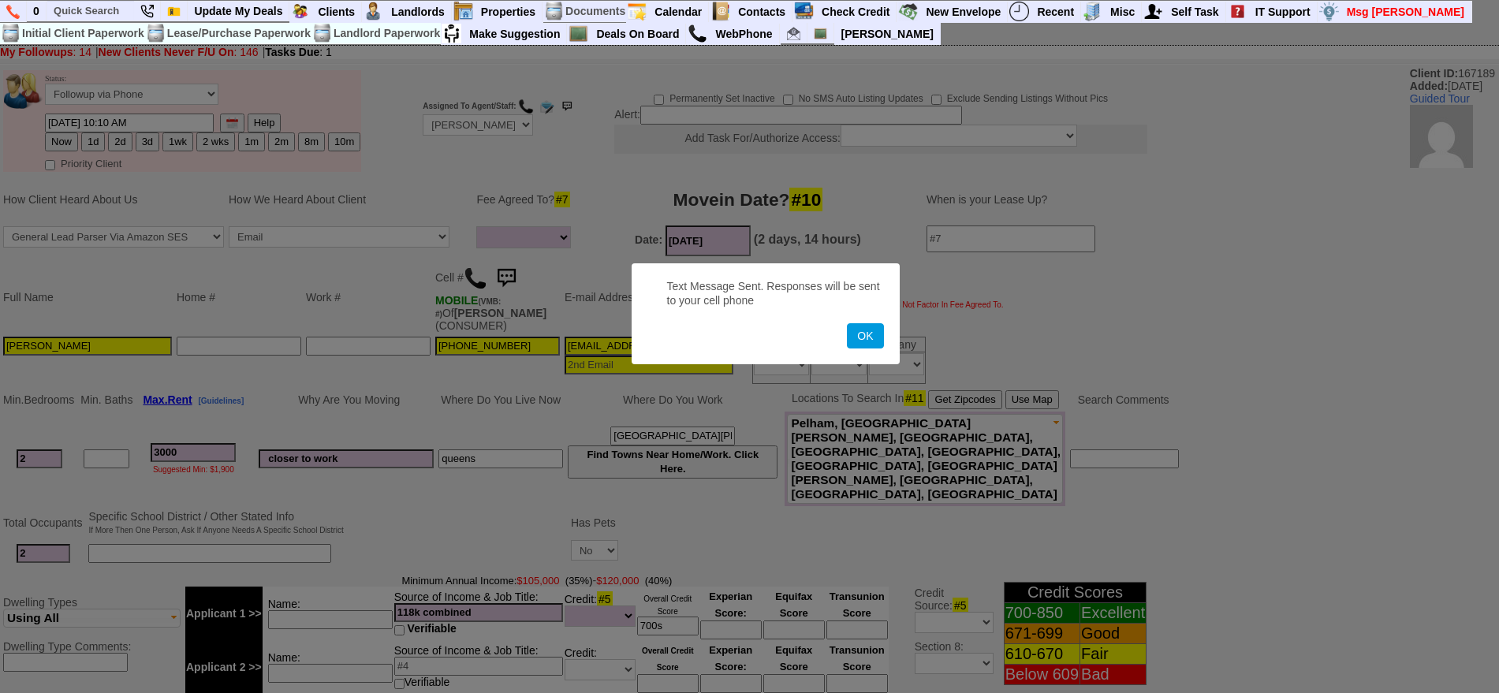
click at [847, 323] on button "OK" at bounding box center [865, 335] width 36 height 25
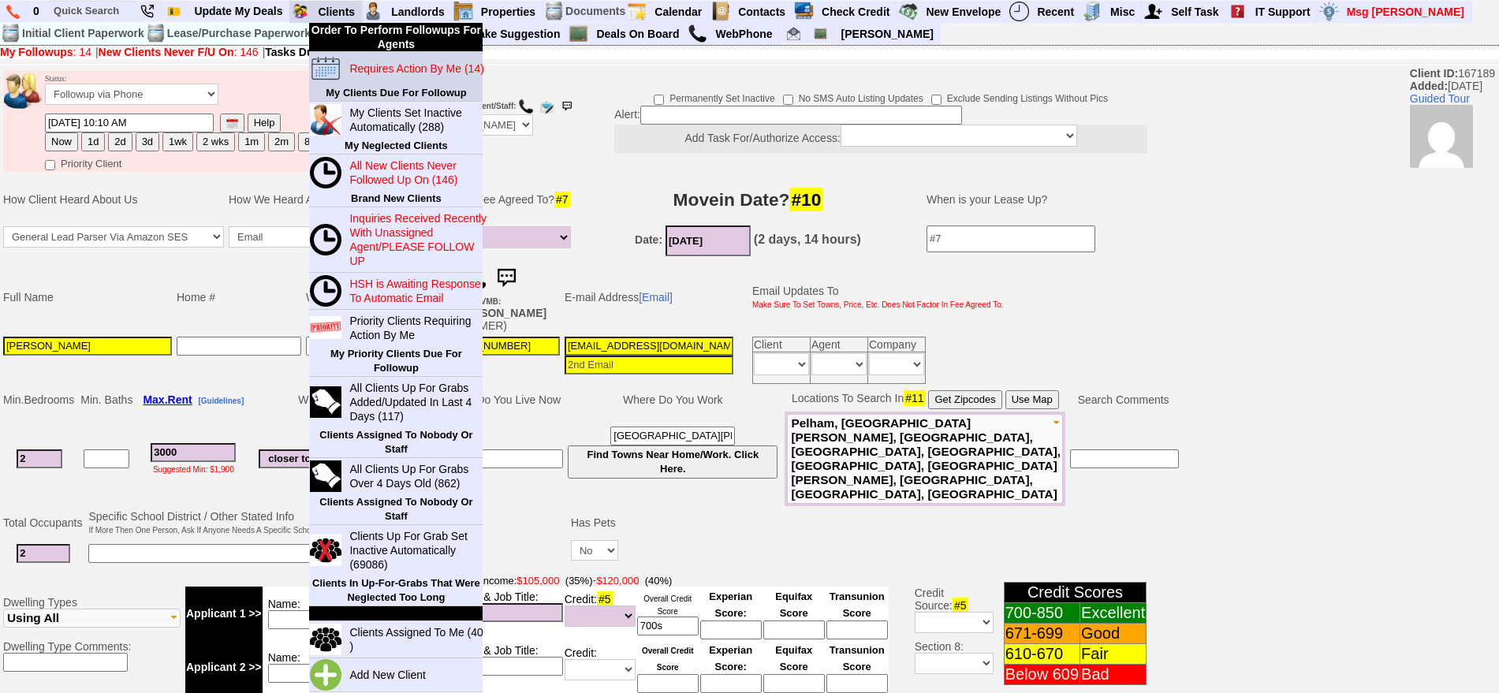
click at [365, 65] on blink "Requires Action By Me (14)" at bounding box center [416, 68] width 134 height 13
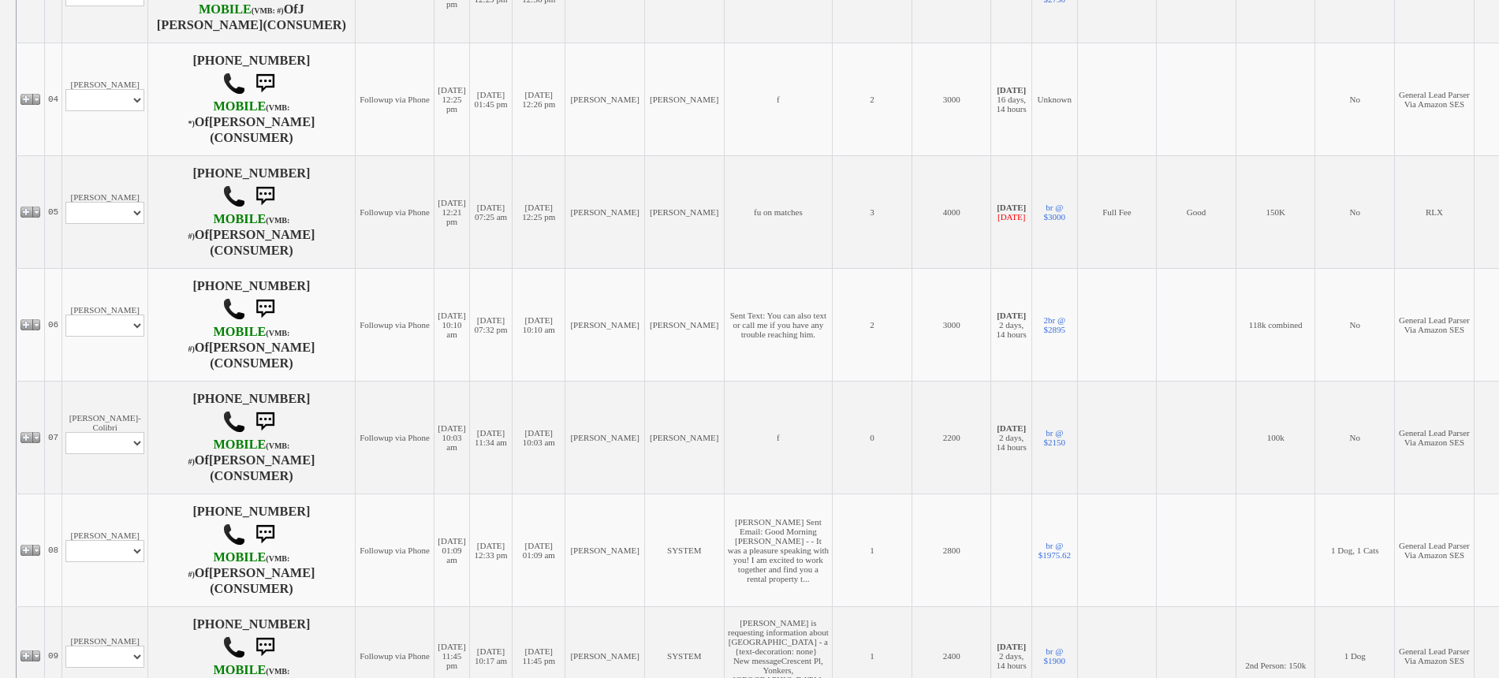
scroll to position [690, 0]
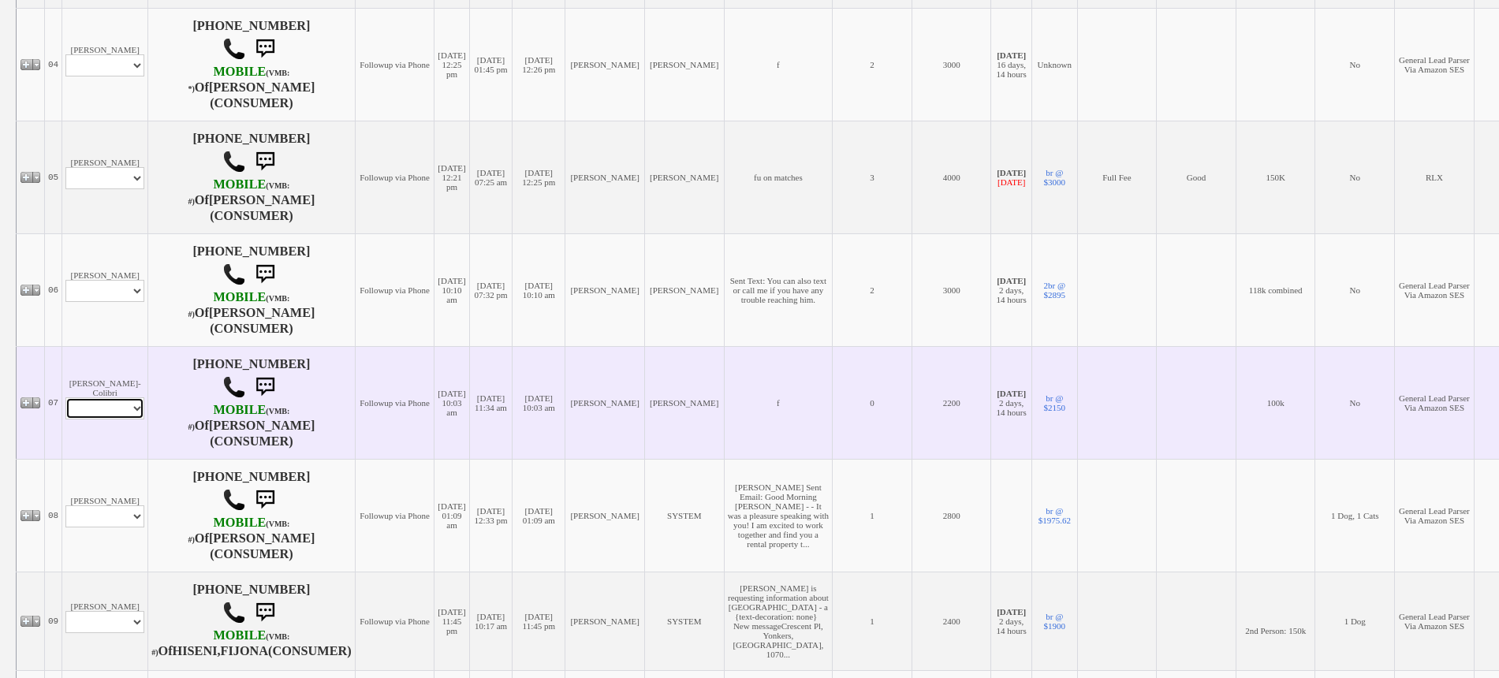
click at [142, 420] on select "Profile Edit Print Email Externally (Will Not Be Tracked In CRM) Closed Deals" at bounding box center [104, 408] width 79 height 22
select select "ChangeURL,/crm/custom/edit_client_form.php?redirect=%2Fcrm%2Fclients.php&id=165…"
click at [65, 404] on select "Profile Edit Print Email Externally (Will Not Be Tracked In CRM) Closed Deals" at bounding box center [104, 408] width 79 height 22
select select
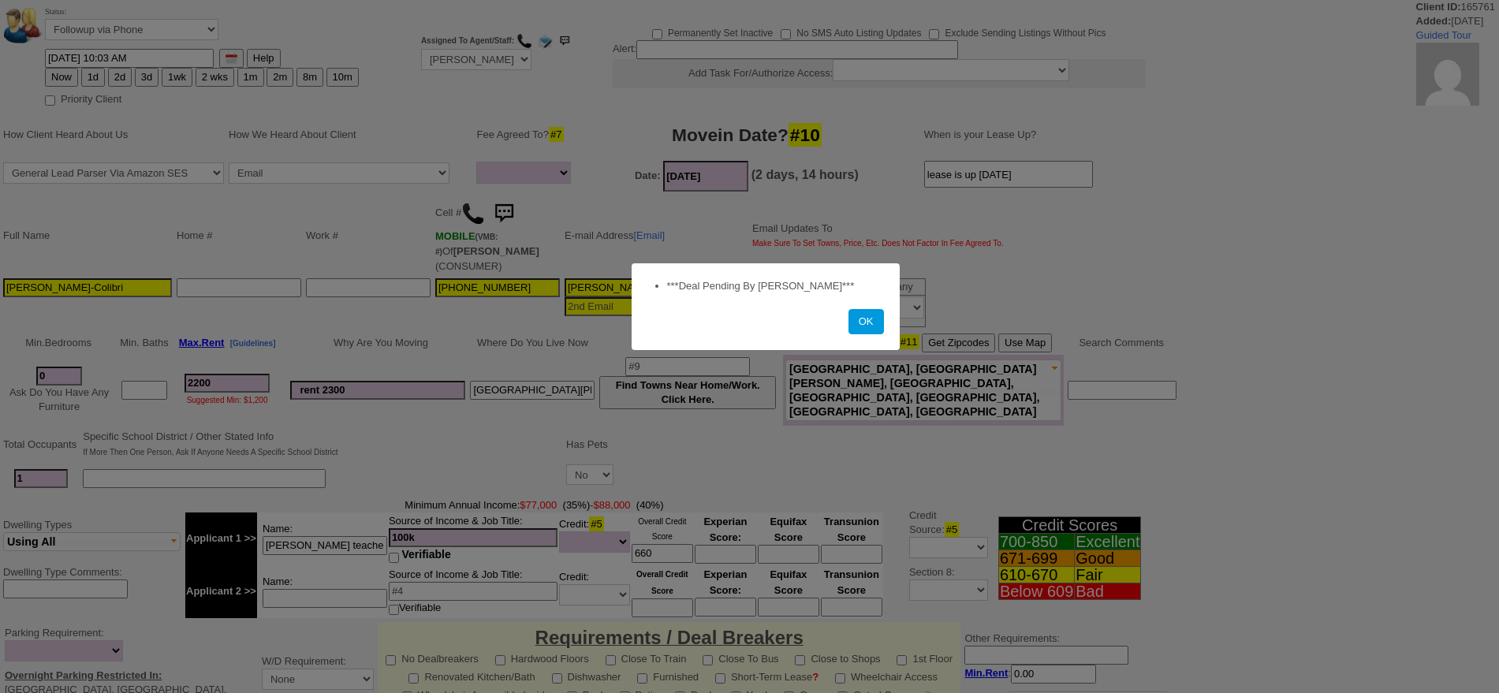
select select
click at [878, 315] on button "OK" at bounding box center [865, 321] width 35 height 25
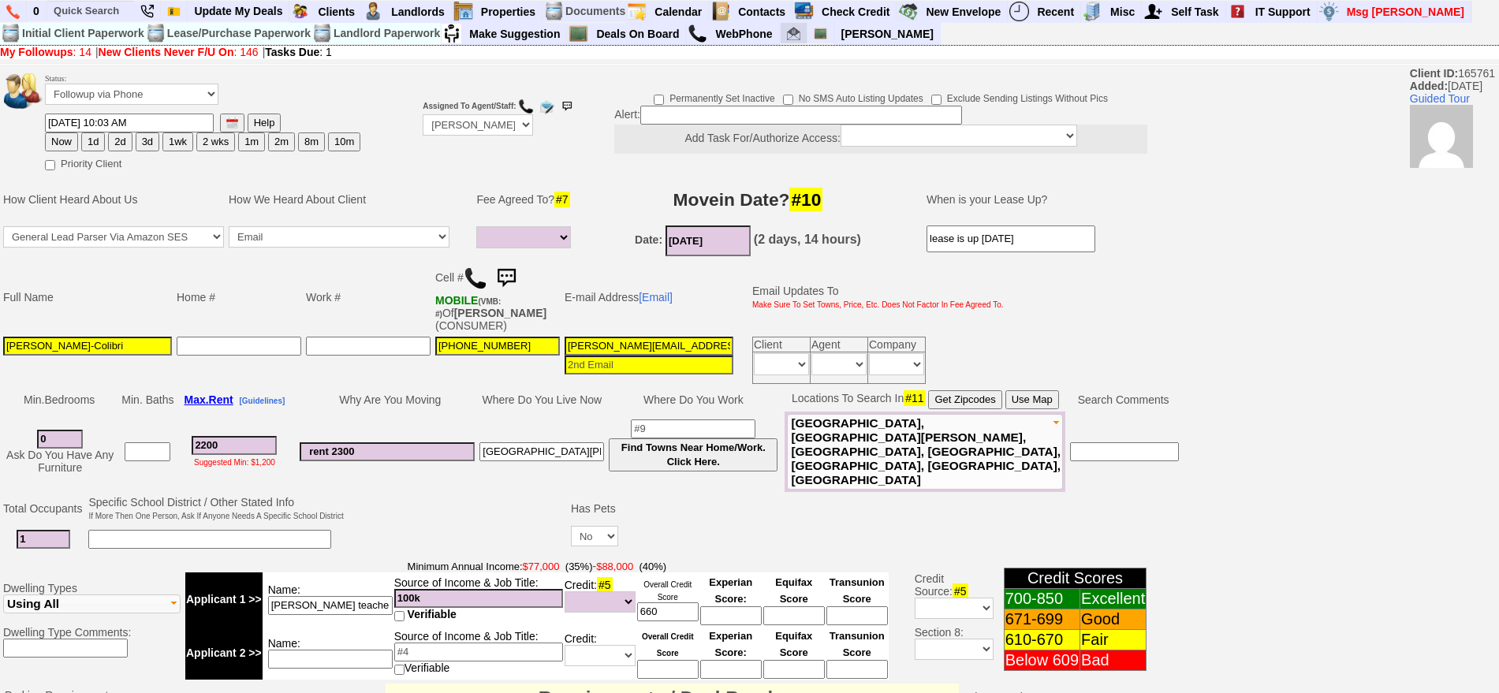
click at [799, 36] on img at bounding box center [793, 33] width 13 height 13
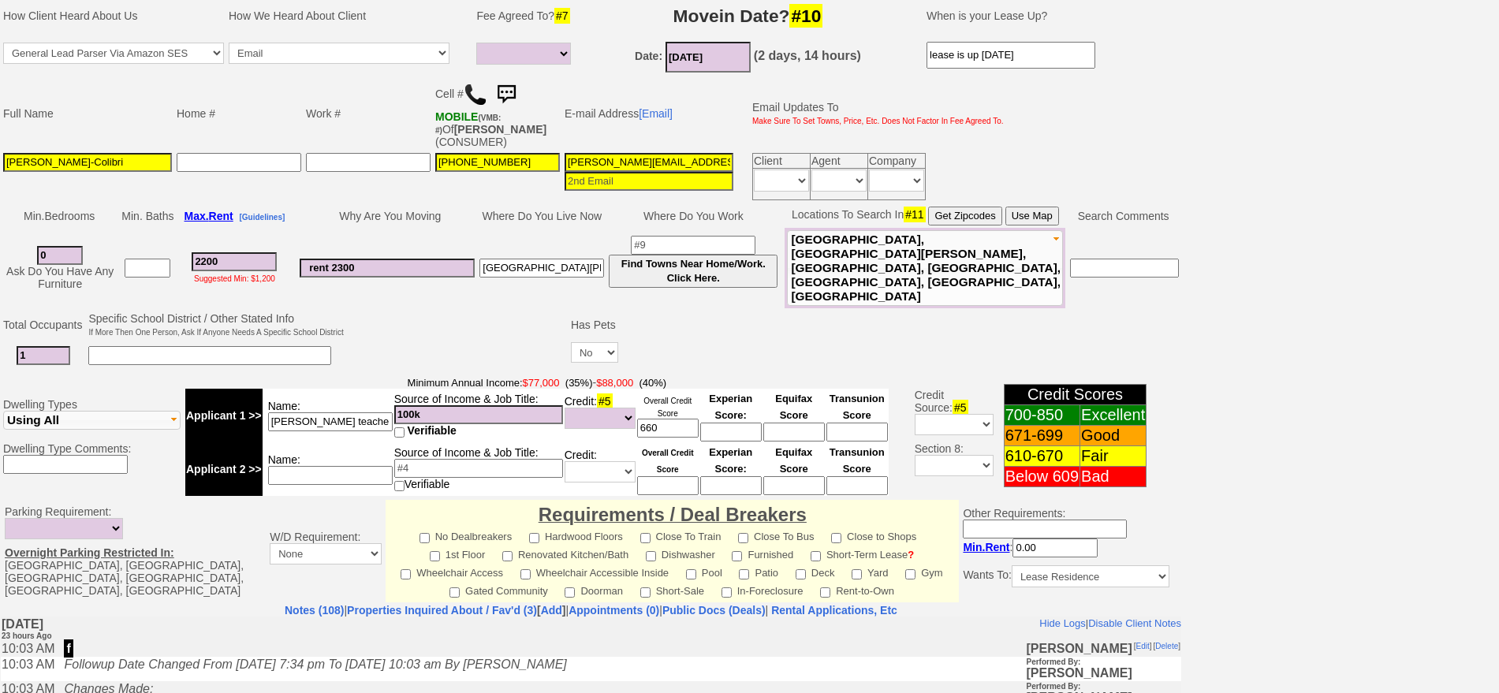
scroll to position [181, 0]
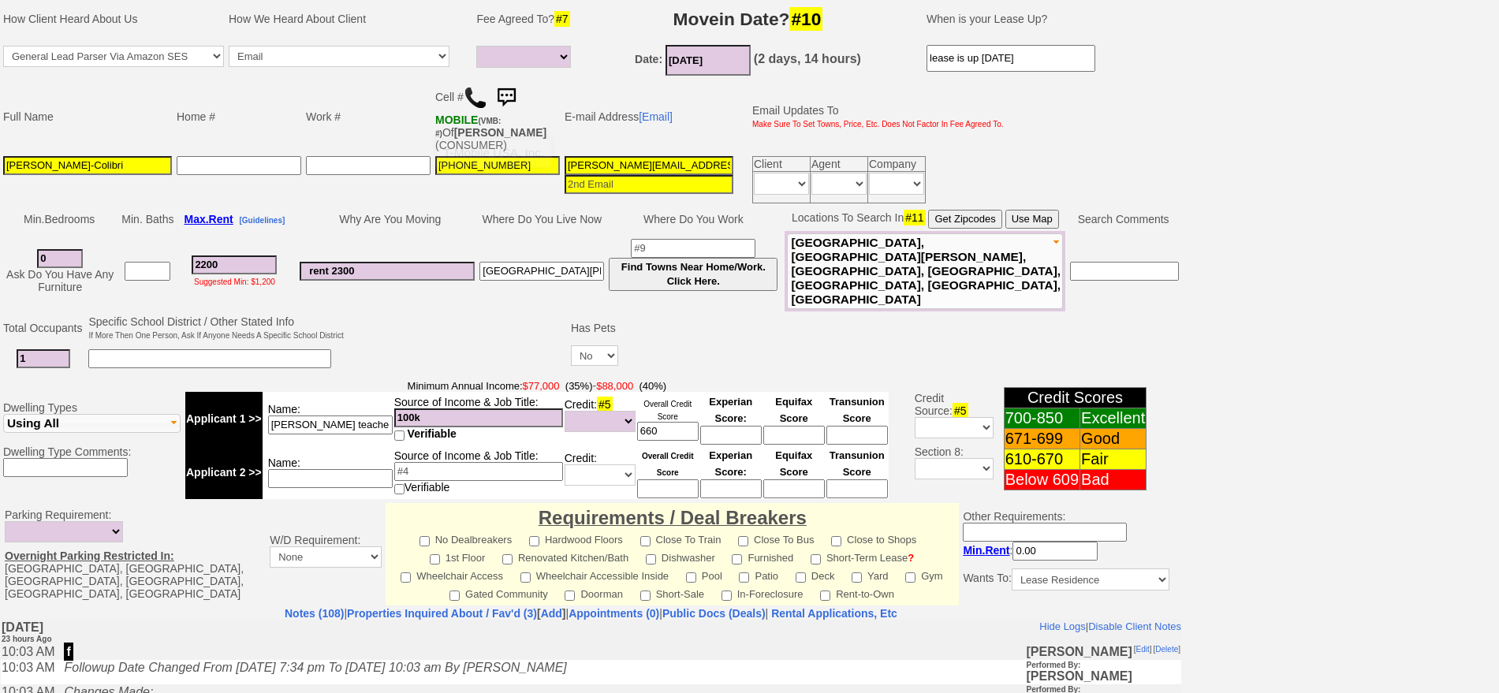
click at [505, 90] on img at bounding box center [506, 98] width 32 height 32
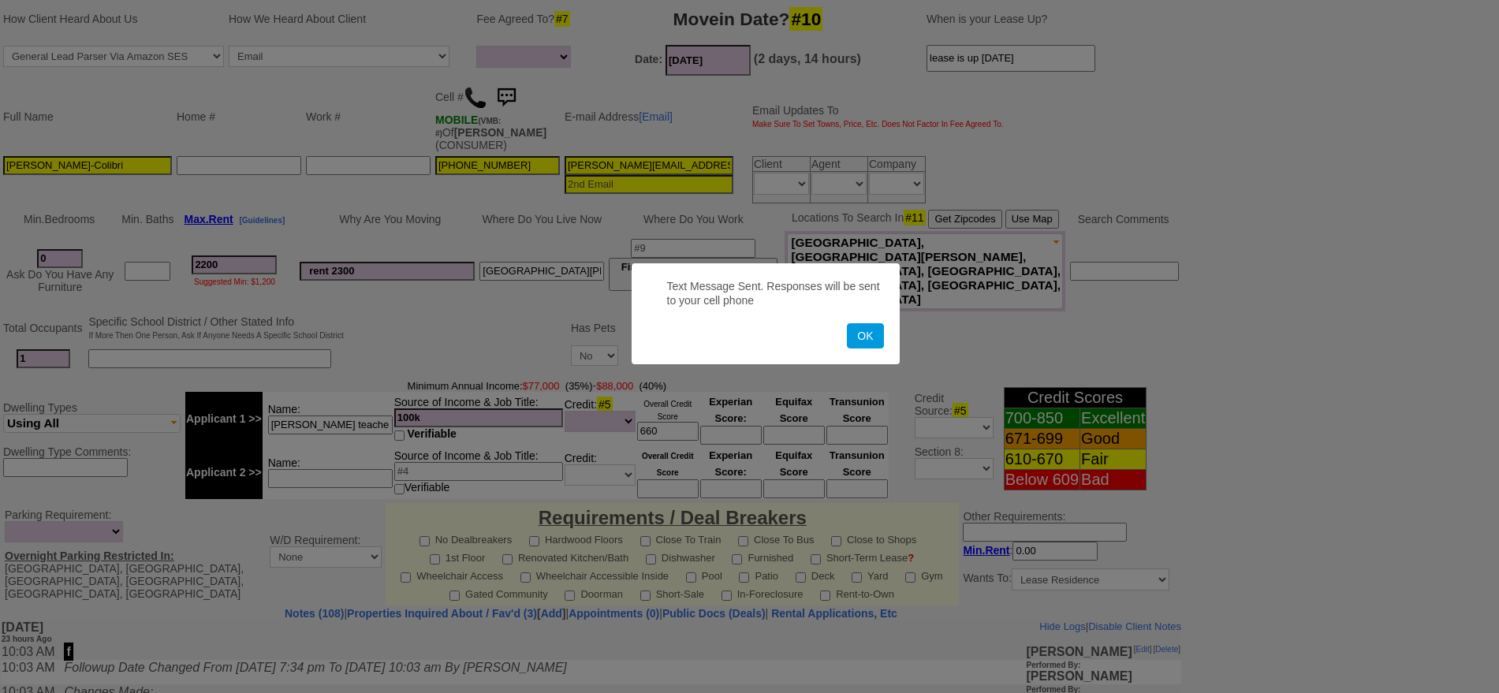
click at [847, 323] on button "OK" at bounding box center [865, 335] width 36 height 25
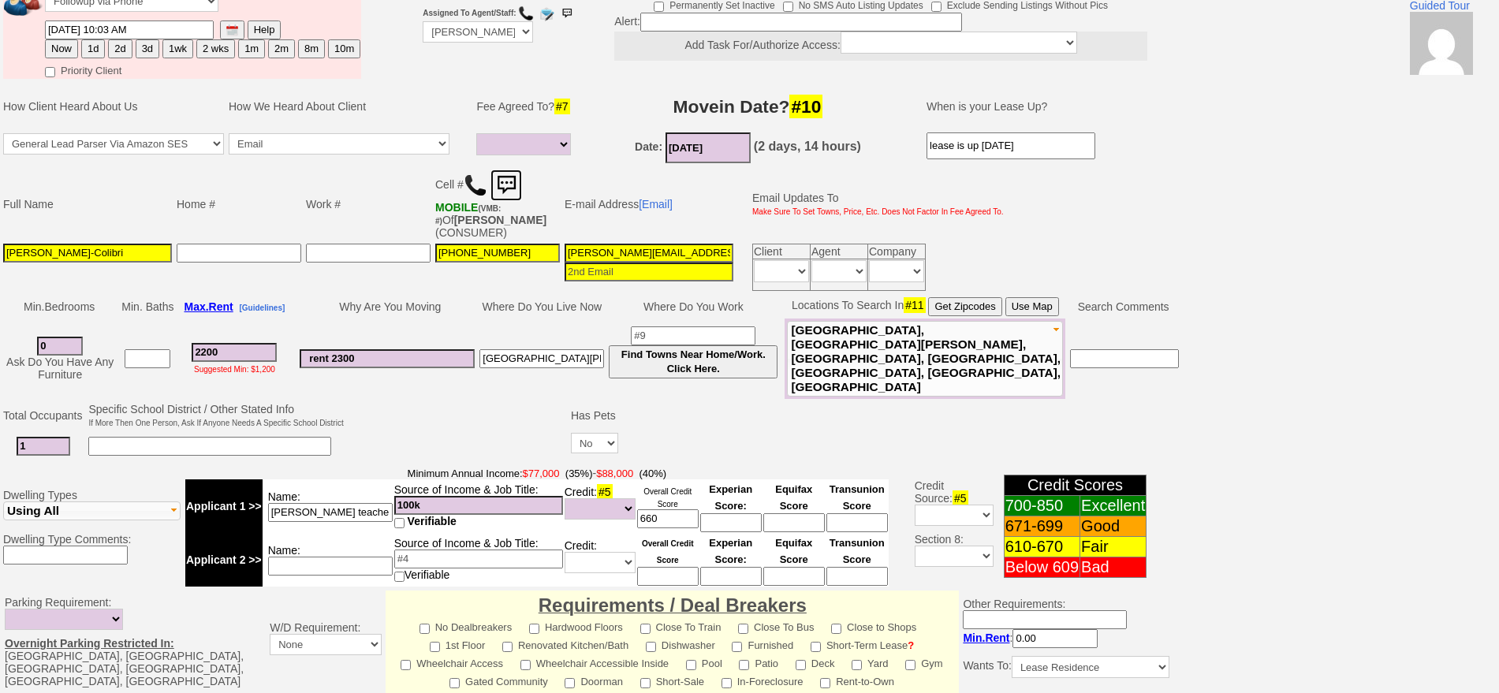
scroll to position [0, 0]
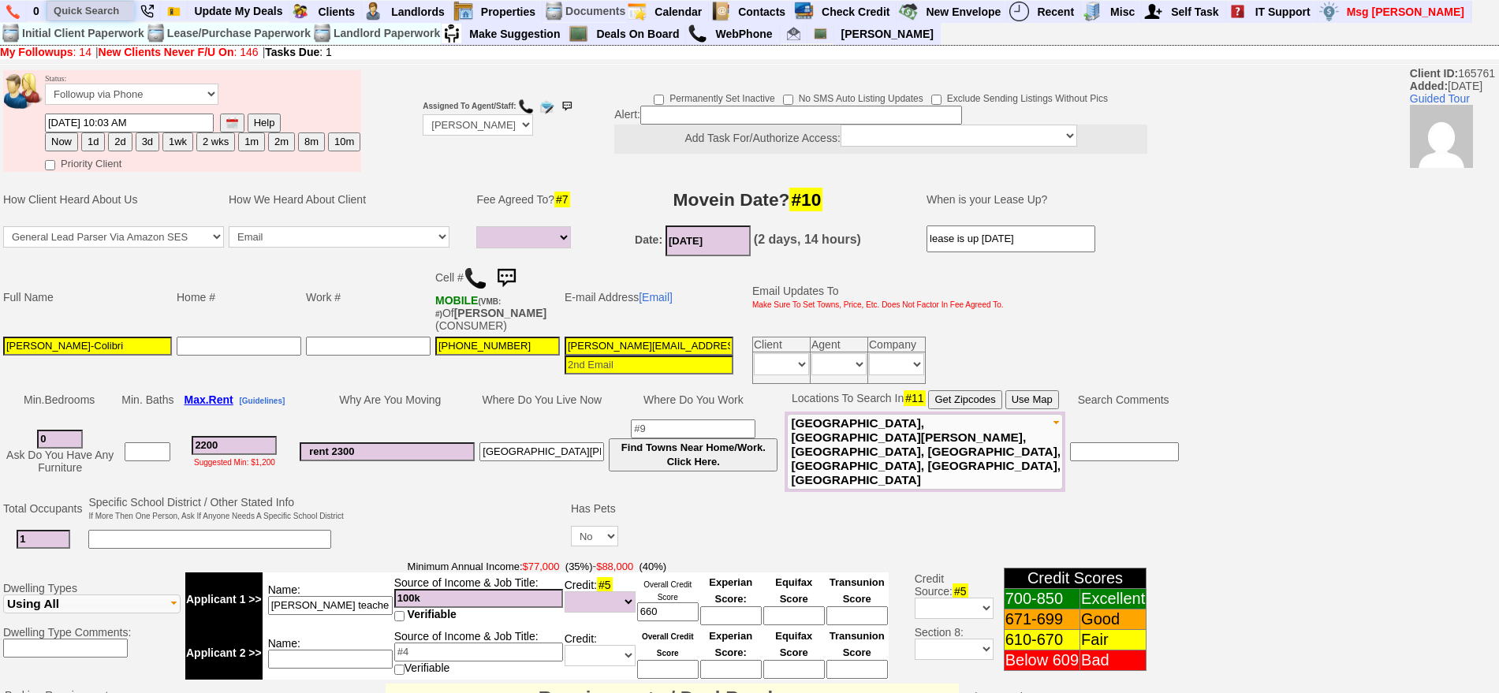
click at [98, 4] on input "text" at bounding box center [90, 11] width 87 height 20
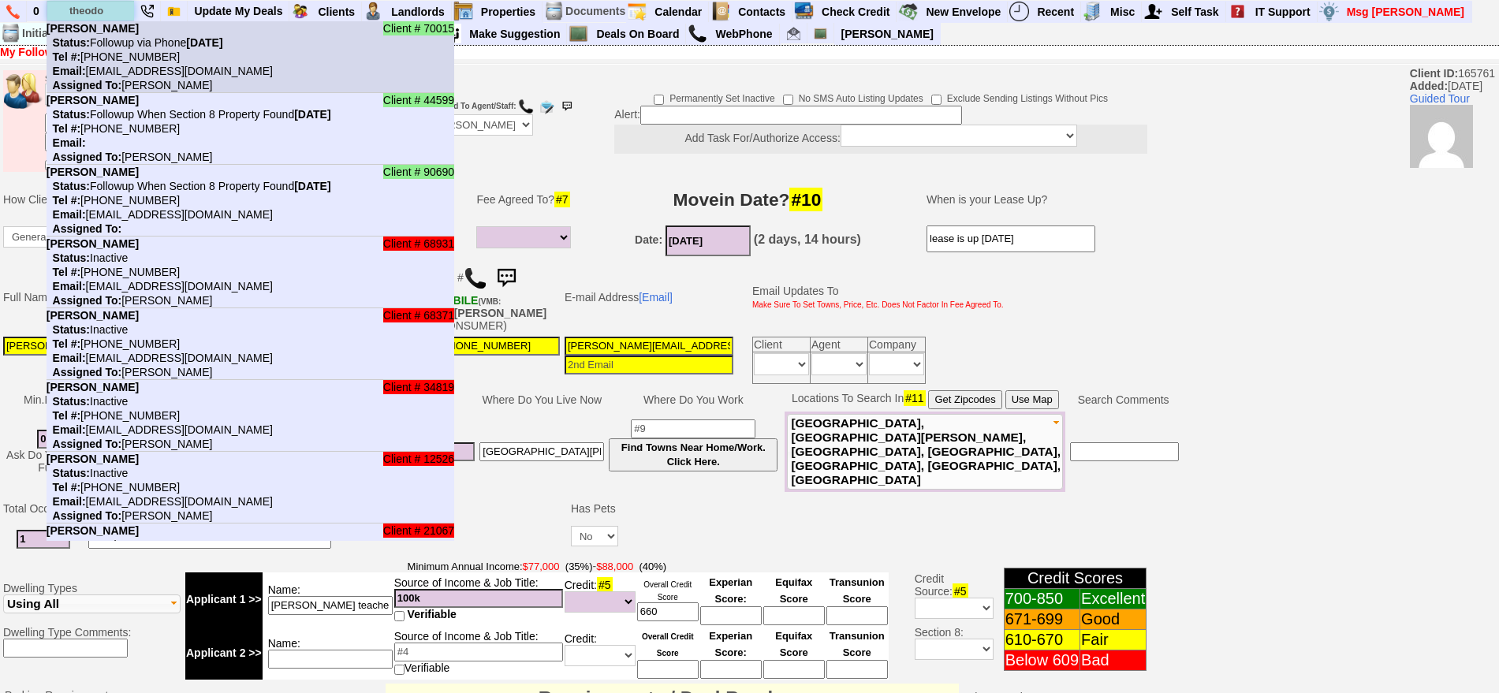
type input "theodo"
click at [136, 53] on nobr "Tel #: 914-584-1510" at bounding box center [113, 56] width 133 height 13
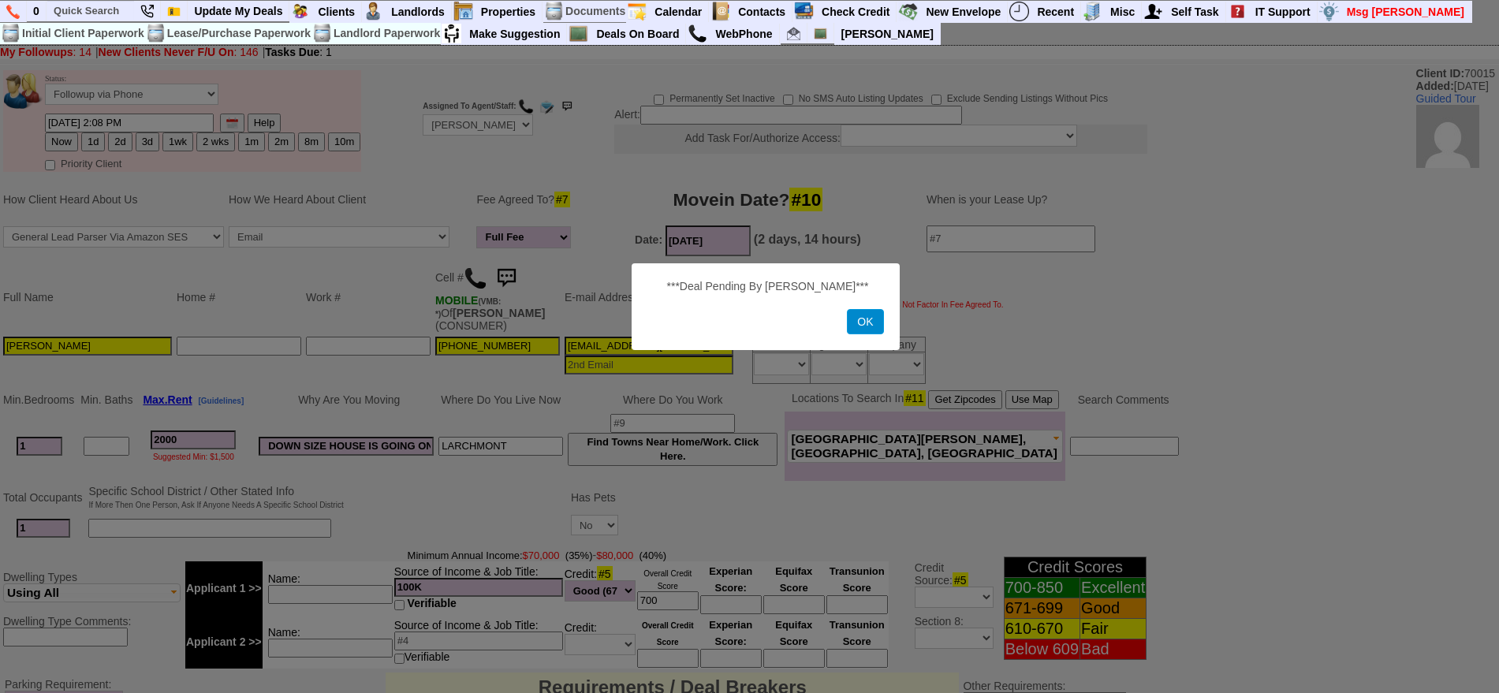
click at [860, 323] on button "OK" at bounding box center [865, 321] width 36 height 25
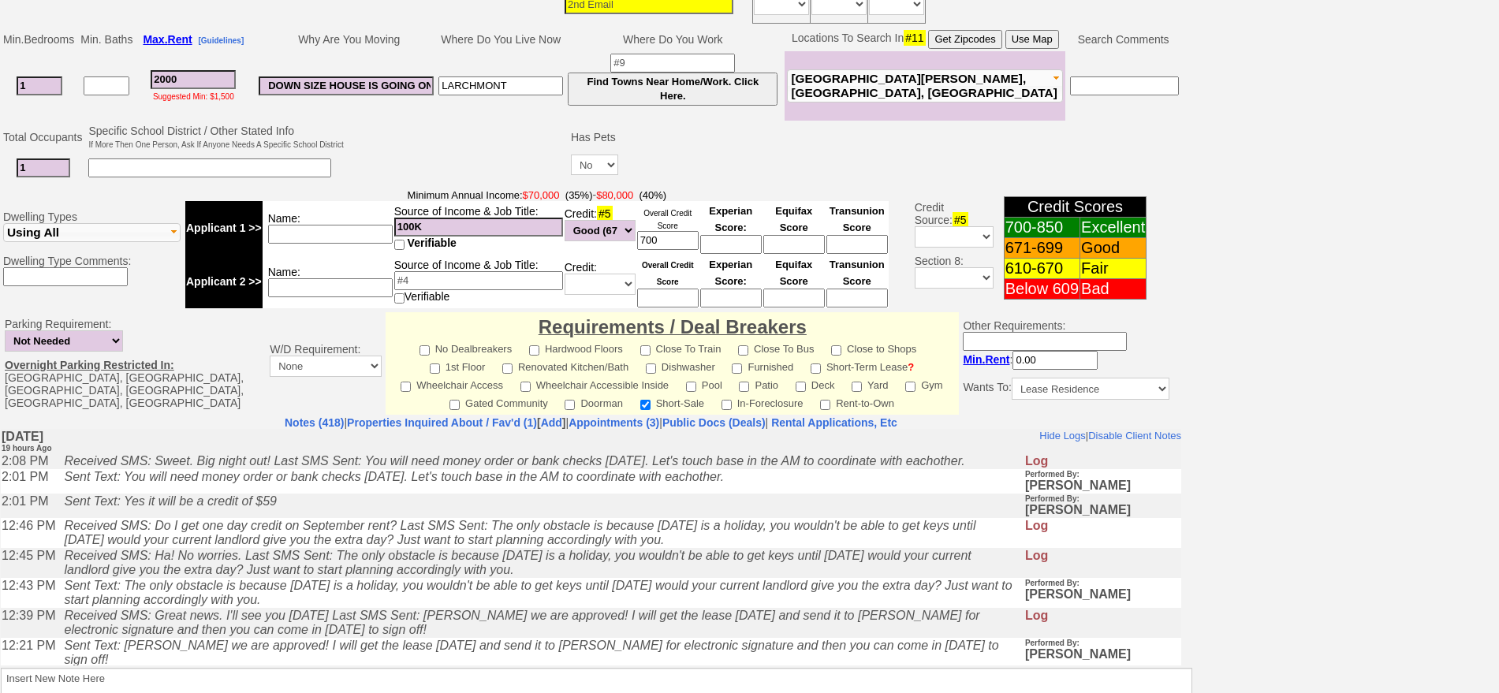
scroll to position [394, 0]
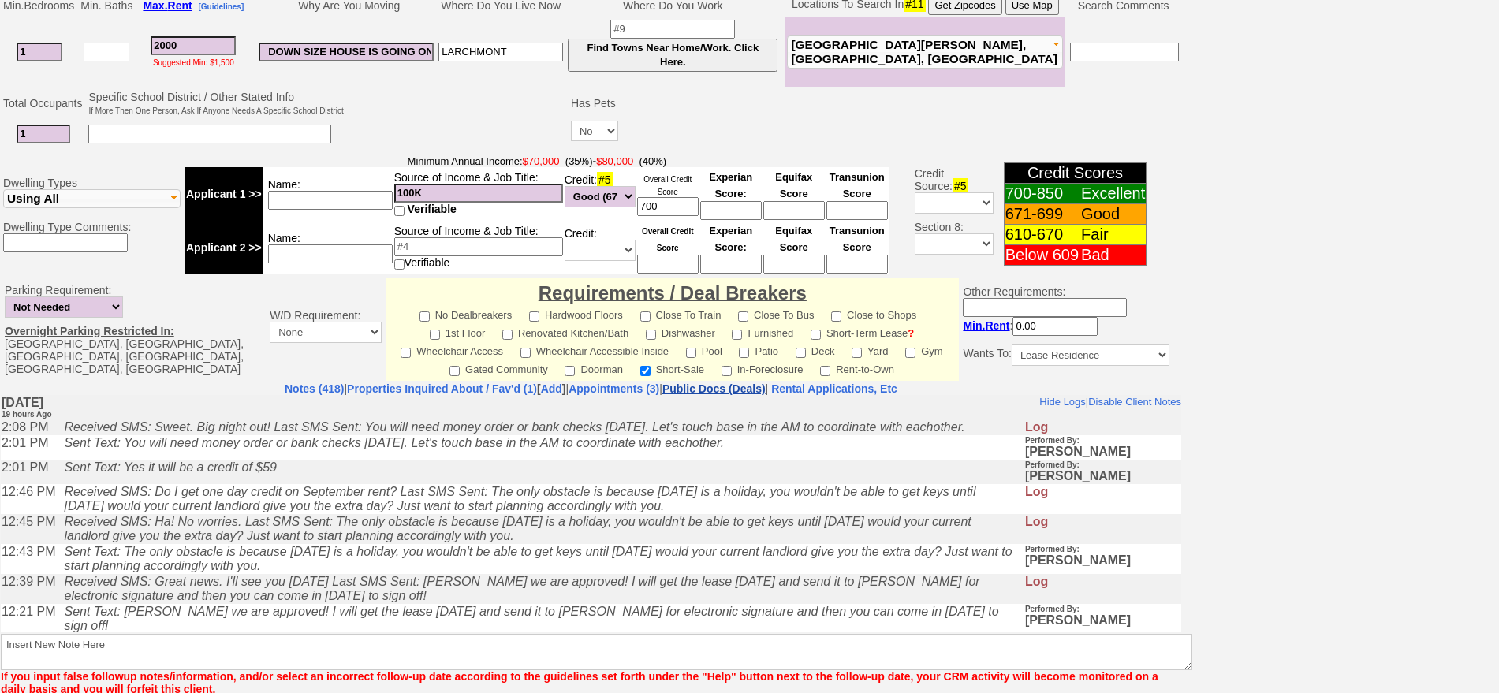
click at [766, 382] on link "Public Docs (Deals)" at bounding box center [713, 388] width 103 height 13
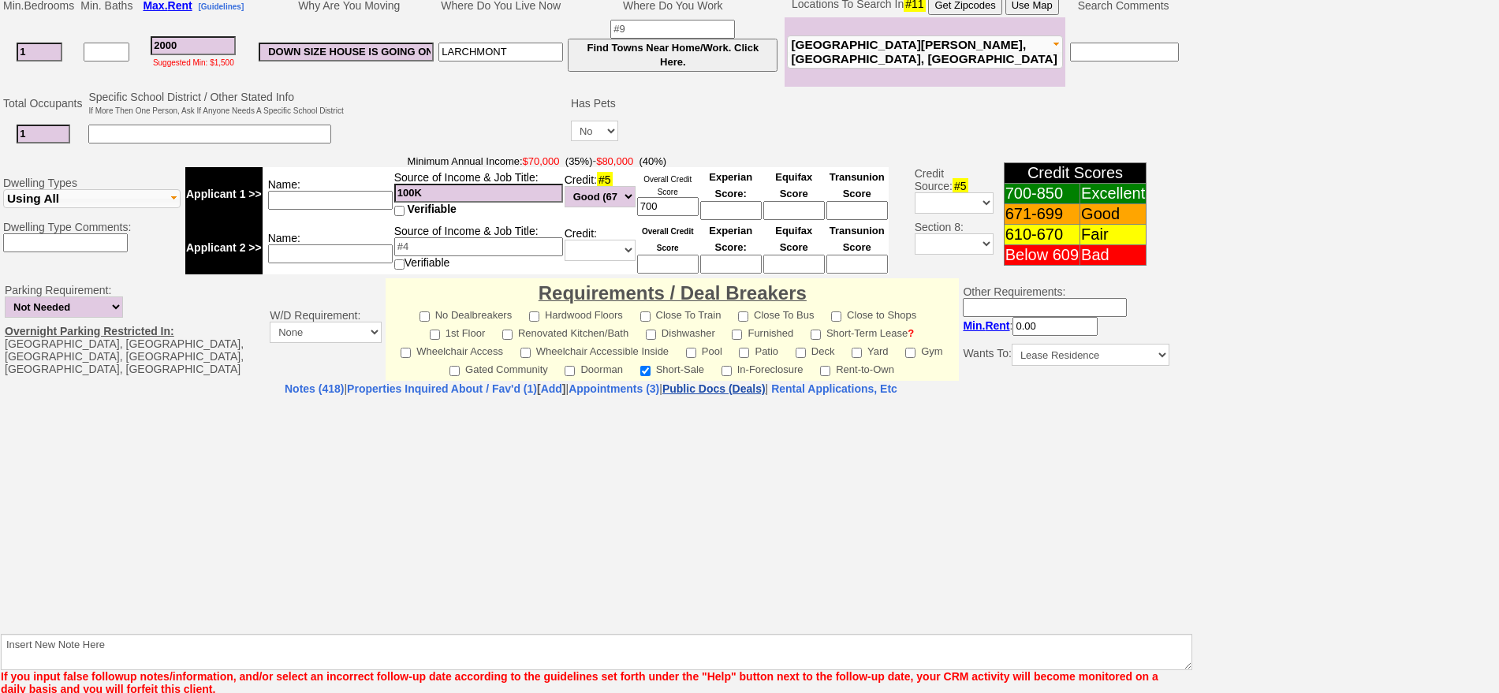
select select "50"
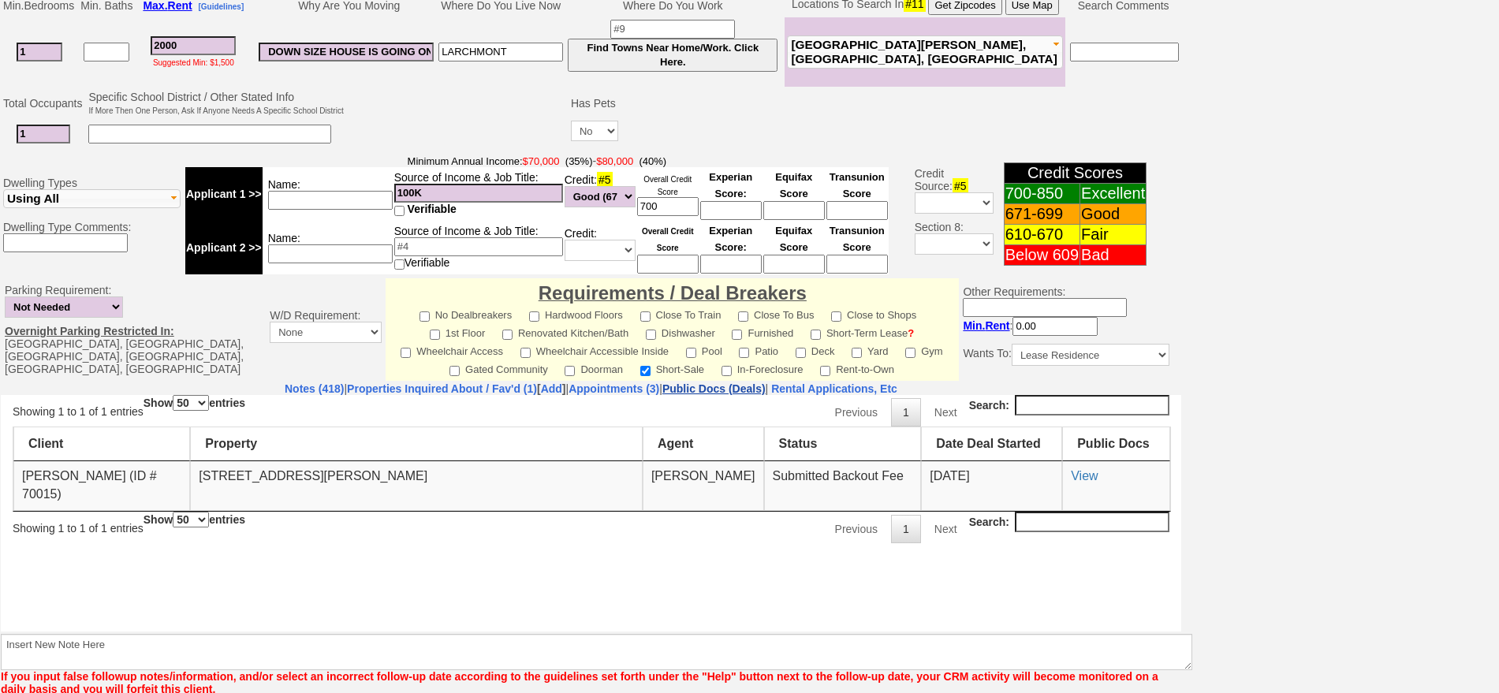
scroll to position [0, 0]
drag, startPoint x: 510, startPoint y: 359, endPoint x: 562, endPoint y: 8, distance: 354.7
click at [640, 359] on label "Short-Sale" at bounding box center [672, 368] width 64 height 18
click at [640, 366] on input"] "Short-Sale" at bounding box center [645, 371] width 10 height 10
checkbox input"] "false"
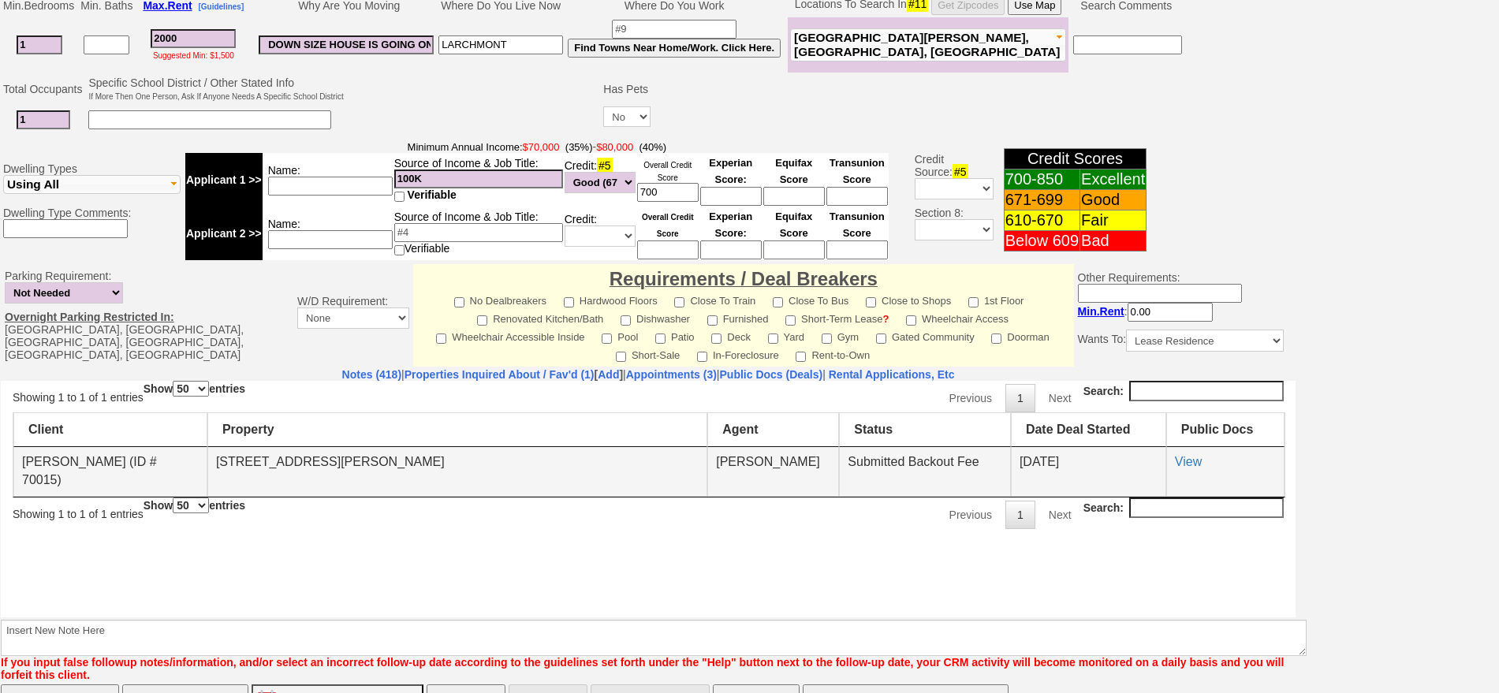
click at [1180, 450] on td "View" at bounding box center [1225, 471] width 118 height 50
click at [1180, 451] on td "View" at bounding box center [1225, 471] width 118 height 50
click at [1187, 460] on link "View" at bounding box center [1188, 460] width 27 height 13
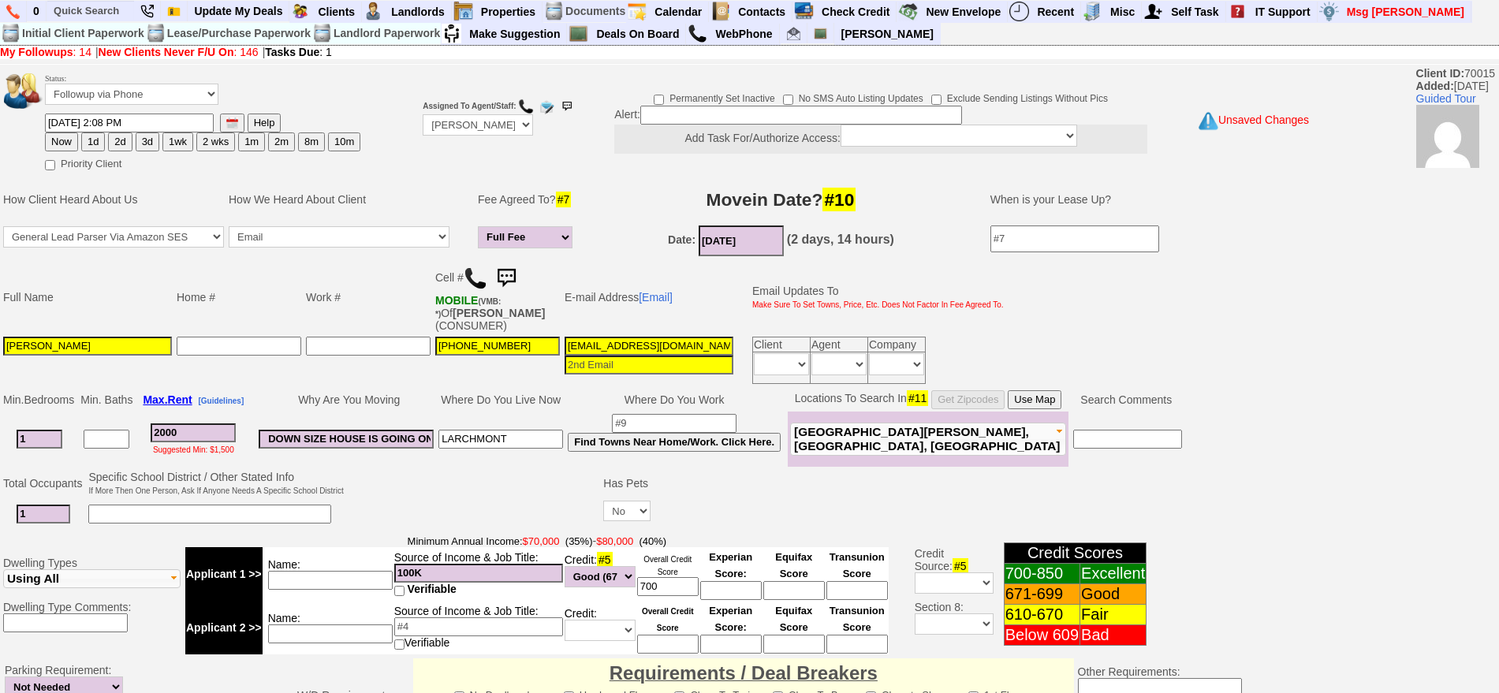
click at [476, 278] on img at bounding box center [476, 279] width 24 height 24
click at [522, 270] on img at bounding box center [506, 279] width 32 height 32
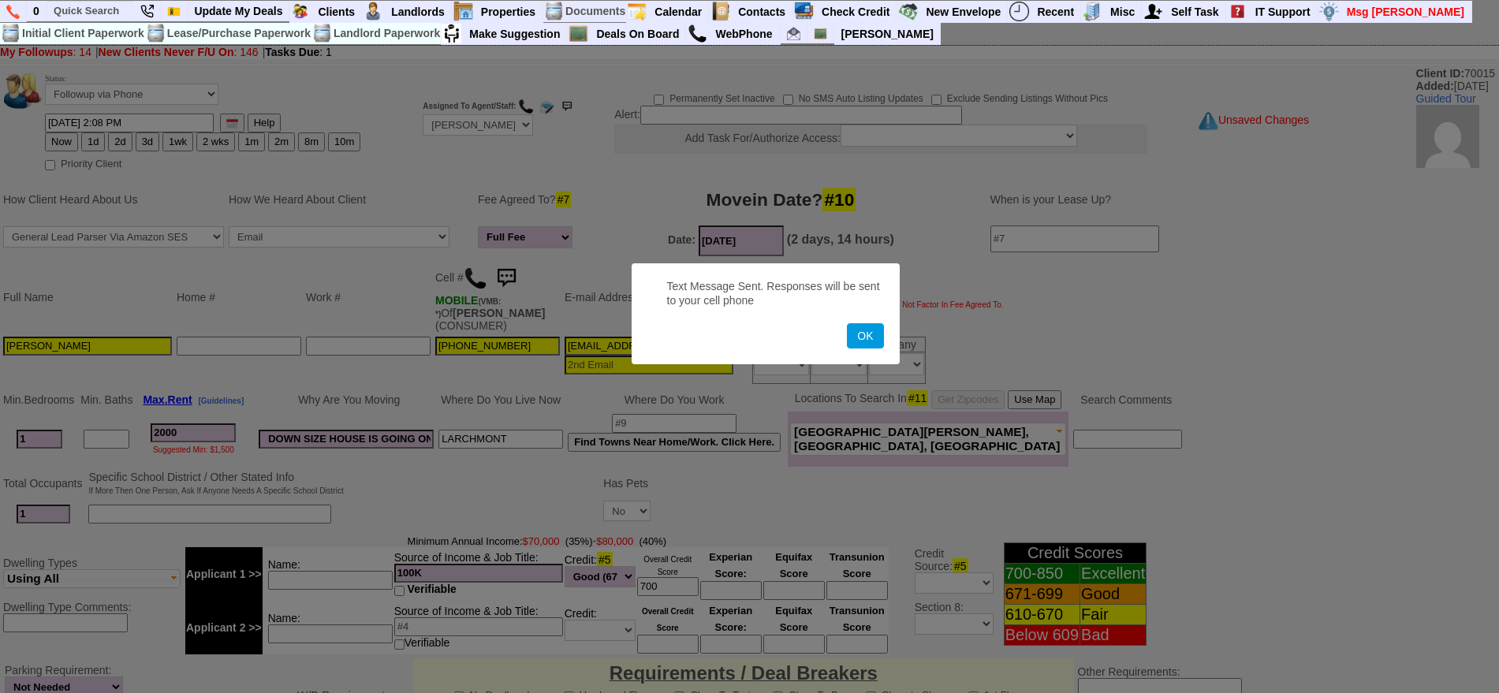
click at [847, 323] on button "OK" at bounding box center [865, 335] width 36 height 25
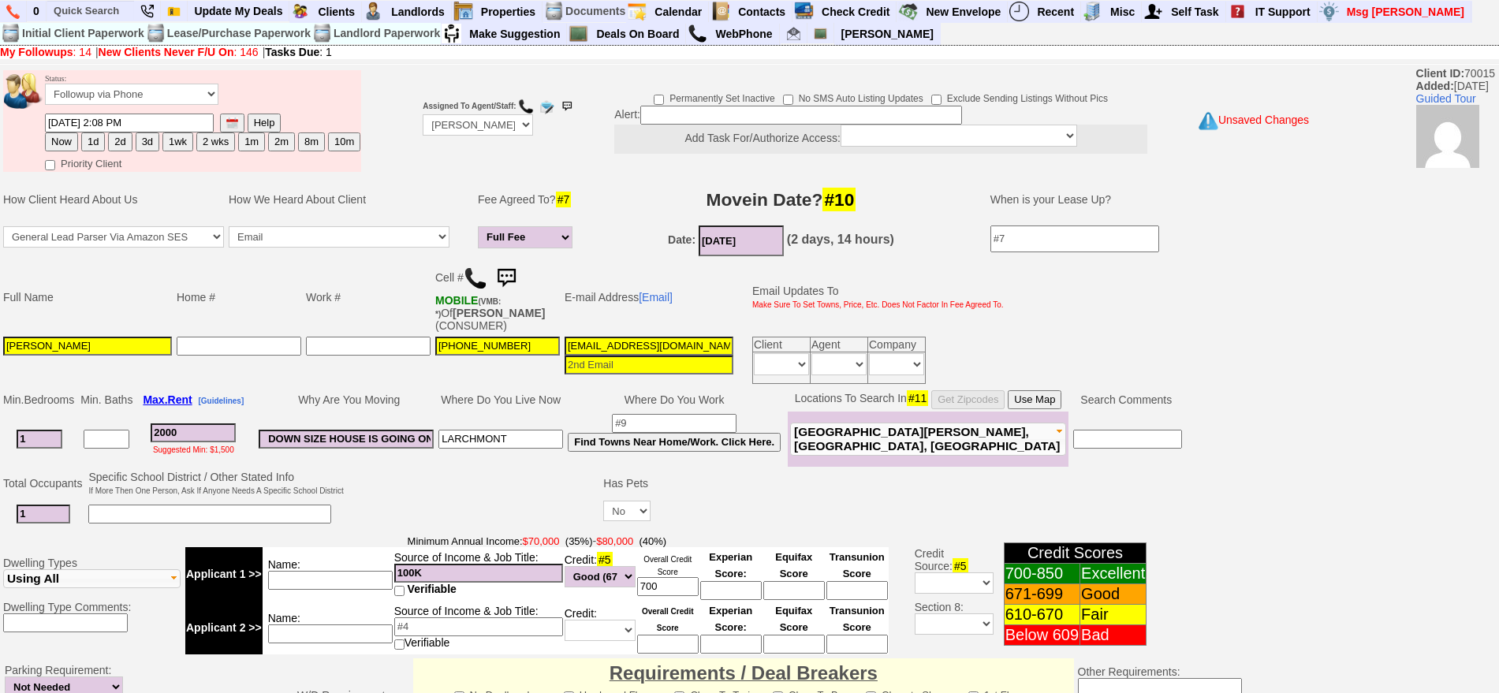
click at [509, 282] on img at bounding box center [506, 279] width 32 height 32
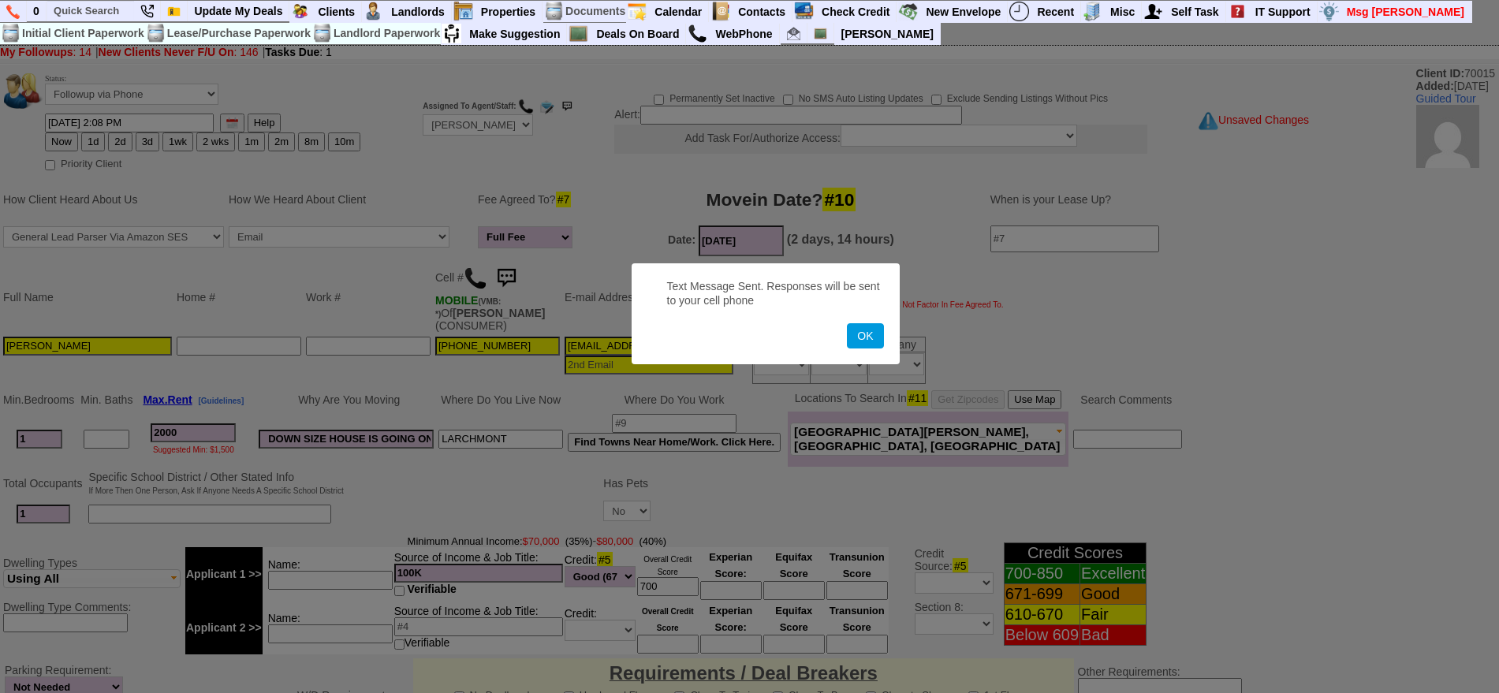
click at [847, 323] on button "OK" at bounding box center [865, 335] width 36 height 25
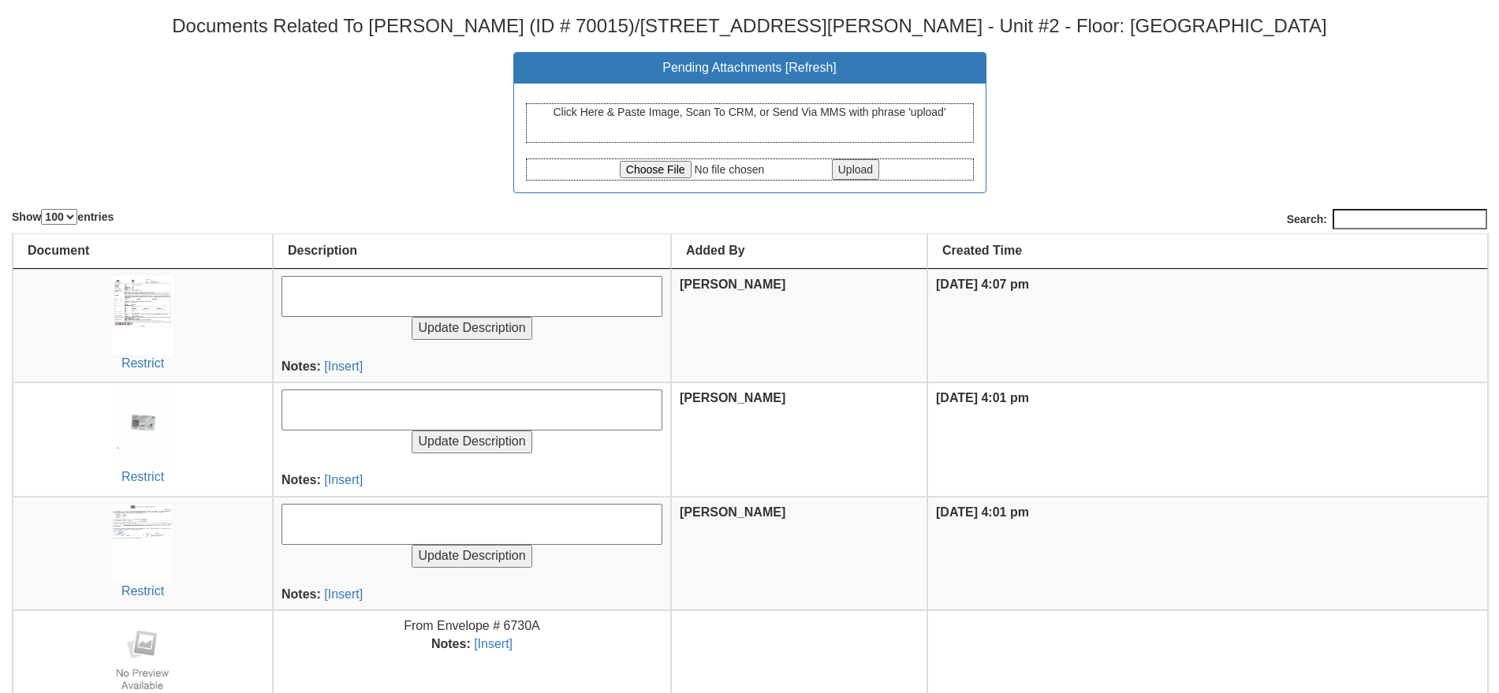
select select "100"
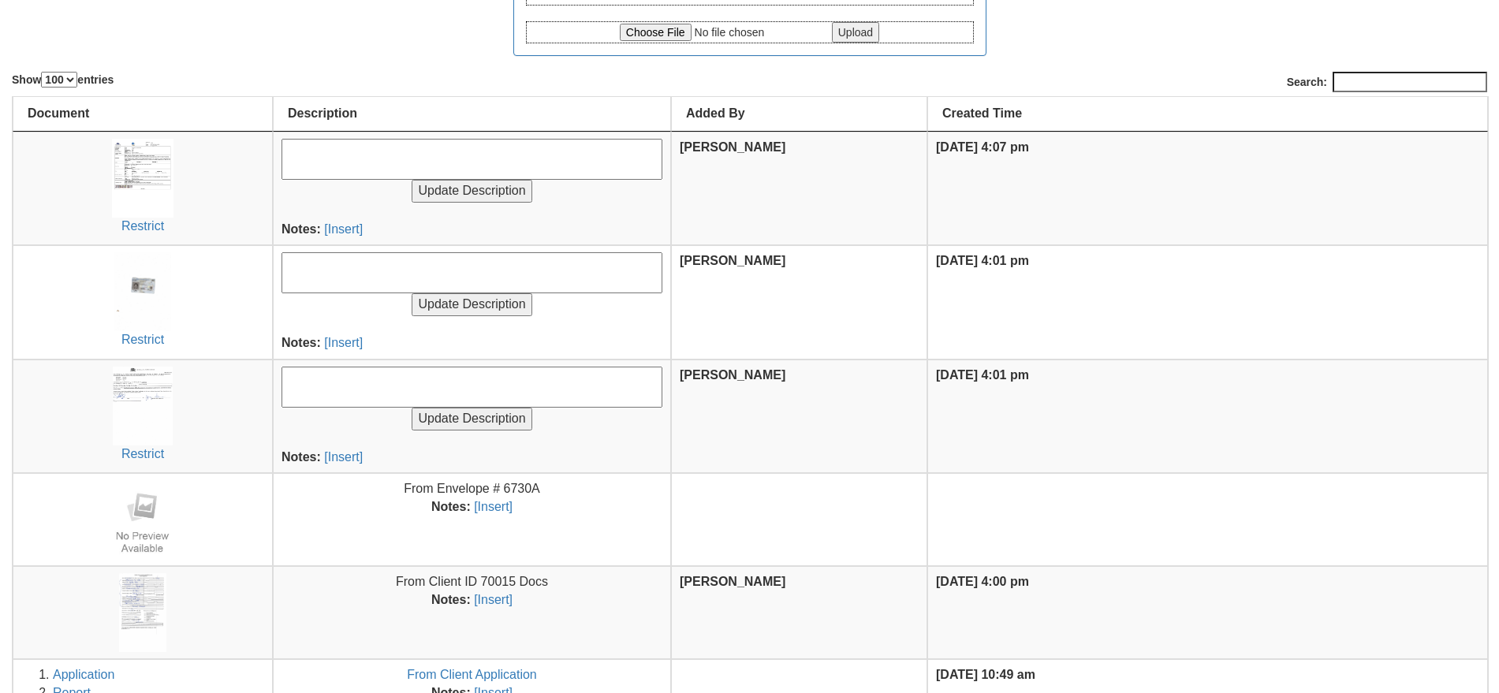
scroll to position [194, 0]
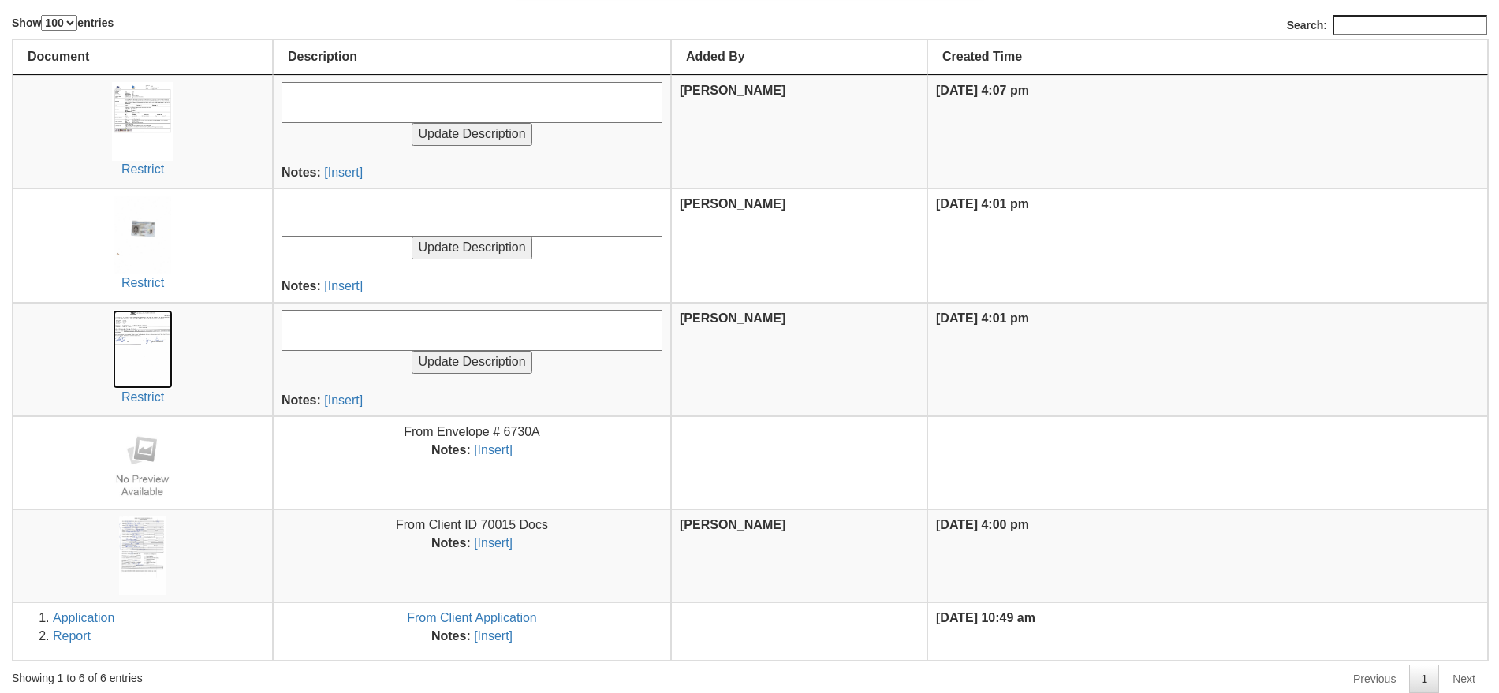
click at [127, 358] on img at bounding box center [143, 349] width 61 height 79
